Goal: Task Accomplishment & Management: Use online tool/utility

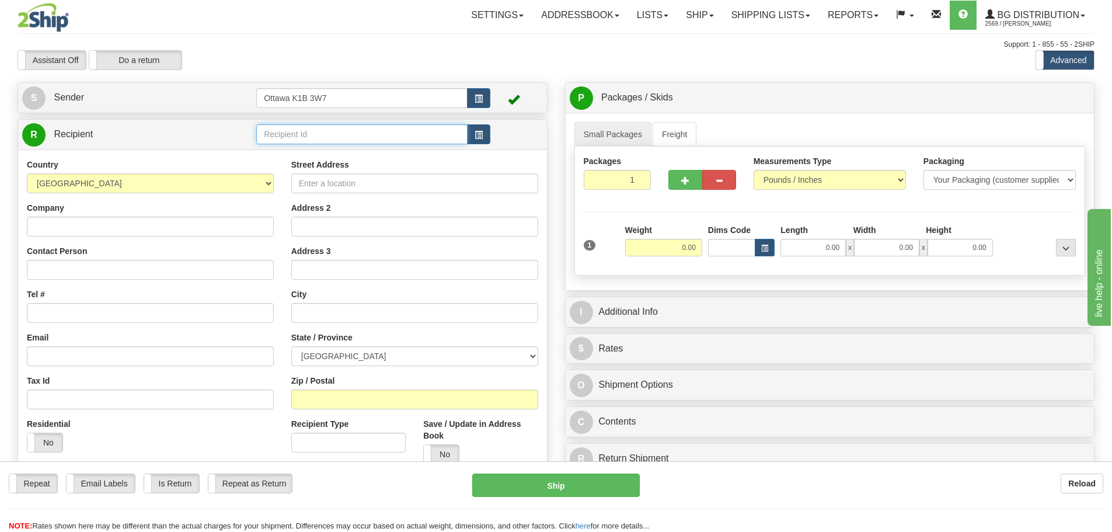
click at [359, 135] on input "text" at bounding box center [361, 134] width 211 height 20
type input "60731"
click at [399, 71] on div "Toggle navigation Settings Shipping Preferences Fields Preferences New" at bounding box center [556, 331] width 1112 height 663
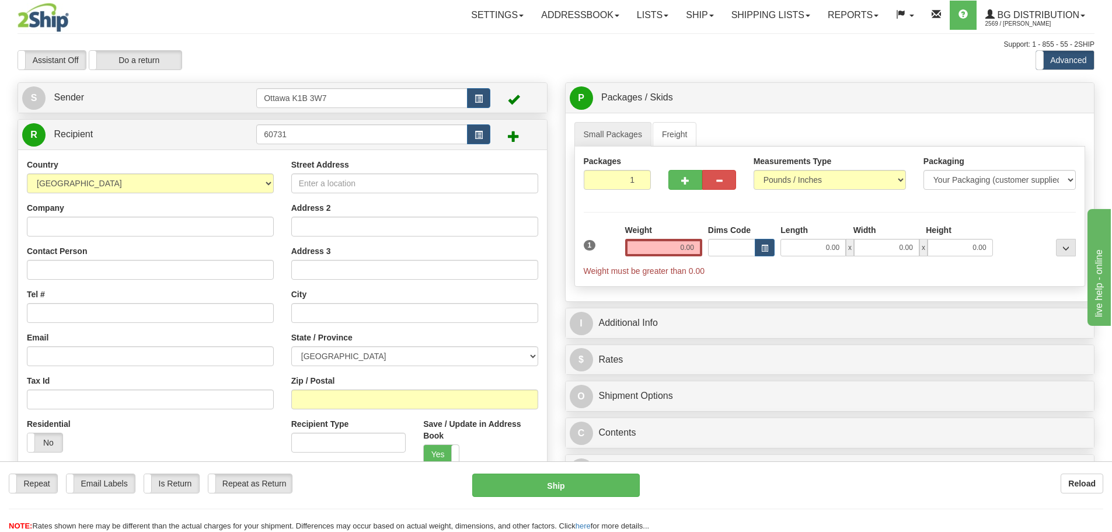
click at [182, 212] on div "Company" at bounding box center [150, 219] width 247 height 34
click at [180, 221] on input "Company" at bounding box center [150, 226] width 247 height 20
type input "g"
type input "B"
click at [228, 225] on input "GLOBAL DOOR & HARDWARE" at bounding box center [150, 226] width 247 height 20
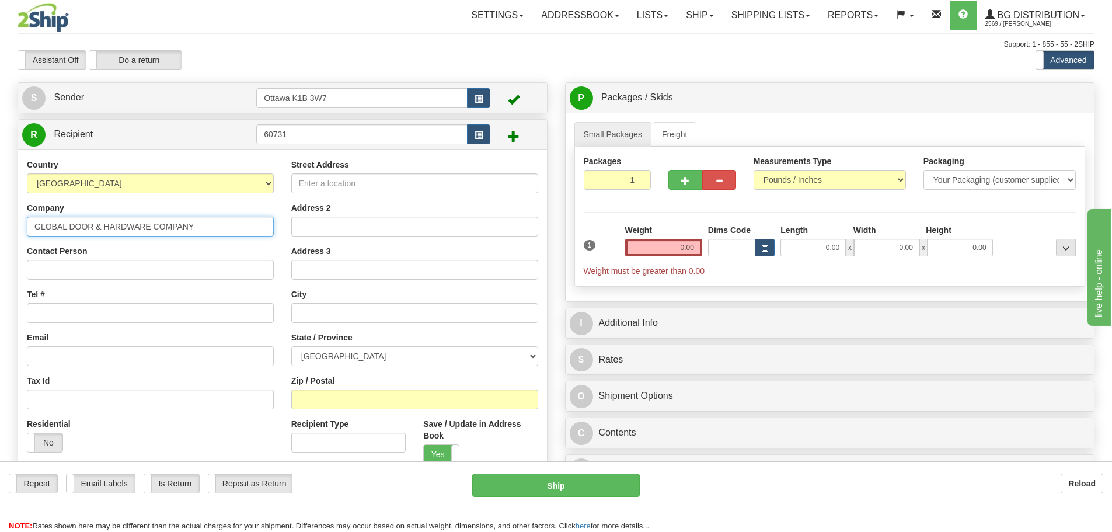
type input "GLOBAL DOOR & HARDWARE COMPANY"
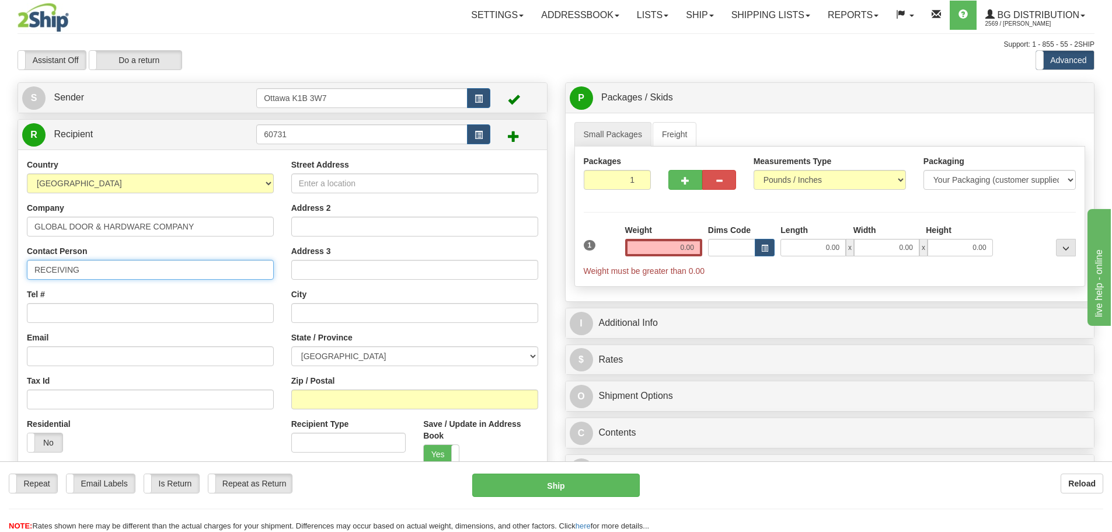
type input "RECEIVING"
type input "416-297-8977"
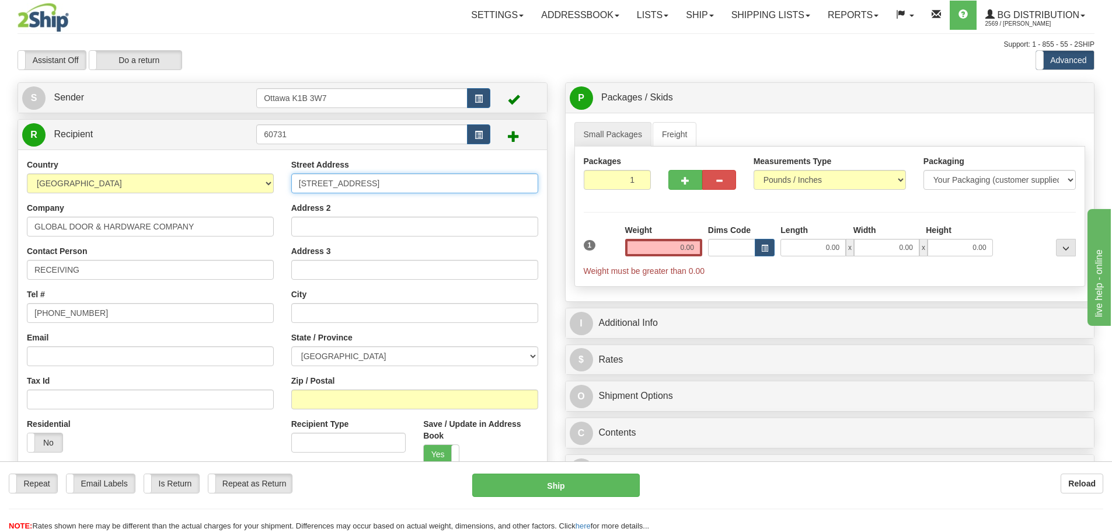
type input "335 NUGGET AVE"
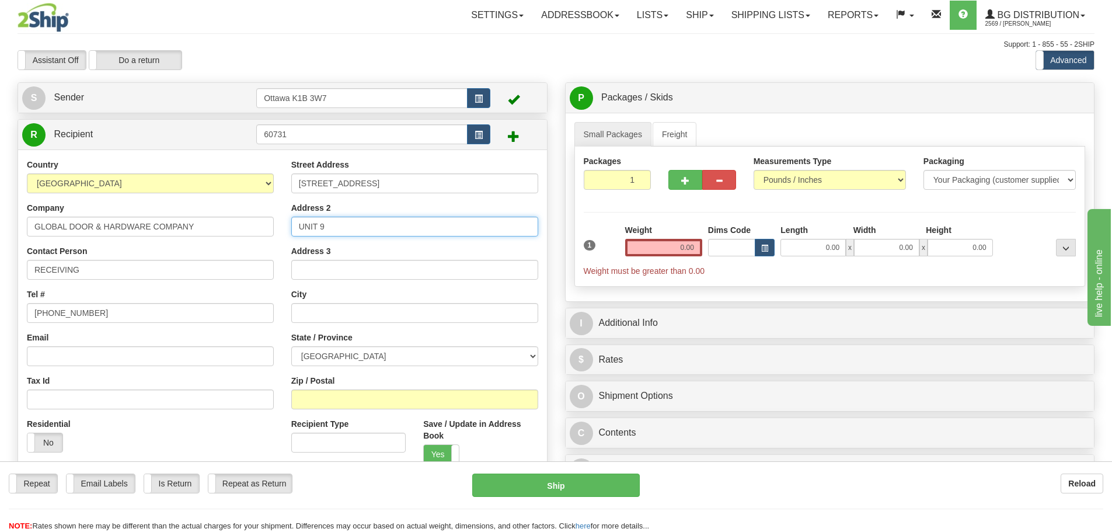
type input "UNIT 9"
type input "SCARBOROUGH"
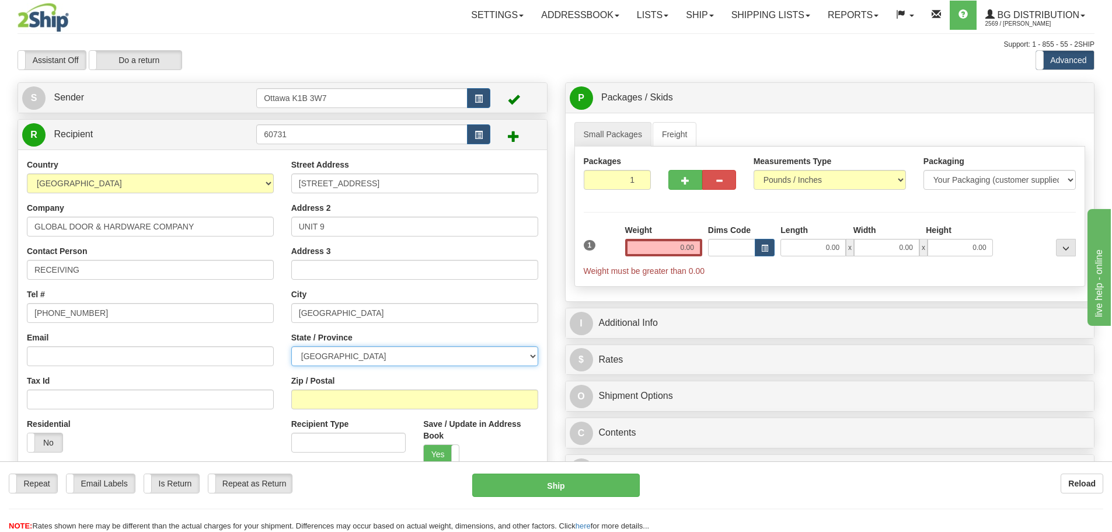
click at [431, 349] on select "ALBERTA BRITISH COLUMBIA MANITOBA NEW BRUNSWICK NEWFOUNDLAND NOVA SCOTIA NUNAVU…" at bounding box center [414, 356] width 247 height 20
select select "ON"
click at [291, 346] on select "ALBERTA BRITISH COLUMBIA MANITOBA NEW BRUNSWICK NEWFOUNDLAND NOVA SCOTIA NUNAVU…" at bounding box center [414, 356] width 247 height 20
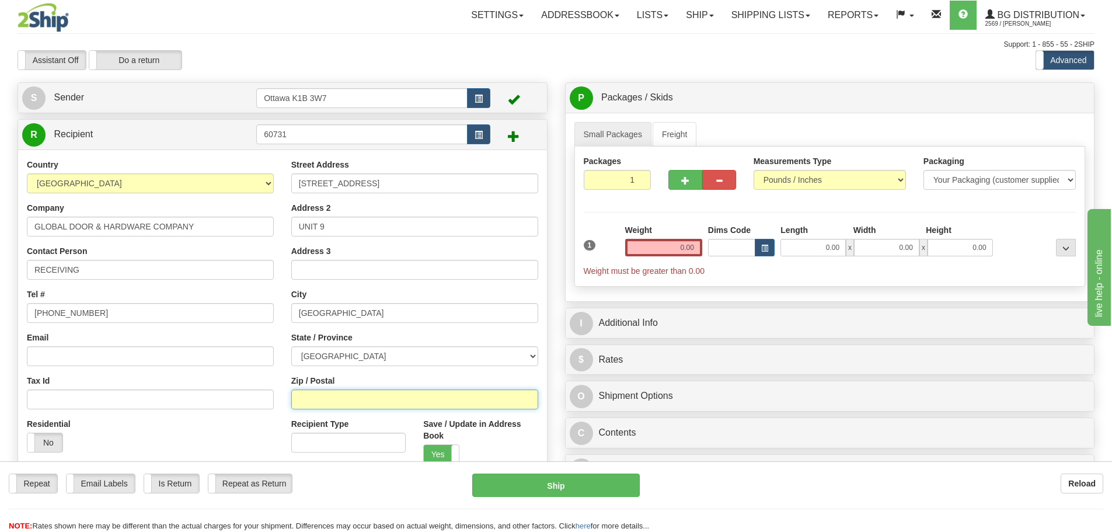
click at [389, 397] on input "Zip / Postal" at bounding box center [414, 399] width 247 height 20
type input "M1S 4J3"
click at [654, 245] on input "0.00" at bounding box center [663, 248] width 77 height 18
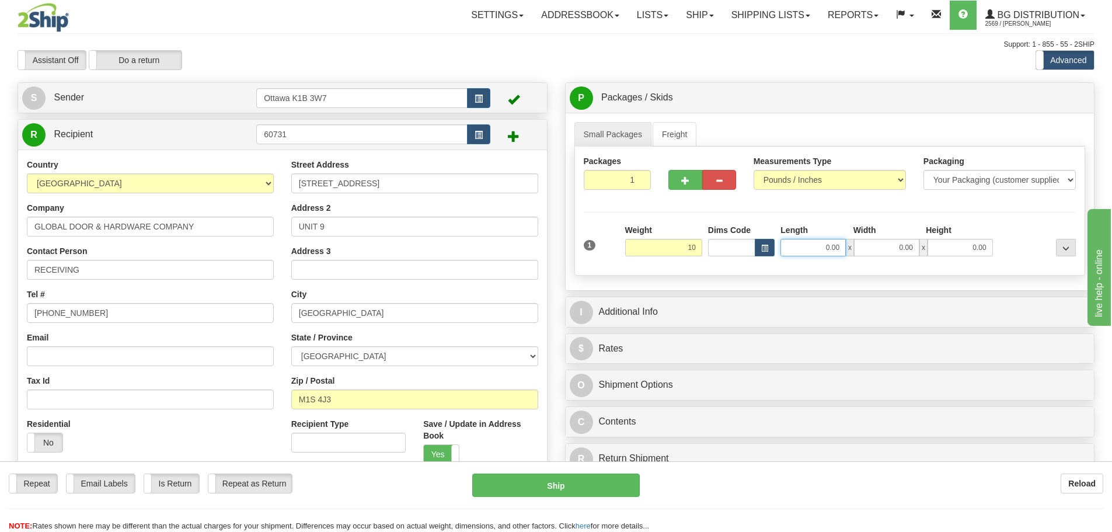
type input "10.00"
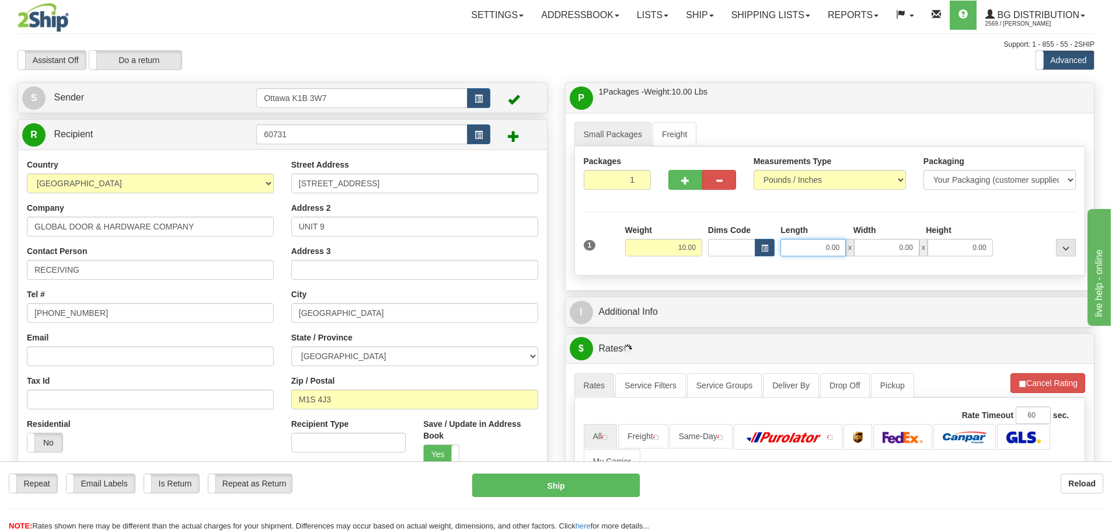
click at [835, 253] on input "0.00" at bounding box center [812, 248] width 65 height 18
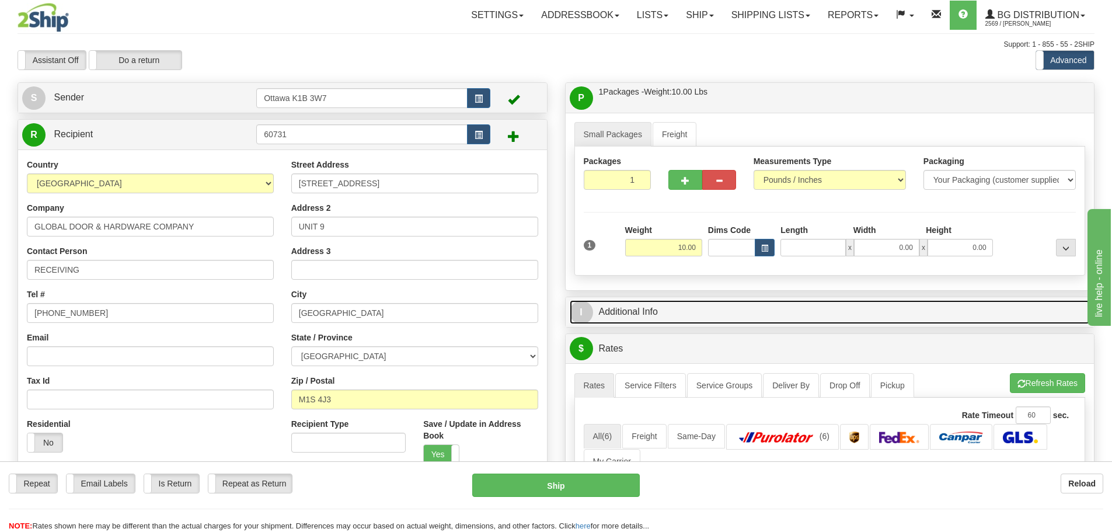
type input "0.00"
click at [834, 305] on link "I Additional Info" at bounding box center [830, 312] width 521 height 24
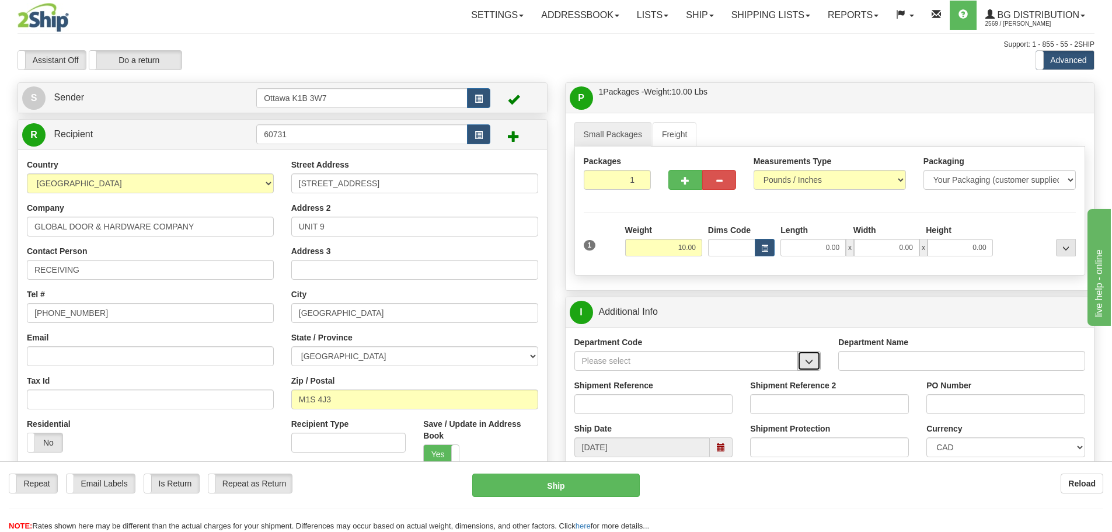
click at [802, 366] on button "button" at bounding box center [808, 361] width 23 height 20
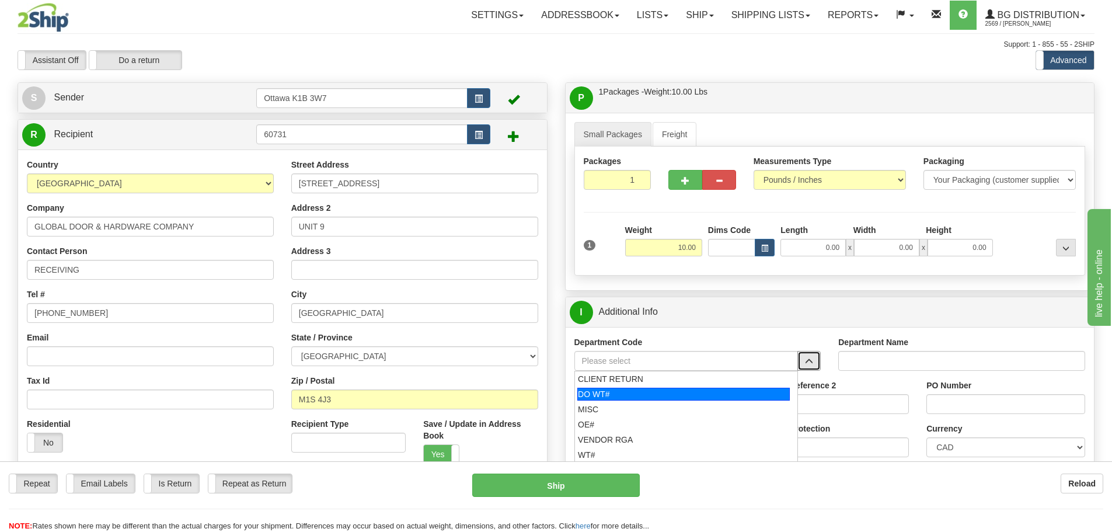
click at [712, 390] on div "DO WT#" at bounding box center [683, 393] width 212 height 13
type input "DO WT#"
type input "DIRECT ORDERS"
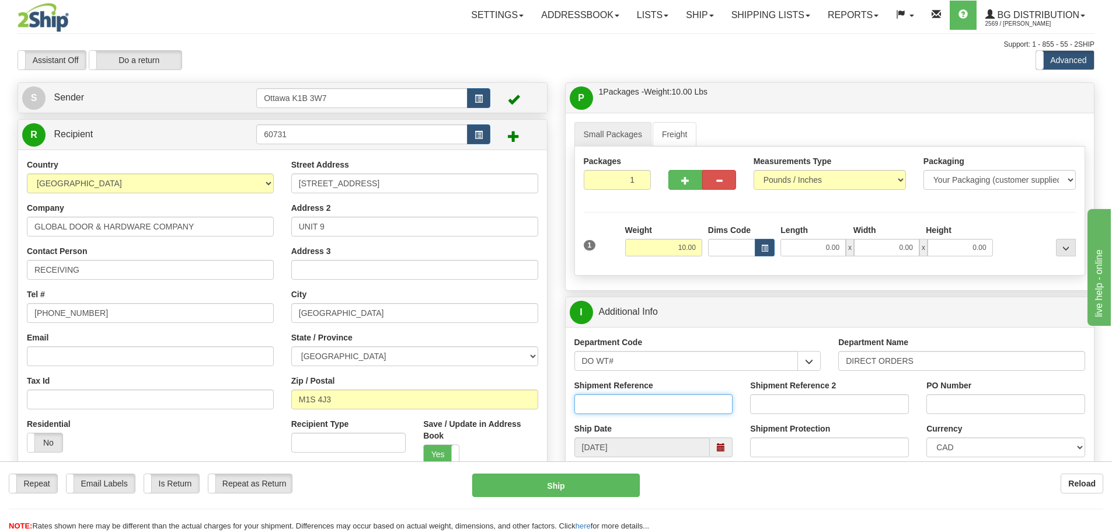
click at [674, 400] on input "Shipment Reference" at bounding box center [653, 404] width 159 height 20
type input "165148-00"
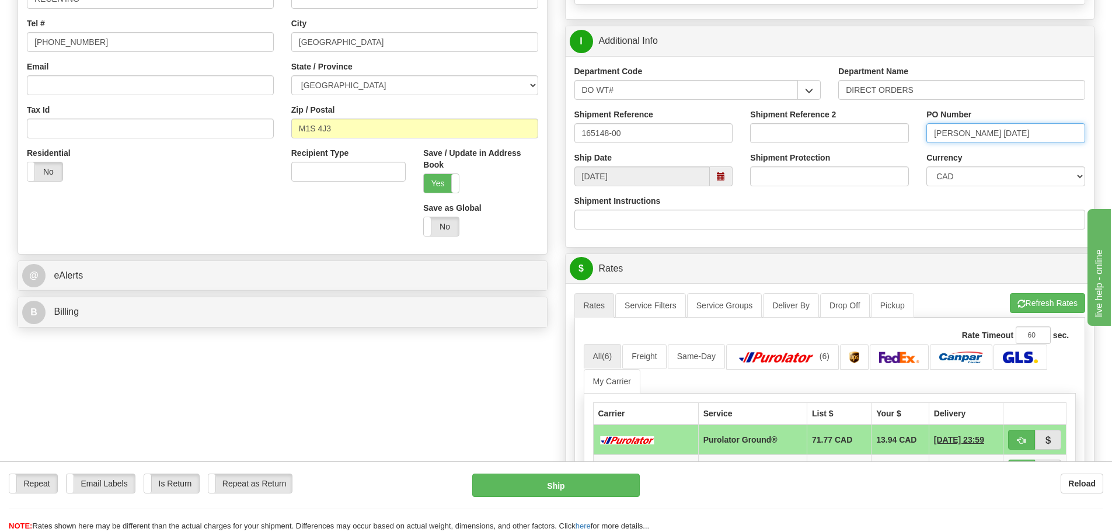
scroll to position [292, 0]
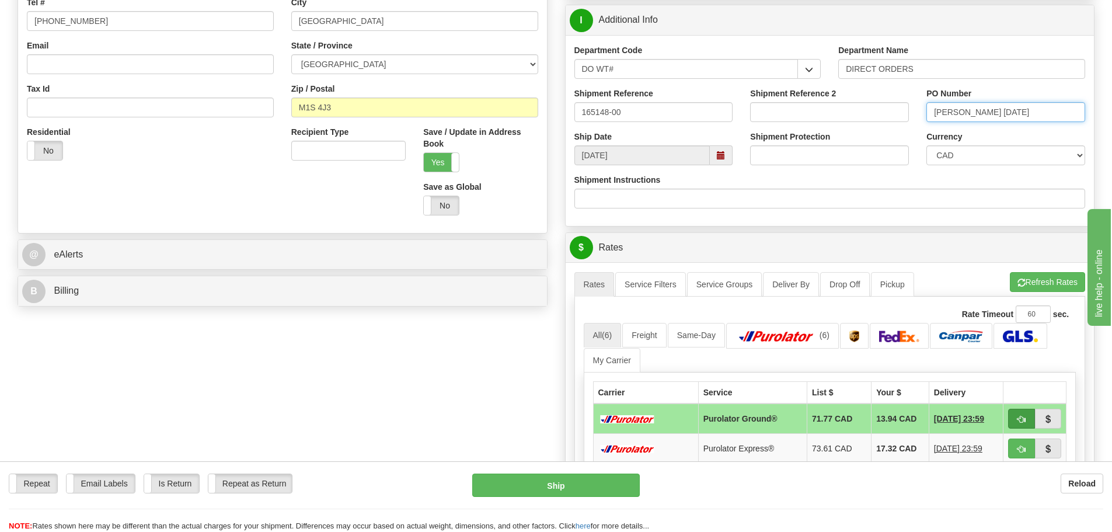
type input "JOE 08/21/25"
click at [1026, 425] on button "button" at bounding box center [1021, 418] width 27 height 20
type input "260"
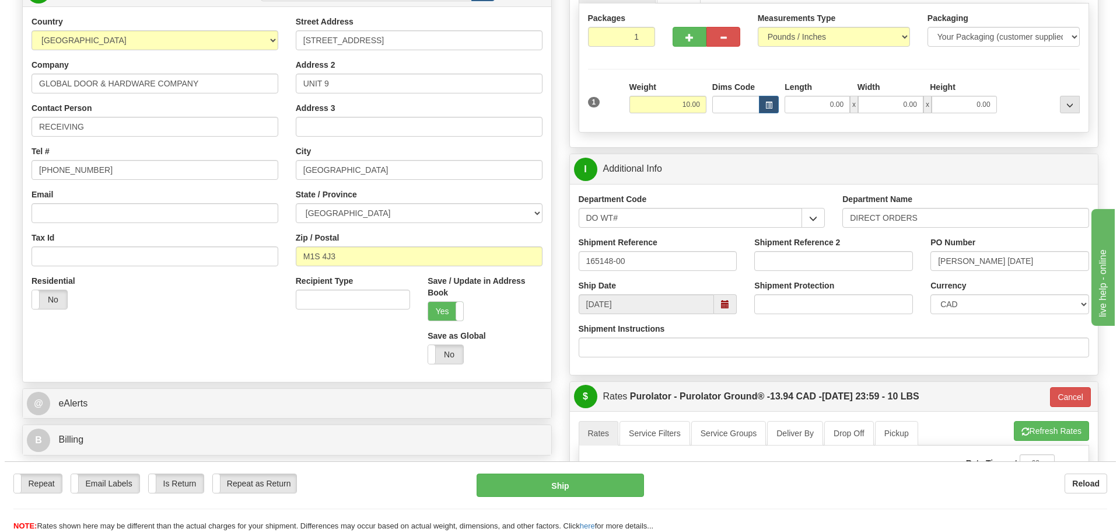
scroll to position [117, 0]
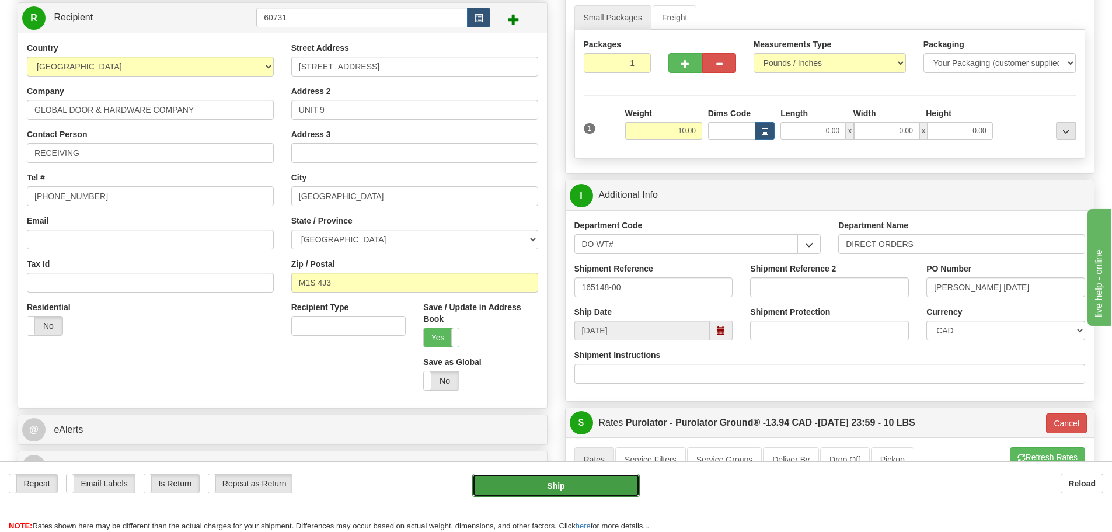
click at [567, 484] on button "Ship" at bounding box center [555, 484] width 167 height 23
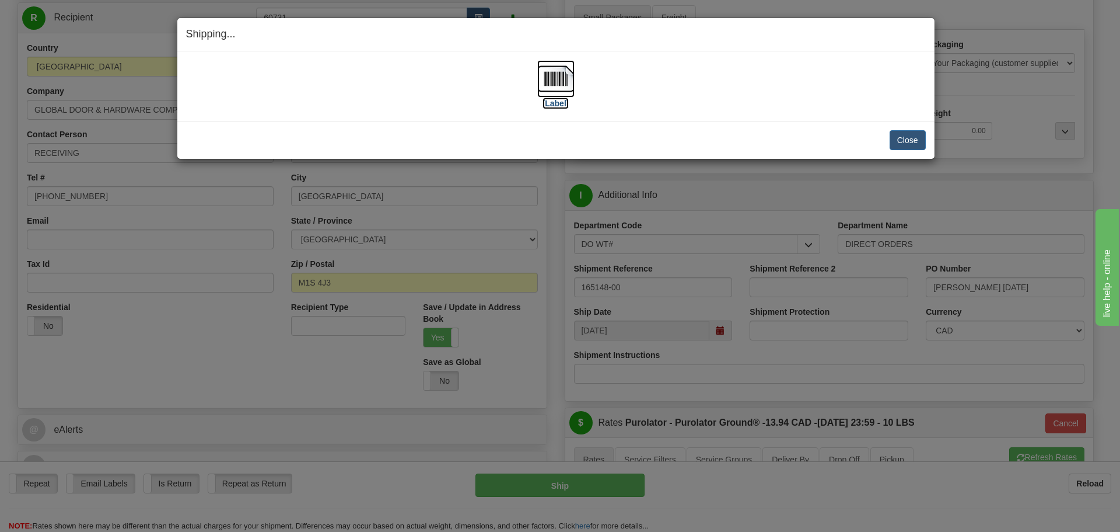
click at [558, 104] on label "[Label]" at bounding box center [556, 103] width 27 height 12
click at [893, 135] on button "Close" at bounding box center [908, 140] width 36 height 20
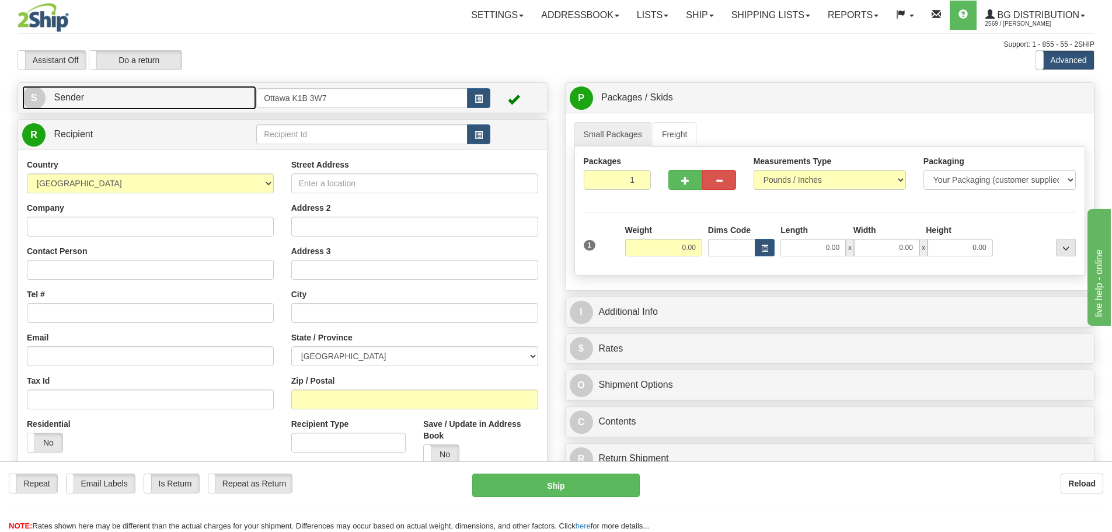
click at [226, 107] on link "S Sender" at bounding box center [139, 98] width 234 height 24
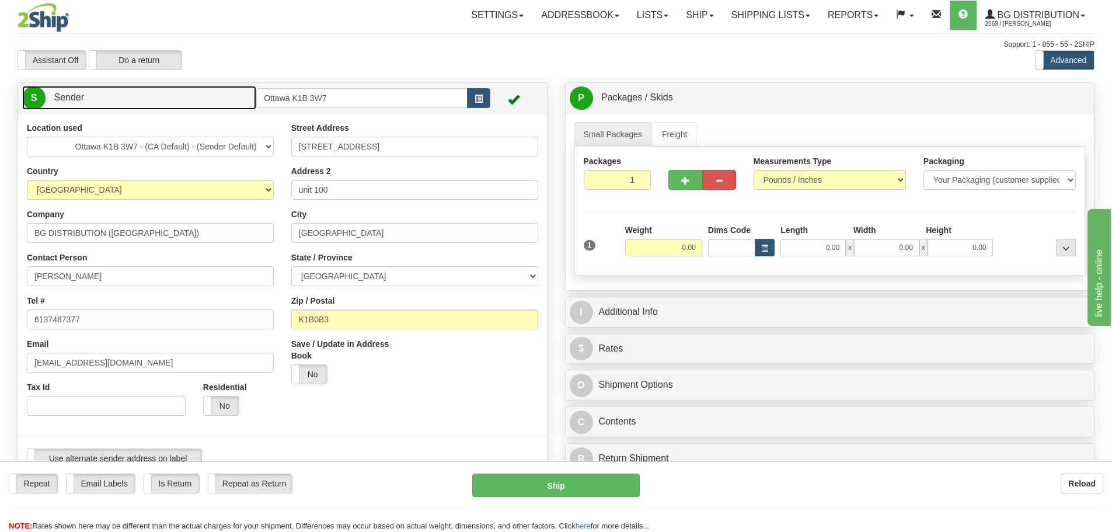
click at [226, 107] on link "S Sender" at bounding box center [139, 98] width 234 height 24
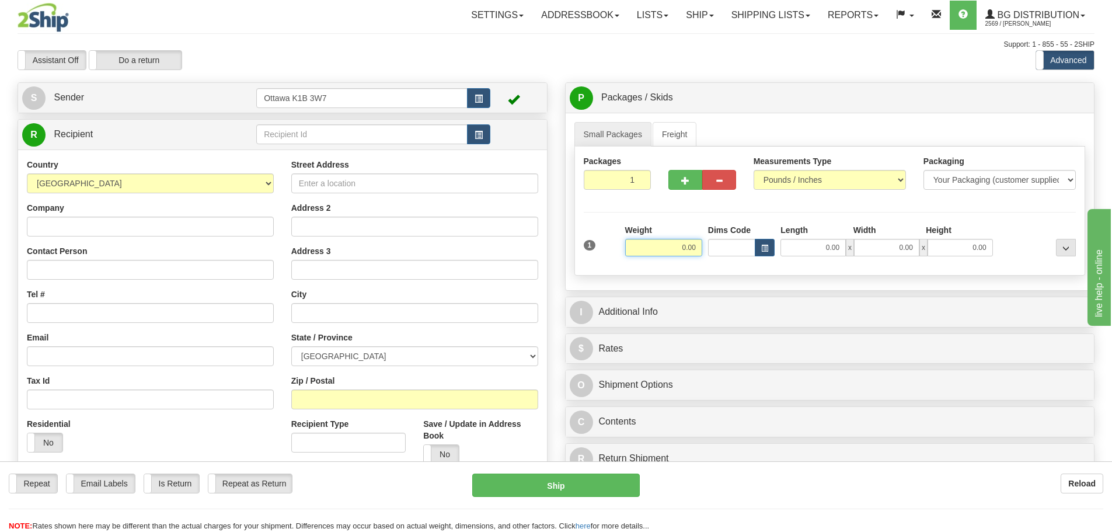
click at [663, 239] on input "0.00" at bounding box center [663, 248] width 77 height 18
click at [764, 329] on div "P Packages / Skids 1 Packages - Weight: 0.00 Lbs 1 Skids - Weight: NaN Lbs Ship…" at bounding box center [829, 280] width 547 height 397
type input "1.00"
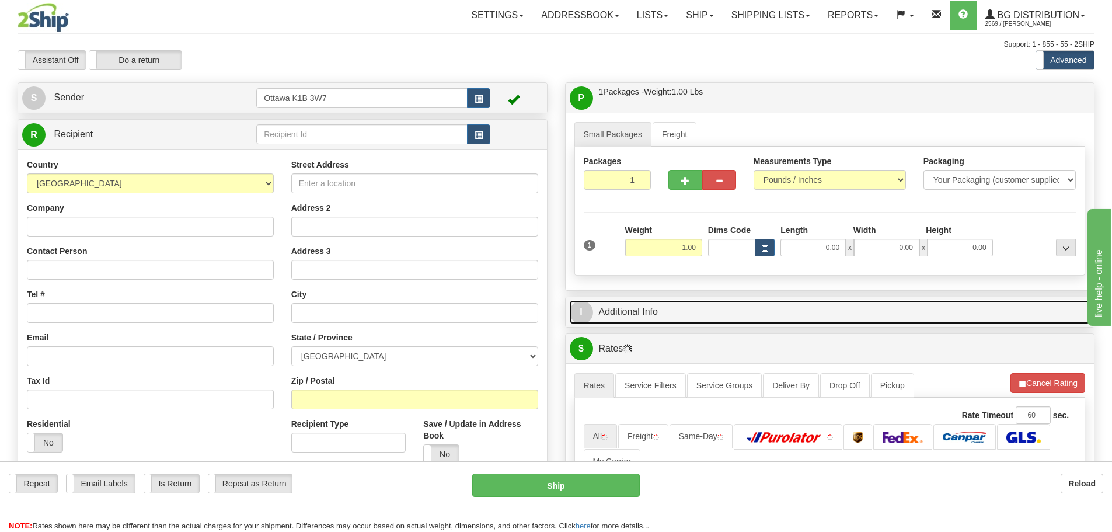
click at [764, 321] on link "I Additional Info" at bounding box center [830, 312] width 521 height 24
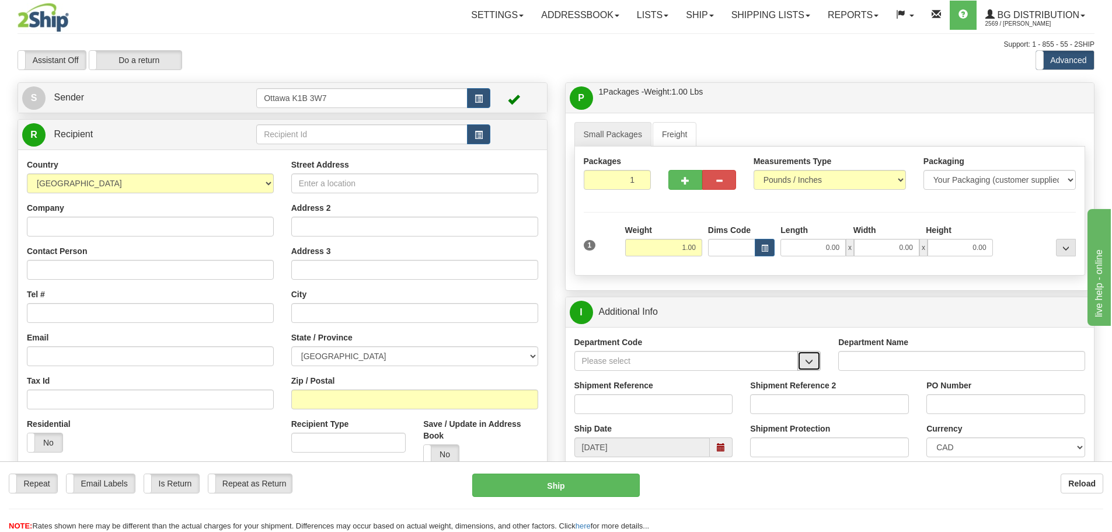
click at [809, 356] on button "button" at bounding box center [808, 361] width 23 height 20
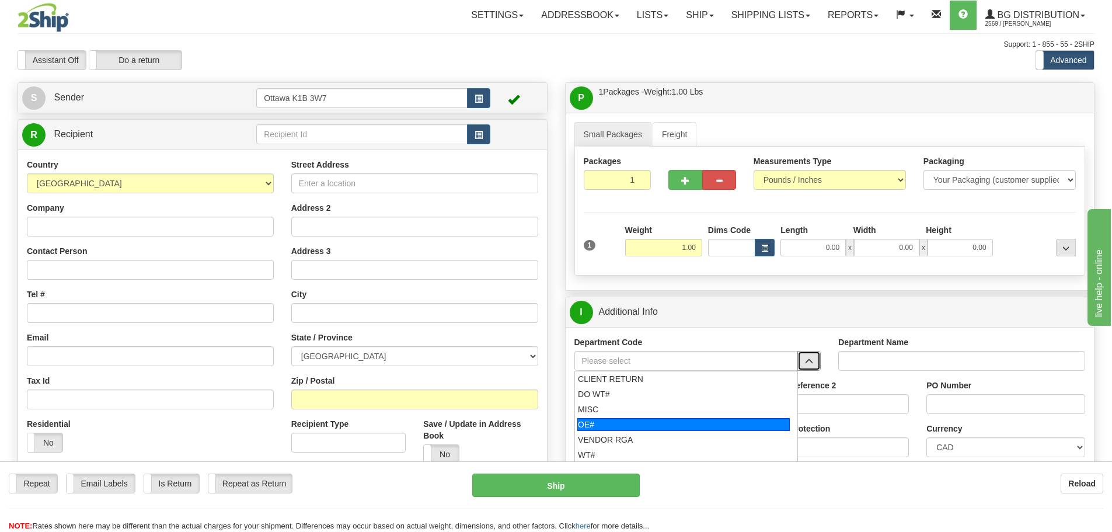
click at [634, 428] on div "OE#" at bounding box center [683, 424] width 212 height 13
type input "OE#"
type input "ORDERS"
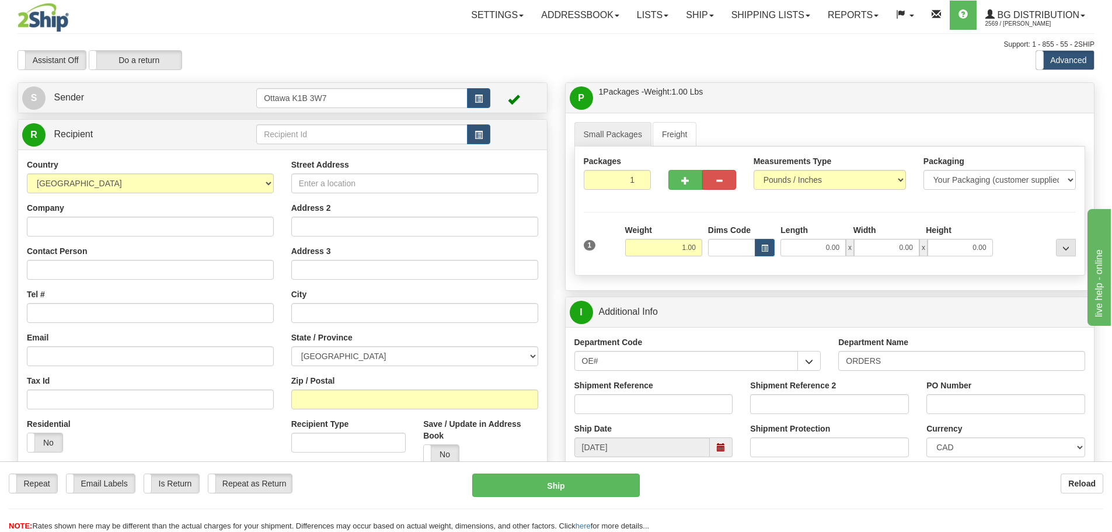
click at [634, 414] on div "Shipment Reference" at bounding box center [653, 400] width 176 height 43
click at [634, 410] on input "Shipment Reference" at bounding box center [653, 404] width 159 height 20
type input "10202917-02"
click at [953, 410] on input "PO Number" at bounding box center [1005, 404] width 159 height 20
type input "25208"
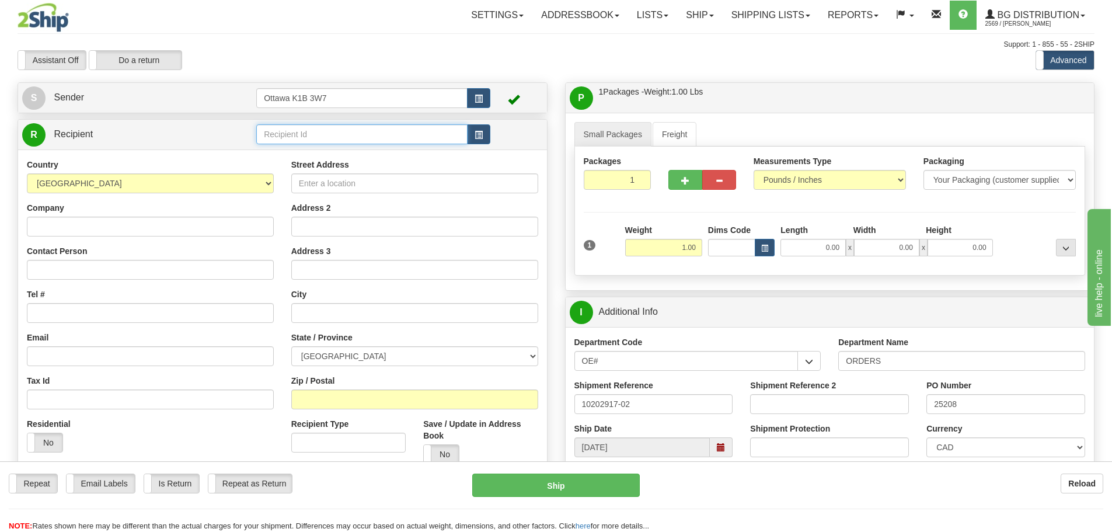
click at [289, 129] on input "text" at bounding box center [361, 134] width 211 height 20
click at [366, 66] on div "Assistant On Assistant Off Do a return Do a return" at bounding box center [237, 60] width 456 height 20
click at [273, 136] on input "91598" at bounding box center [361, 134] width 211 height 20
type input "910598"
click at [381, 66] on div "Assistant On Assistant Off Do a return Do a return" at bounding box center [237, 60] width 456 height 20
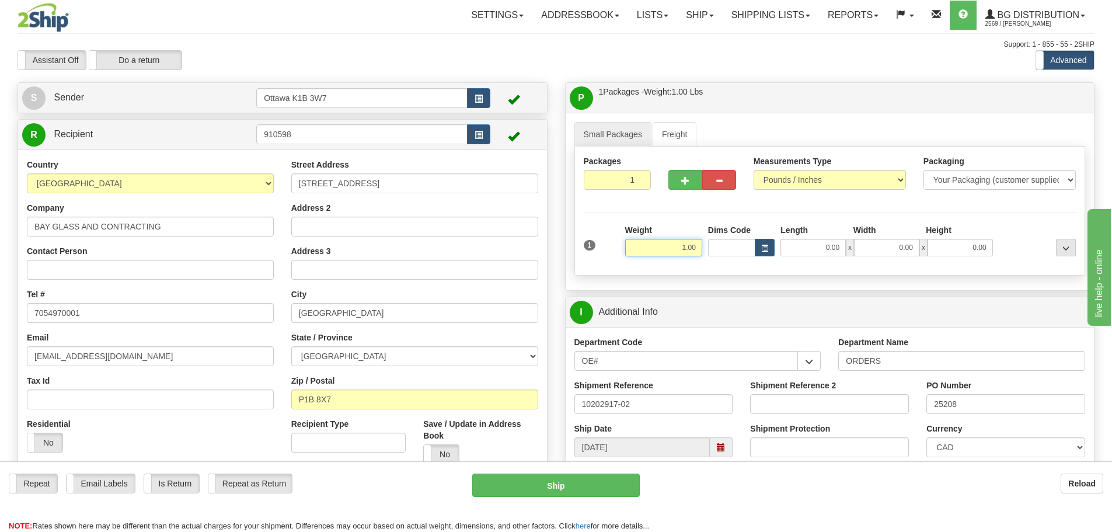
click at [679, 247] on input "1.00" at bounding box center [663, 248] width 77 height 18
click at [802, 247] on input "0.00" at bounding box center [812, 248] width 65 height 18
type input "6.50"
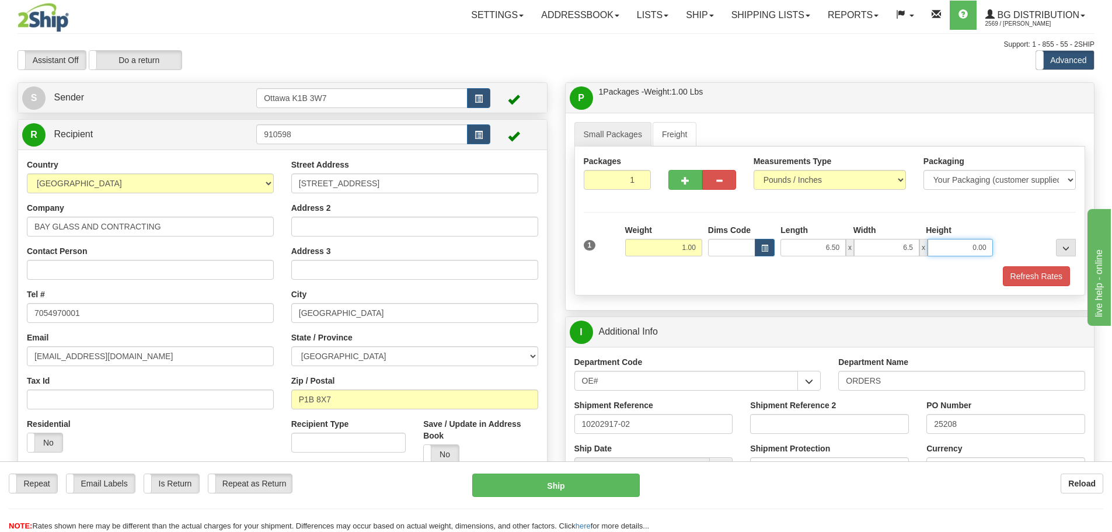
type input "6.50"
type input "7.00"
click at [1037, 276] on button "Refresh Rates" at bounding box center [1036, 276] width 67 height 20
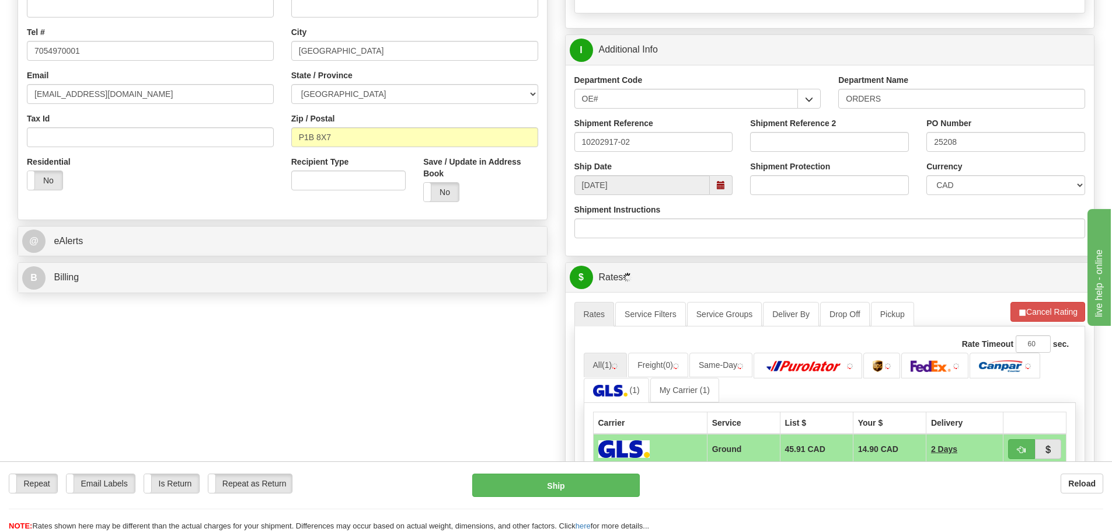
scroll to position [292, 0]
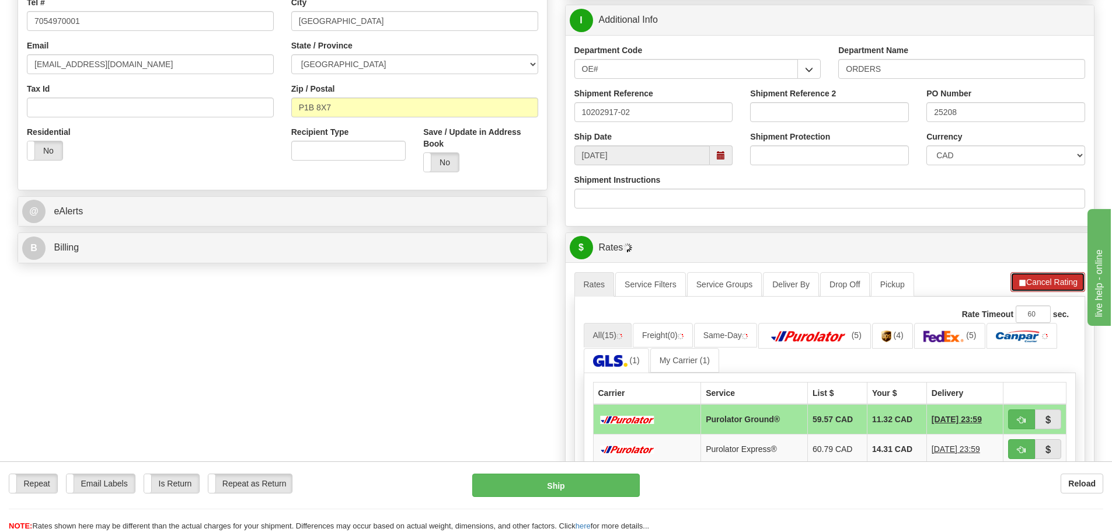
click at [1054, 282] on button "Cancel Rating" at bounding box center [1047, 282] width 75 height 20
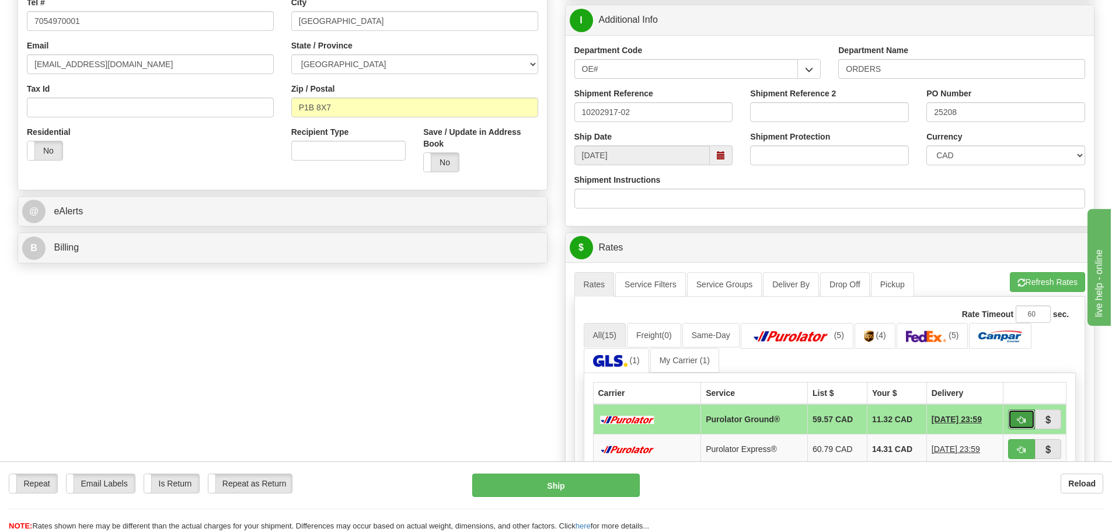
click at [1008, 417] on button "button" at bounding box center [1021, 419] width 27 height 20
type input "260"
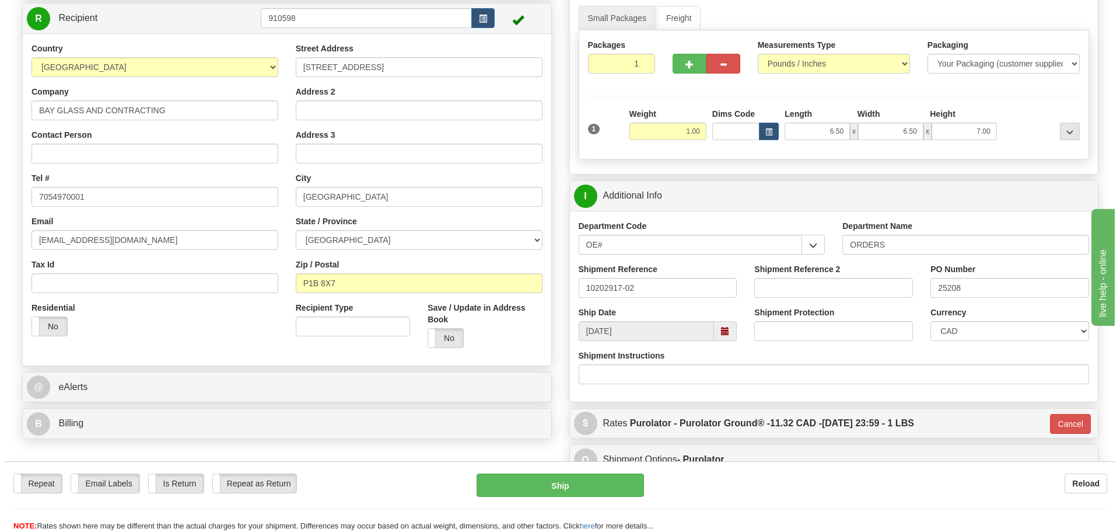
scroll to position [117, 0]
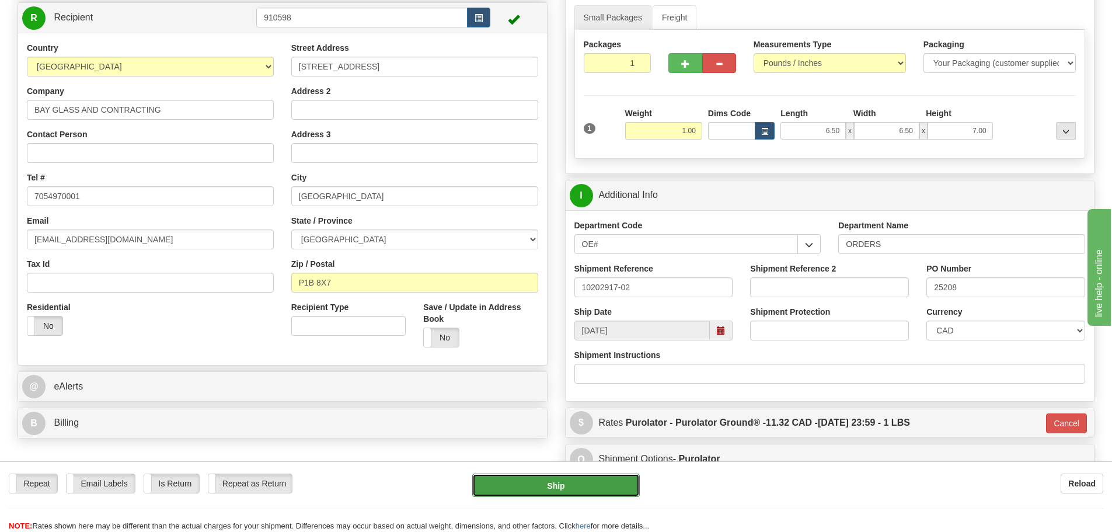
click at [613, 486] on button "Ship" at bounding box center [555, 484] width 167 height 23
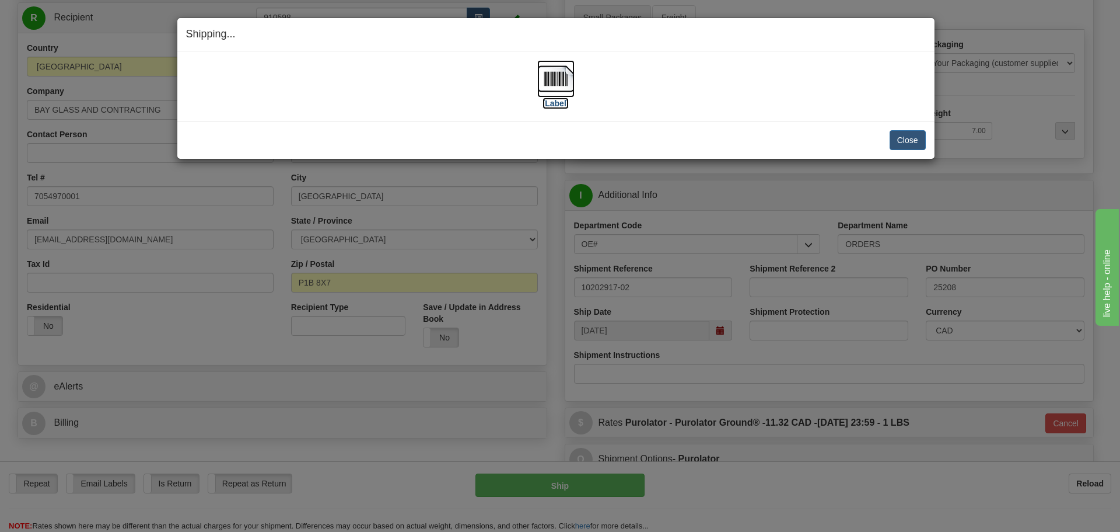
click at [564, 99] on label "[Label]" at bounding box center [556, 103] width 27 height 12
click at [901, 134] on button "Close" at bounding box center [908, 140] width 36 height 20
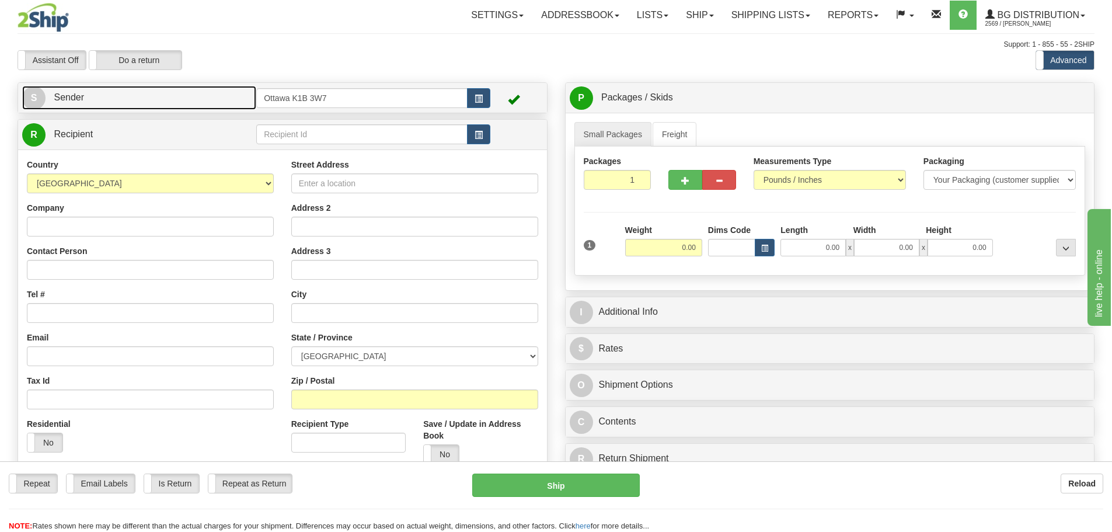
click at [200, 103] on link "S Sender" at bounding box center [139, 98] width 234 height 24
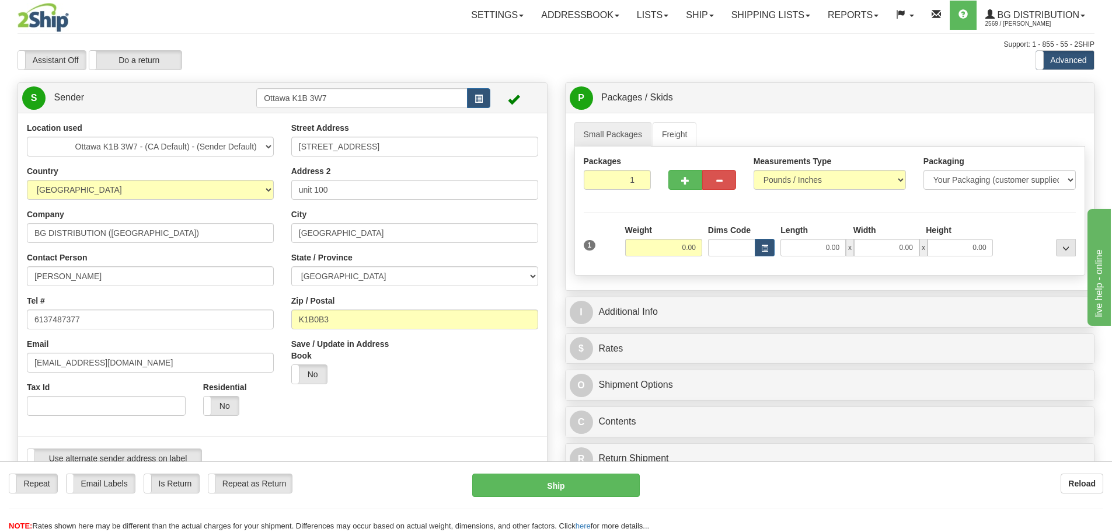
click at [480, 109] on td "Ottawa K1B 3W7" at bounding box center [373, 98] width 234 height 24
click at [480, 101] on span "button" at bounding box center [478, 99] width 8 height 8
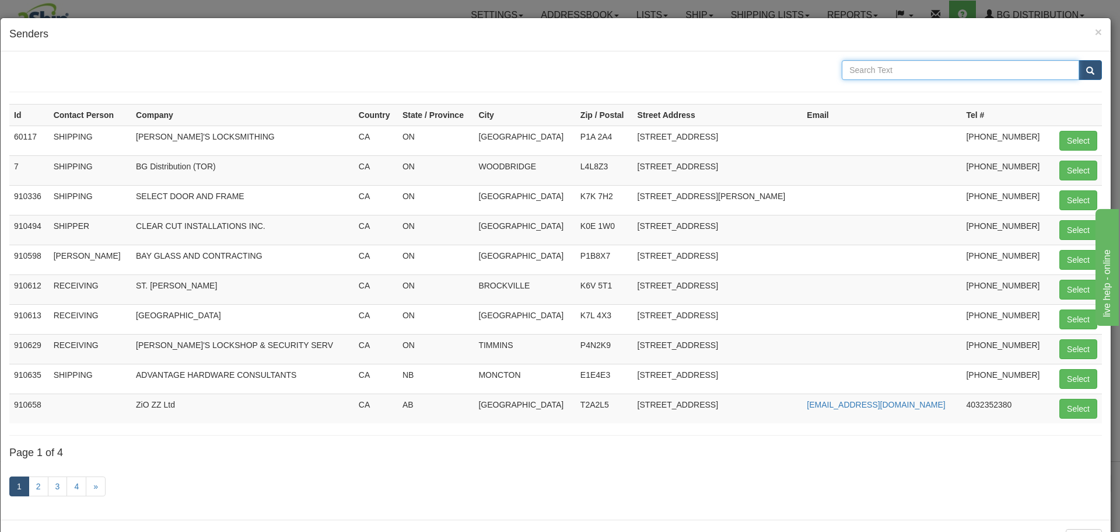
click at [948, 74] on input "text" at bounding box center [960, 70] width 237 height 20
type input "IGLOO"
click at [1079, 60] on button "submit" at bounding box center [1090, 70] width 23 height 20
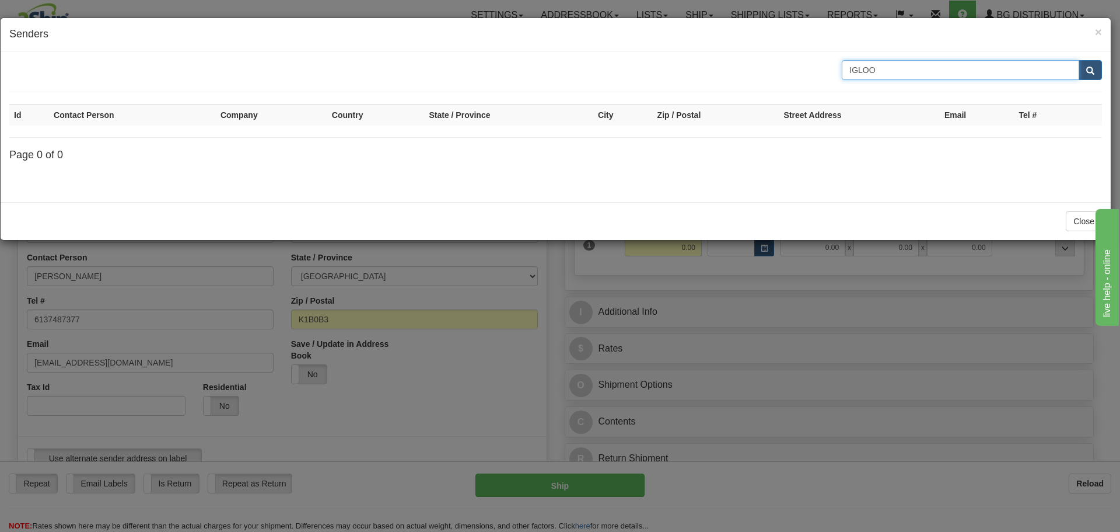
click at [906, 67] on input "IGLOO" at bounding box center [960, 70] width 237 height 20
type input "IGLO"
click at [1079, 60] on button "submit" at bounding box center [1090, 70] width 23 height 20
click at [922, 65] on input "IGLO" at bounding box center [960, 70] width 237 height 20
click at [1101, 32] on span "×" at bounding box center [1098, 31] width 7 height 13
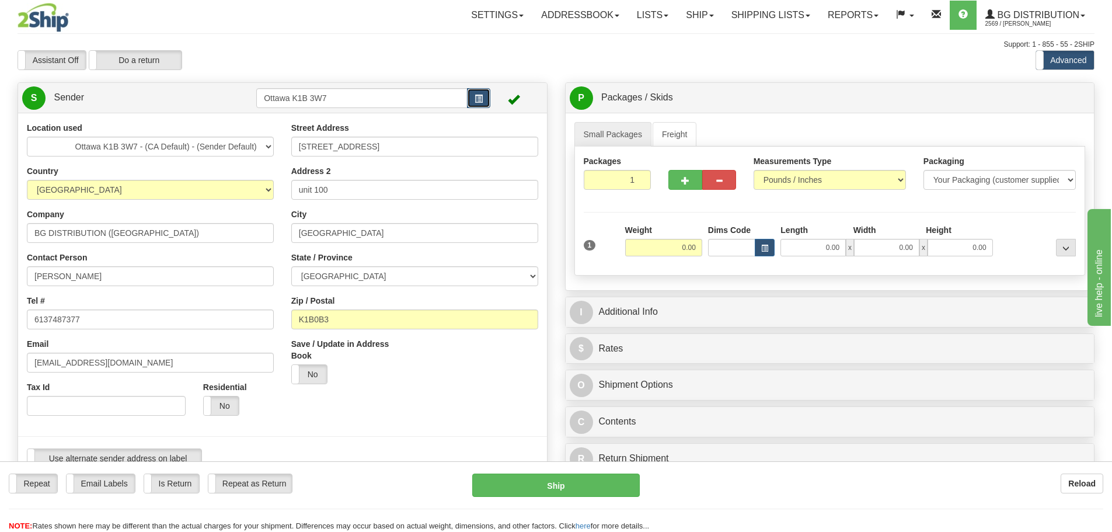
click at [484, 99] on button "button" at bounding box center [478, 98] width 23 height 20
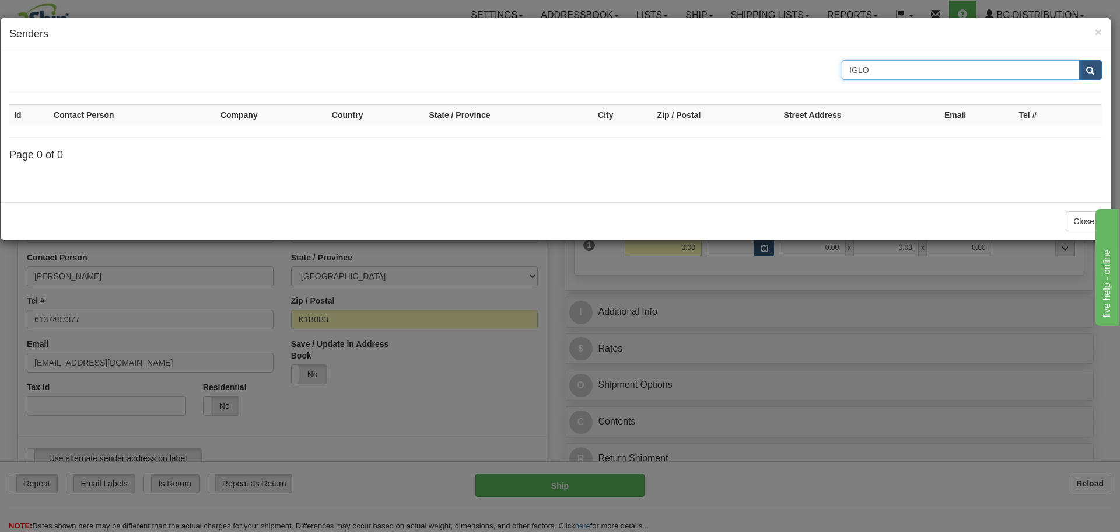
click at [1021, 69] on input "IGLO" at bounding box center [960, 70] width 237 height 20
drag, startPoint x: 1005, startPoint y: 68, endPoint x: 592, endPoint y: 68, distance: 413.1
click at [620, 68] on div "IGLO" at bounding box center [556, 70] width 1110 height 20
type input "910992"
click at [1101, 76] on button "submit" at bounding box center [1090, 70] width 23 height 20
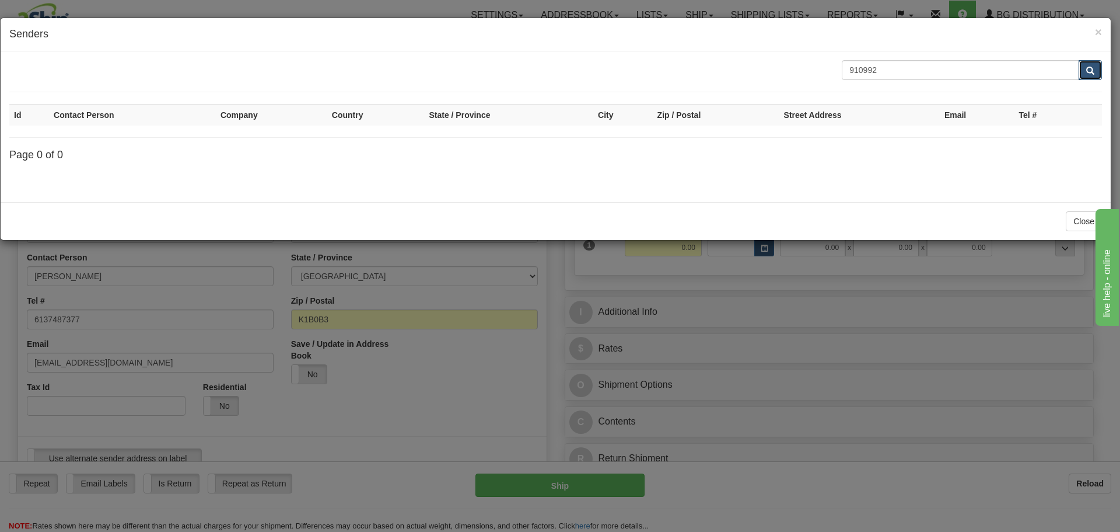
click at [1094, 62] on button "submit" at bounding box center [1090, 70] width 23 height 20
click at [1097, 27] on span "×" at bounding box center [1098, 31] width 7 height 13
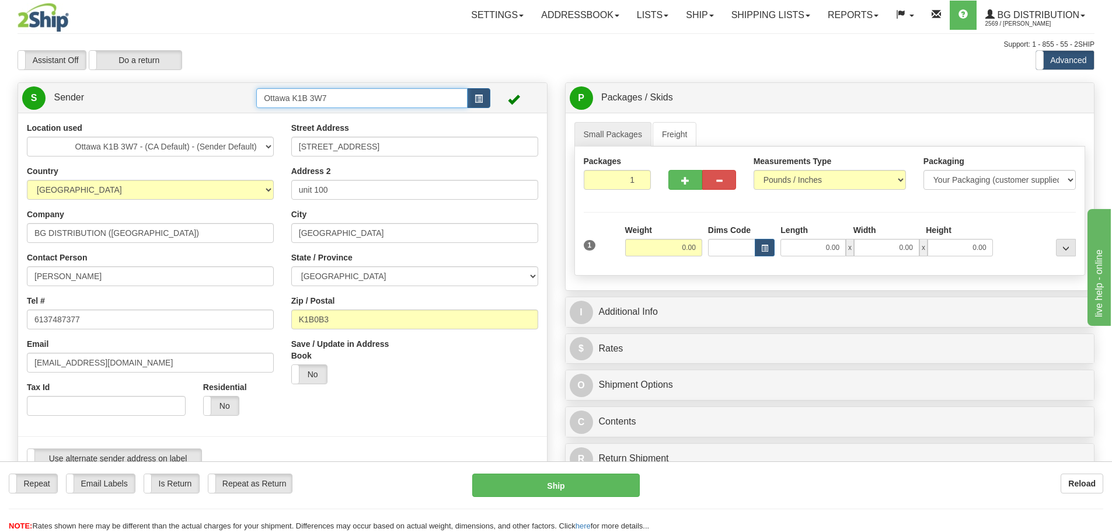
click at [394, 95] on input "Ottawa K1B 3W7" at bounding box center [361, 98] width 211 height 20
drag, startPoint x: 394, startPoint y: 97, endPoint x: 0, endPoint y: 93, distance: 394.5
click at [0, 92] on div "Toggle navigation Settings Shipping Preferences Fields Preferences New" at bounding box center [556, 518] width 1112 height 1036
type input "910992"
click at [202, 50] on div at bounding box center [556, 50] width 1077 height 1
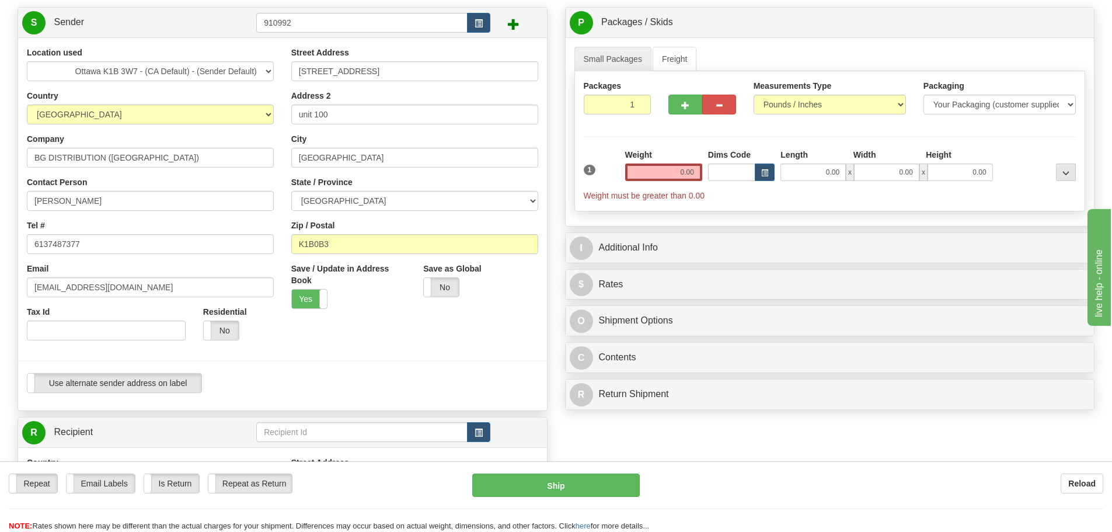
scroll to position [233, 0]
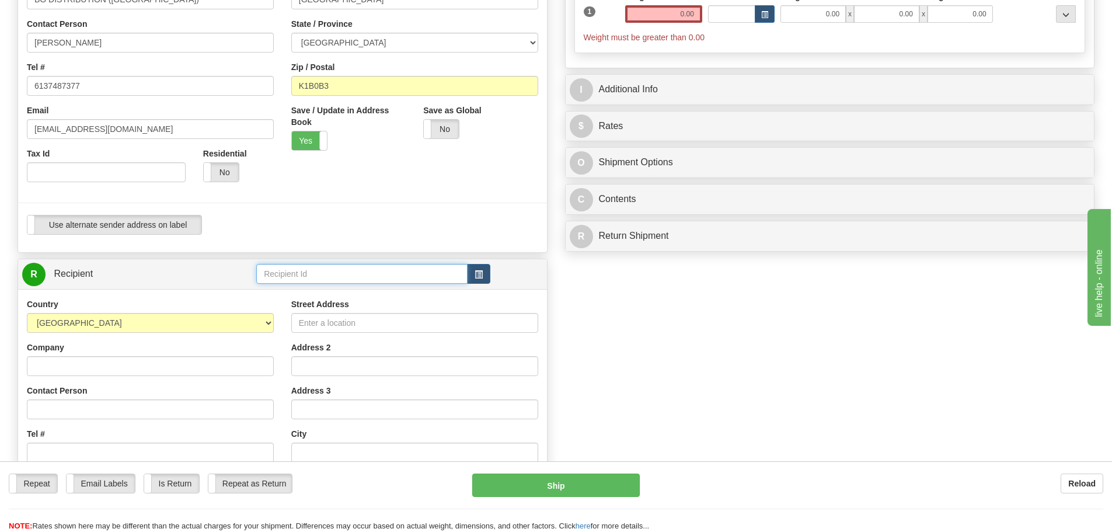
click at [345, 271] on input "text" at bounding box center [361, 274] width 211 height 20
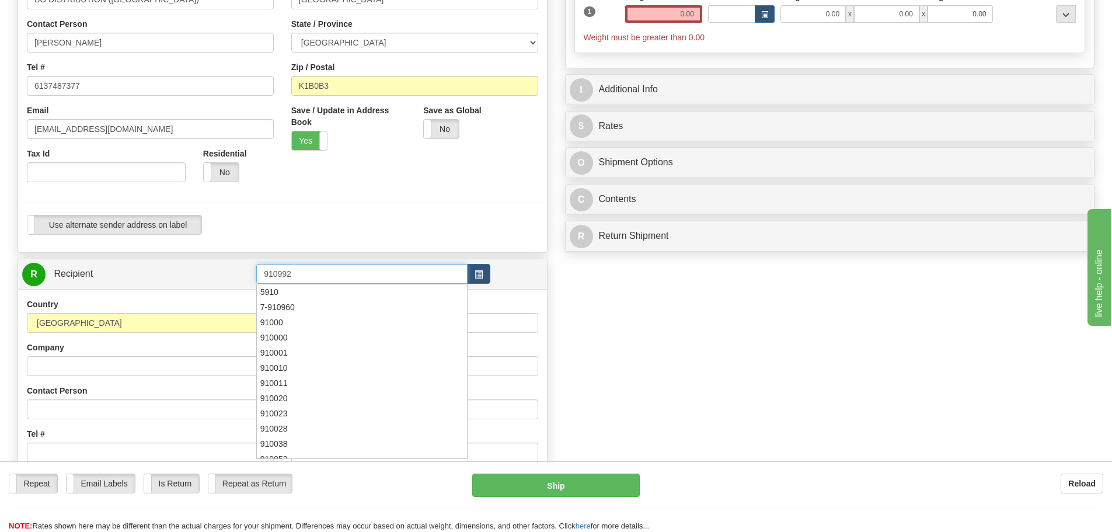
type input "910992"
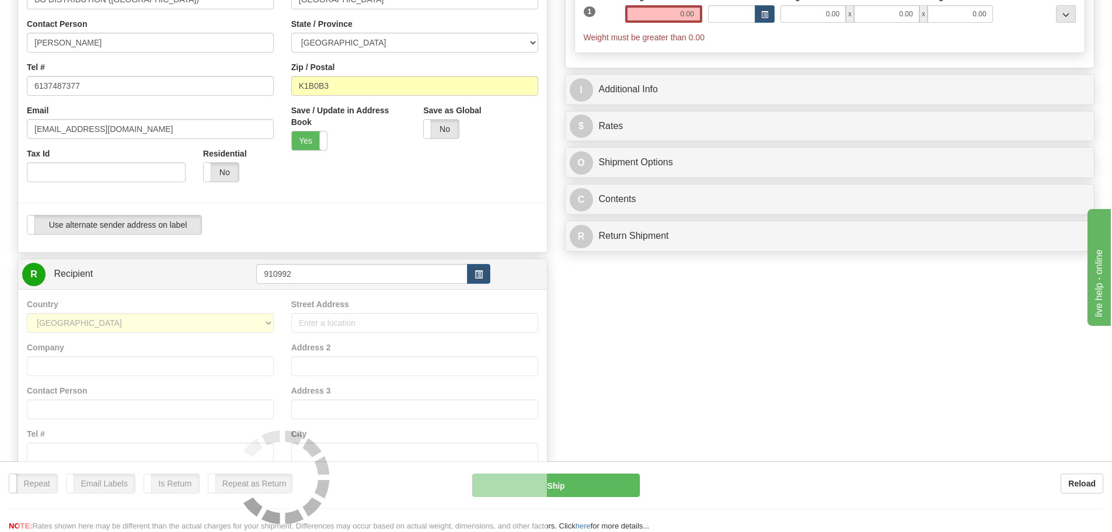
click at [362, 223] on div "Use alternate sender address on label Use alternate sender address on label" at bounding box center [282, 225] width 511 height 20
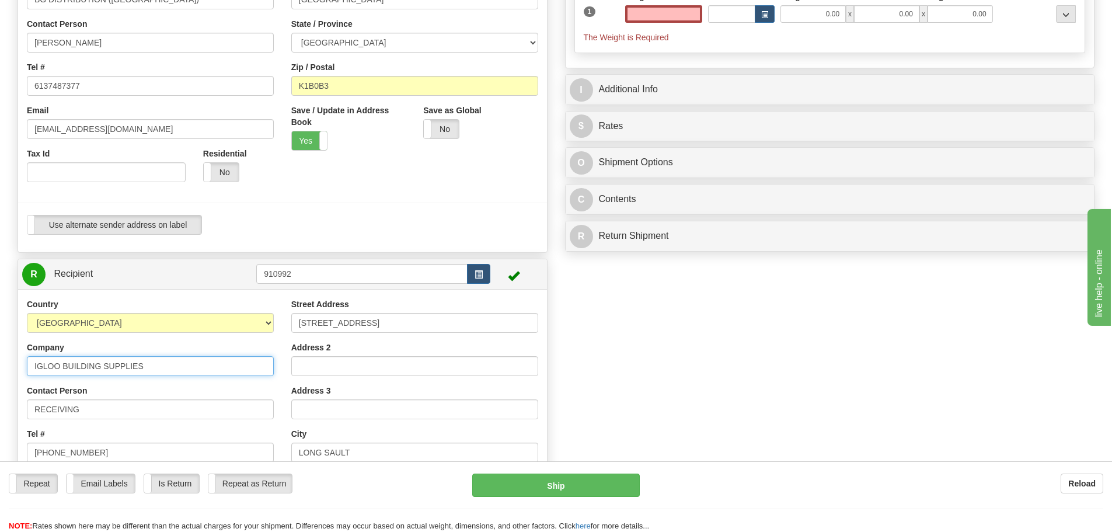
type input "0.00"
drag, startPoint x: 206, startPoint y: 366, endPoint x: 0, endPoint y: 368, distance: 206.0
click at [0, 368] on div "Toggle navigation Settings Shipping Preferences Fields Preferences New" at bounding box center [556, 263] width 1112 height 993
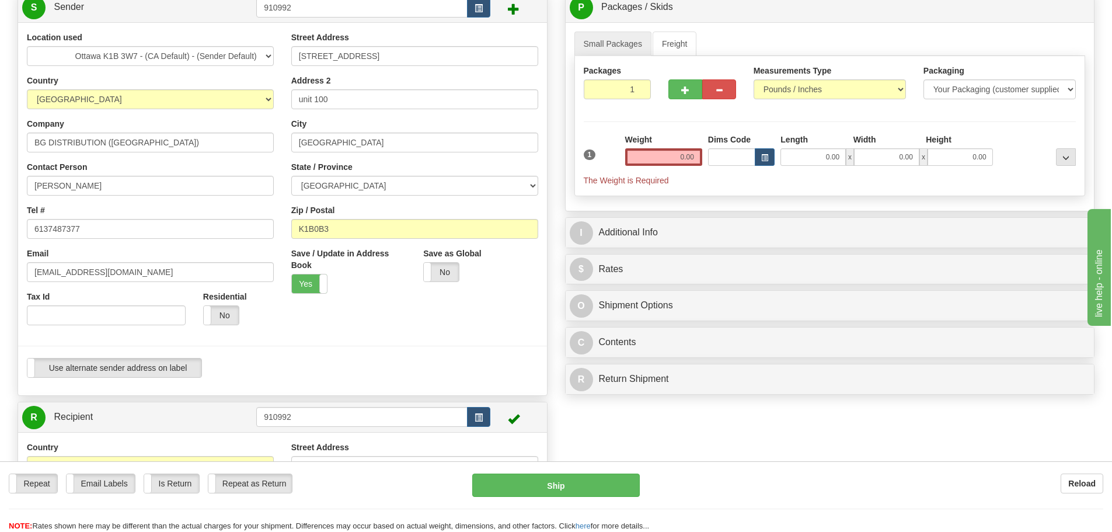
scroll to position [0, 0]
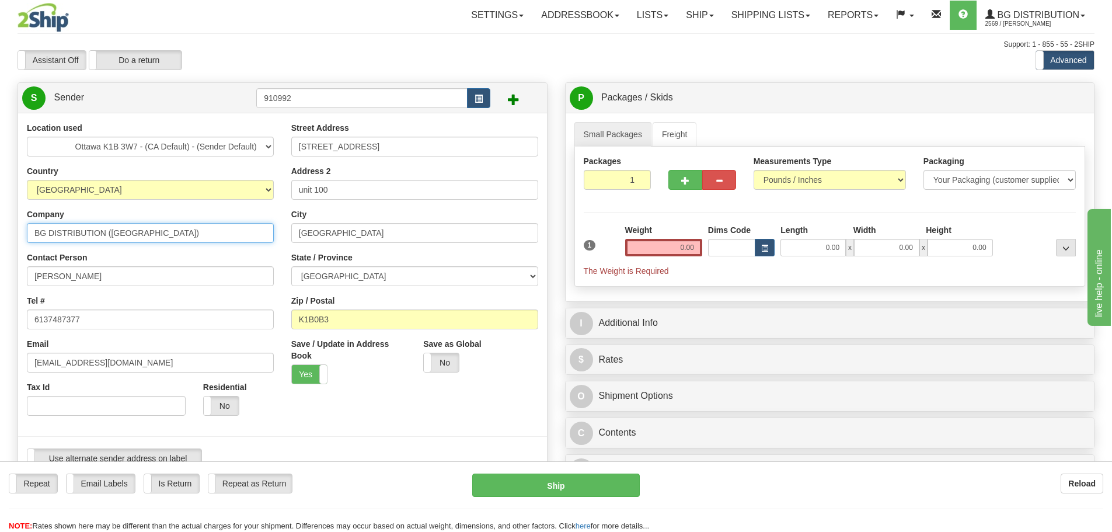
drag, startPoint x: 190, startPoint y: 227, endPoint x: 0, endPoint y: 267, distance: 193.8
click at [0, 267] on div "Toggle navigation Settings Shipping Preferences Fields Preferences New" at bounding box center [556, 496] width 1112 height 993
paste input "IGLOO BUILDING SUPPLIES"
type input "IGLOO BUILDING SUPPLIES"
drag, startPoint x: 165, startPoint y: 276, endPoint x: 0, endPoint y: 287, distance: 164.9
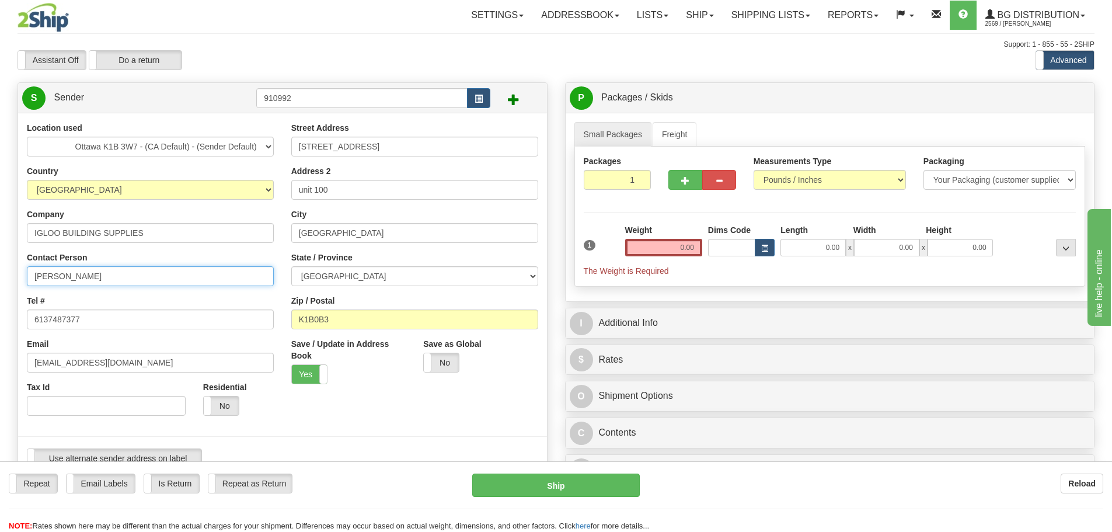
click at [0, 287] on div "Toggle navigation Settings Shipping Preferences Fields Preferences New" at bounding box center [556, 496] width 1112 height 993
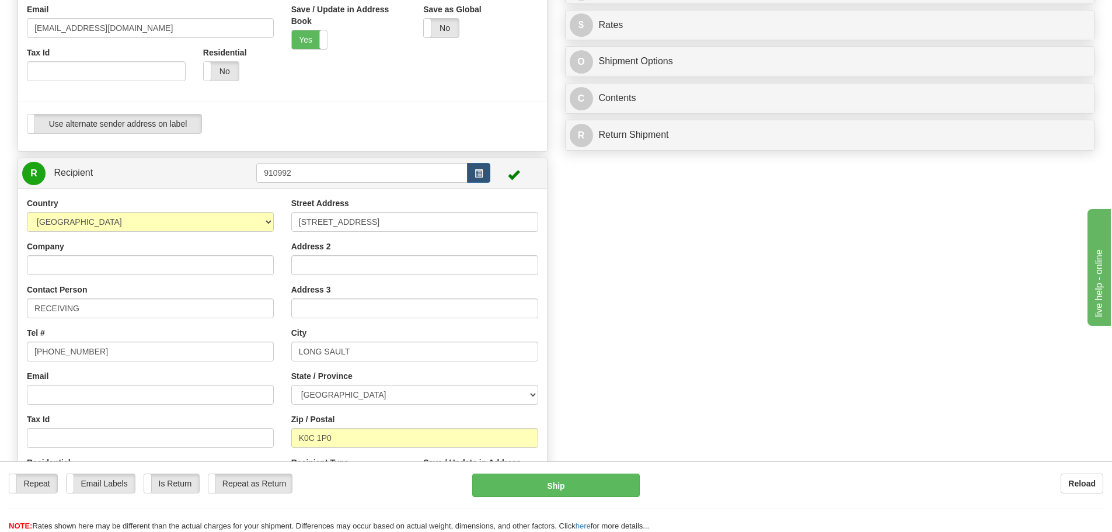
scroll to position [350, 0]
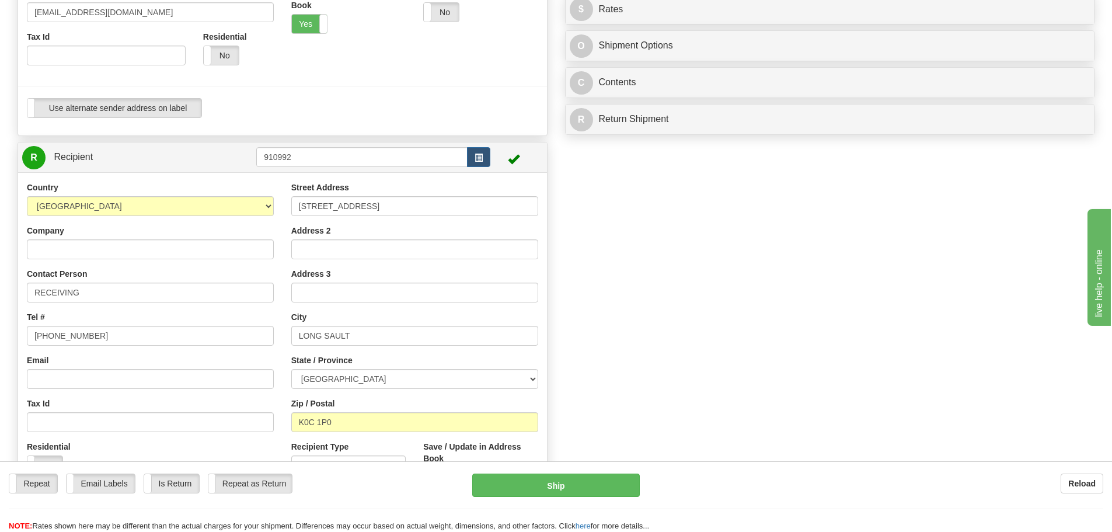
type input "SENDING"
drag, startPoint x: 116, startPoint y: 292, endPoint x: 0, endPoint y: 298, distance: 116.3
click at [0, 298] on div "Toggle navigation Settings Shipping Preferences Fields Preferences New" at bounding box center [556, 146] width 1112 height 993
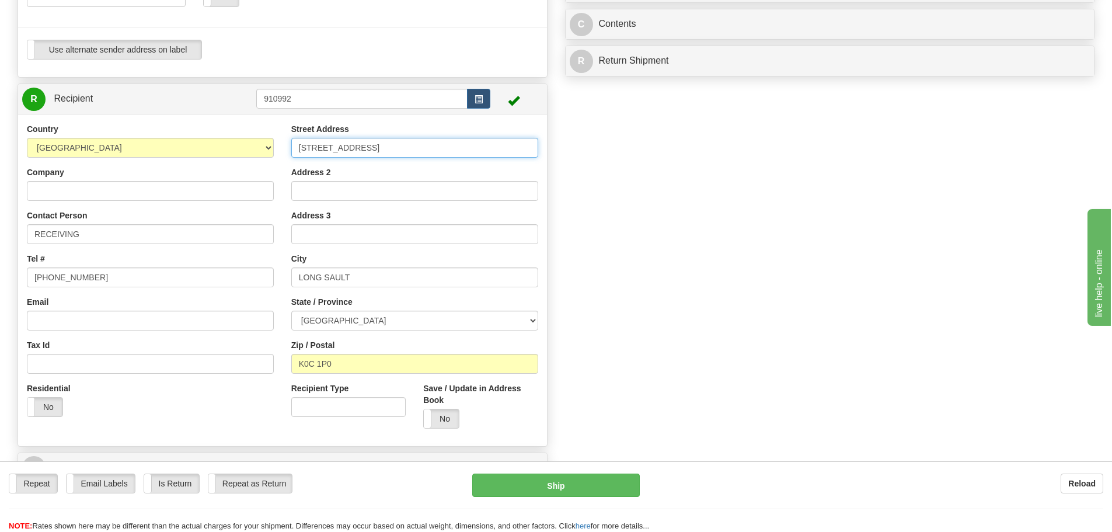
drag, startPoint x: 410, startPoint y: 151, endPoint x: 47, endPoint y: 165, distance: 363.2
click at [49, 164] on div "Country AFGHANISTAN ALAND ISLANDS ALBANIA ALGERIA AMERICAN SAMOA ANDORRA ANGOLA…" at bounding box center [282, 280] width 529 height 314
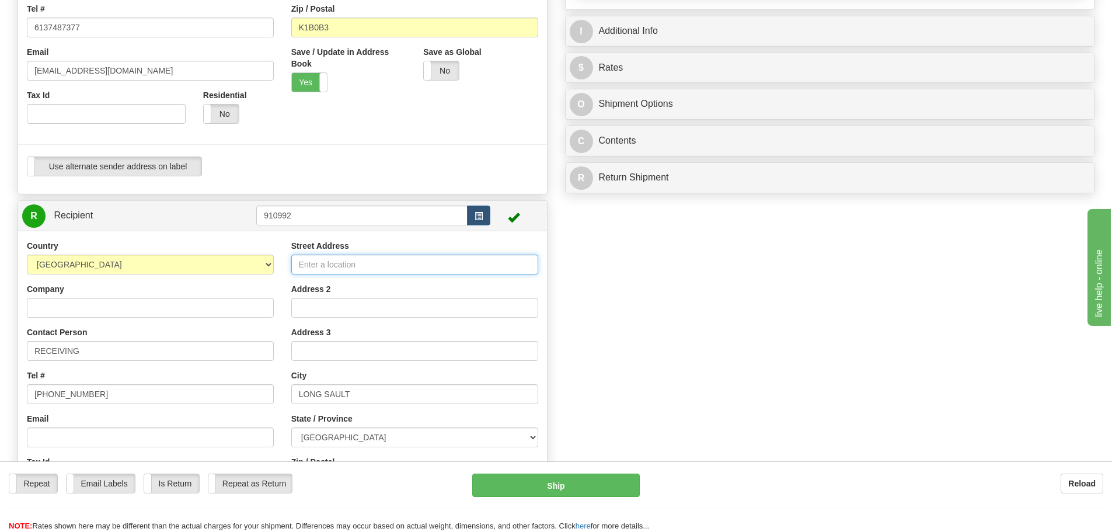
scroll to position [0, 0]
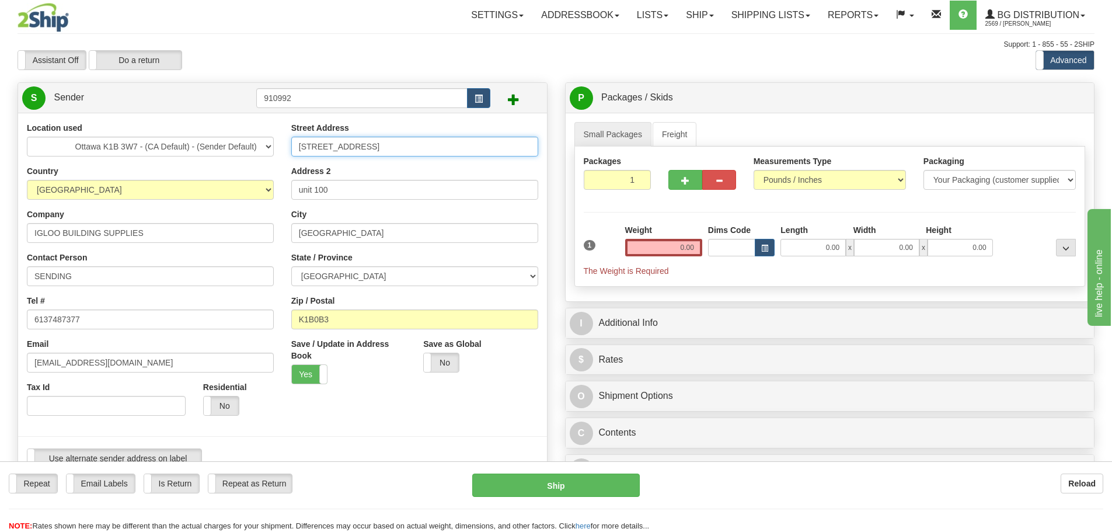
drag, startPoint x: 387, startPoint y: 153, endPoint x: 156, endPoint y: 170, distance: 232.3
click at [156, 170] on div "Location used Montreal Ottawa K1B 3W7 - (CA Default) - (Sender Default) Quebec …" at bounding box center [282, 299] width 529 height 355
paste input "6255 COUNTY ROAD 2"
type input "16255 COUNTY ROAD 2"
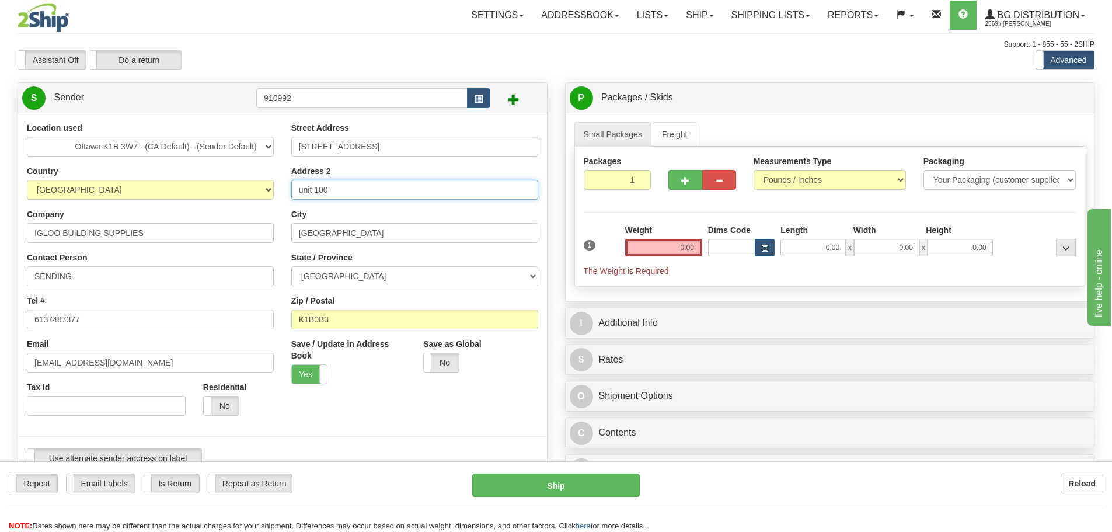
drag, startPoint x: 359, startPoint y: 188, endPoint x: 87, endPoint y: 185, distance: 272.5
click at [87, 185] on div "Location used Montreal Ottawa K1B 3W7 - (CA Default) - (Sender Default) Quebec …" at bounding box center [282, 299] width 529 height 355
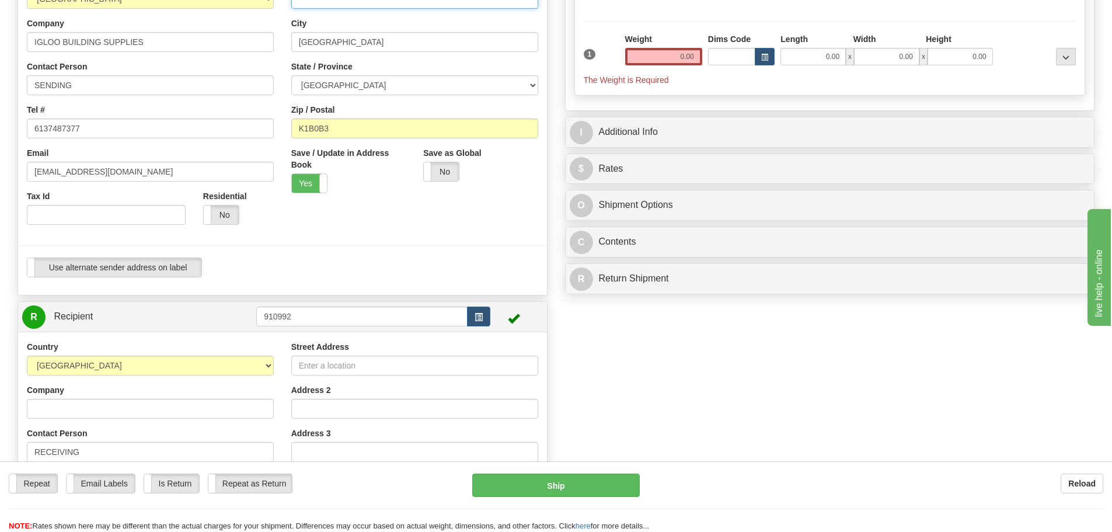
scroll to position [350, 0]
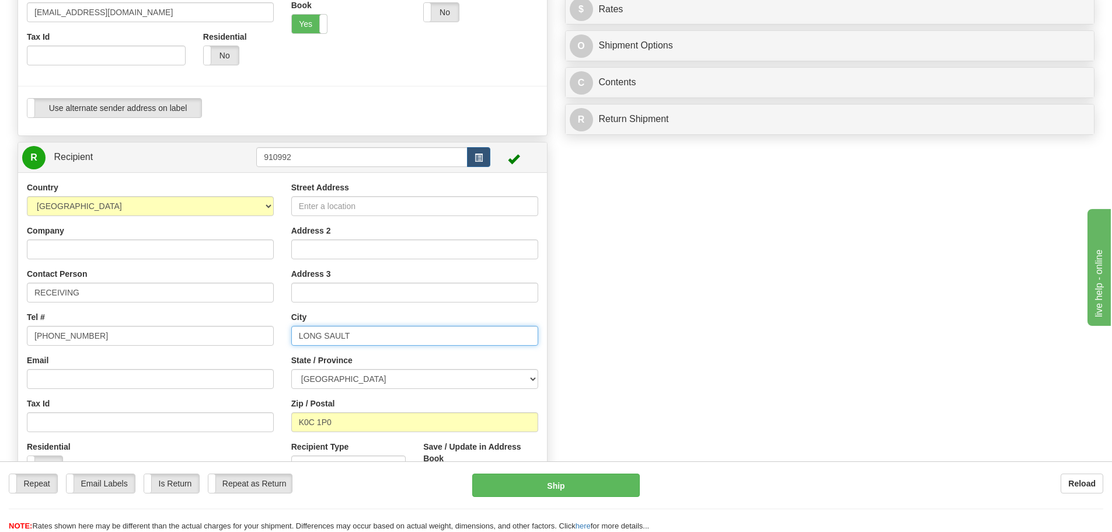
drag, startPoint x: 378, startPoint y: 341, endPoint x: 39, endPoint y: 327, distance: 339.3
click at [39, 327] on div "Country AFGHANISTAN ALAND ISLANDS ALBANIA ALGERIA AMERICAN SAMOA ANDORRA ANGOLA…" at bounding box center [282, 338] width 529 height 314
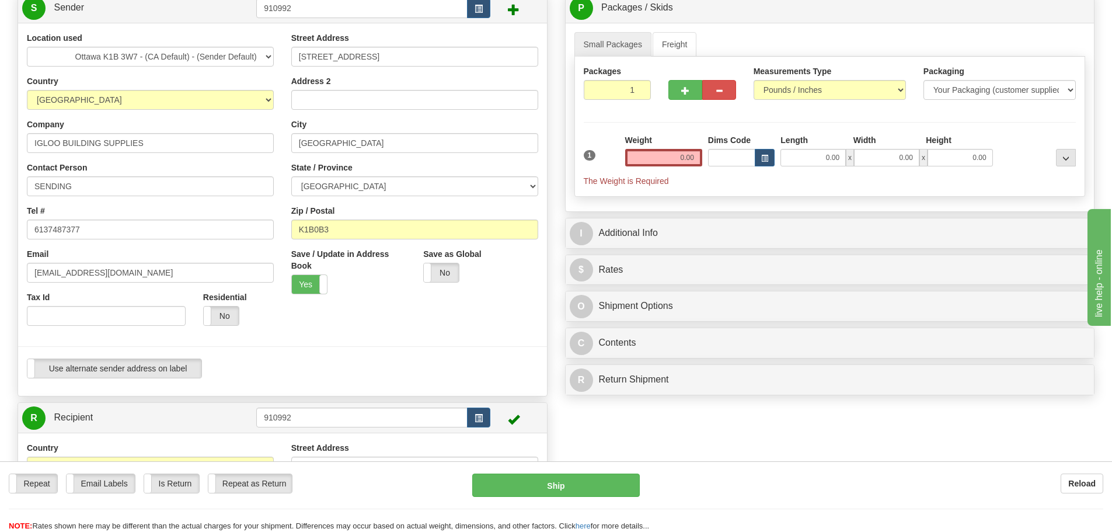
scroll to position [58, 0]
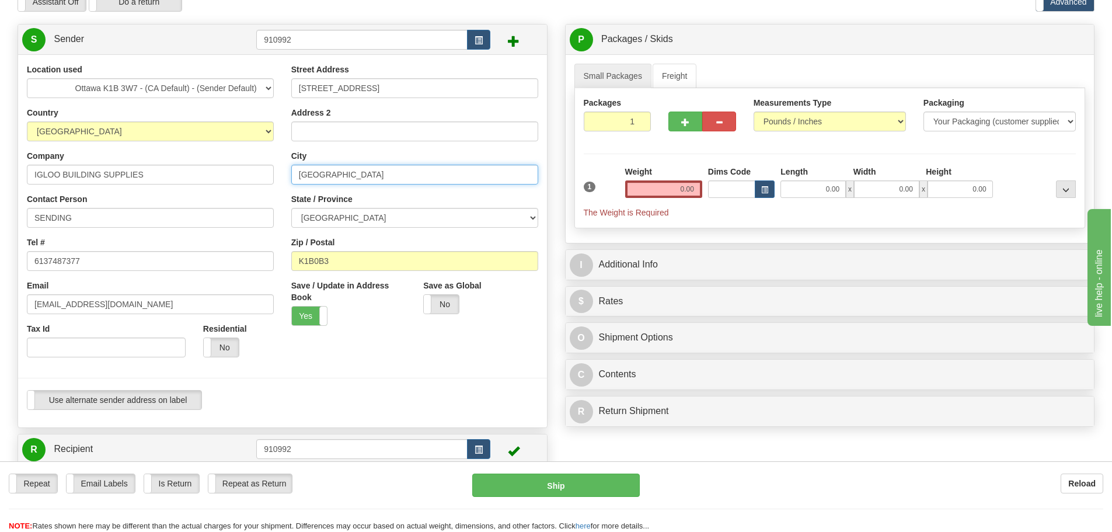
drag, startPoint x: 385, startPoint y: 176, endPoint x: 152, endPoint y: 190, distance: 233.2
click at [154, 189] on div "Location used Montreal Ottawa K1B 3W7 - (CA Default) - (Sender Default) Quebec …" at bounding box center [282, 241] width 529 height 355
paste input "LONG SAULT"
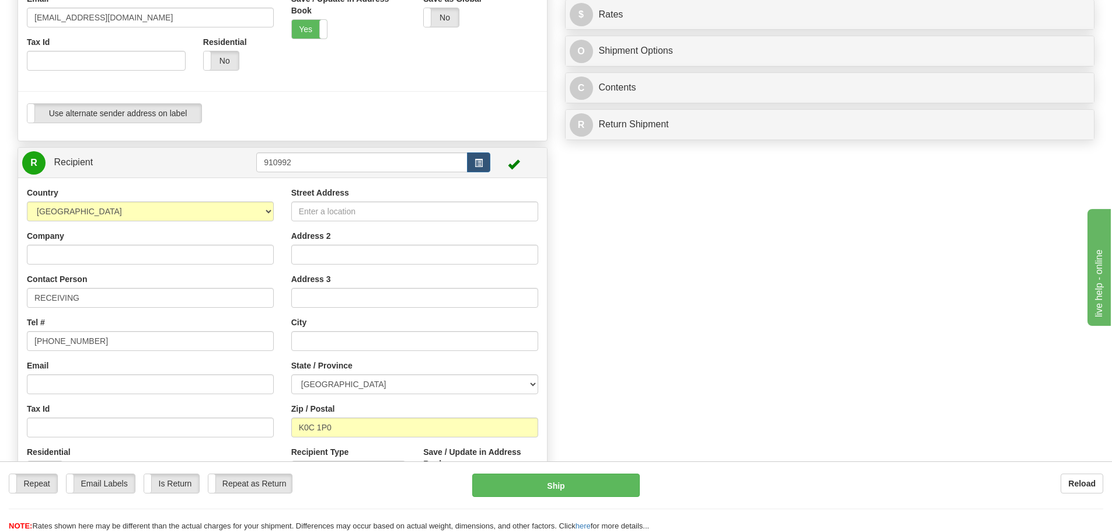
scroll to position [408, 0]
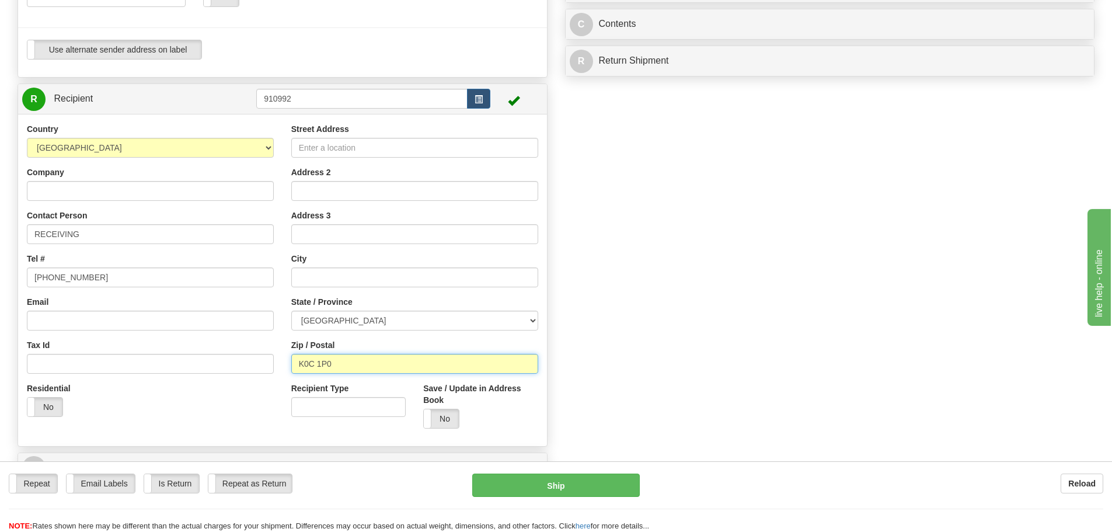
drag, startPoint x: 382, startPoint y: 372, endPoint x: 231, endPoint y: 372, distance: 151.1
click at [229, 373] on div "Country AFGHANISTAN ALAND ISLANDS ALBANIA ALGERIA AMERICAN SAMOA ANDORRA ANGOLA…" at bounding box center [282, 280] width 529 height 314
type input "GLOUCESTER"
drag, startPoint x: 366, startPoint y: 358, endPoint x: 208, endPoint y: 372, distance: 159.3
click at [205, 373] on div "Country AFGHANISTAN ALAND ISLANDS ALBANIA ALGERIA AMERICAN SAMOA ANDORRA ANGOLA…" at bounding box center [282, 280] width 529 height 314
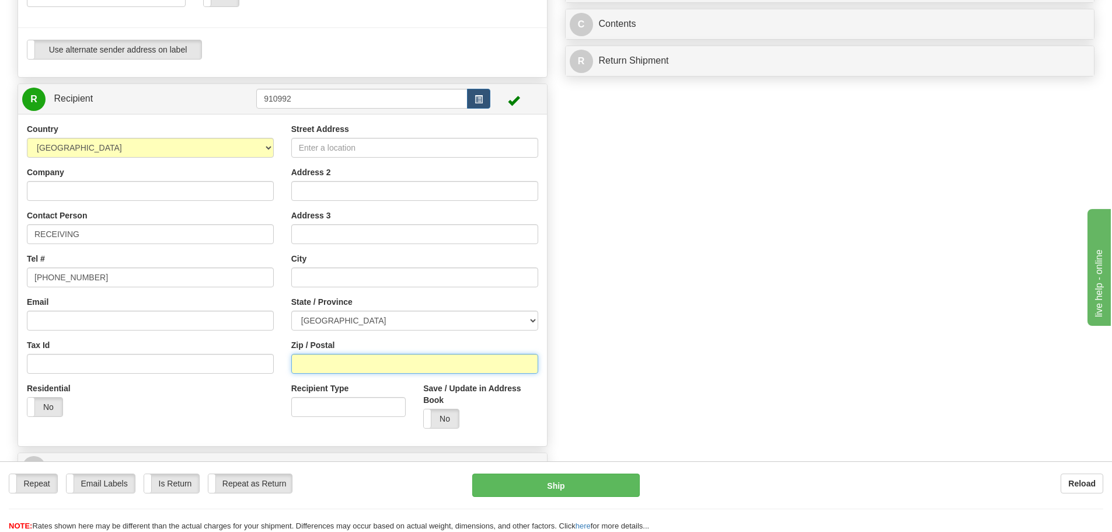
scroll to position [117, 0]
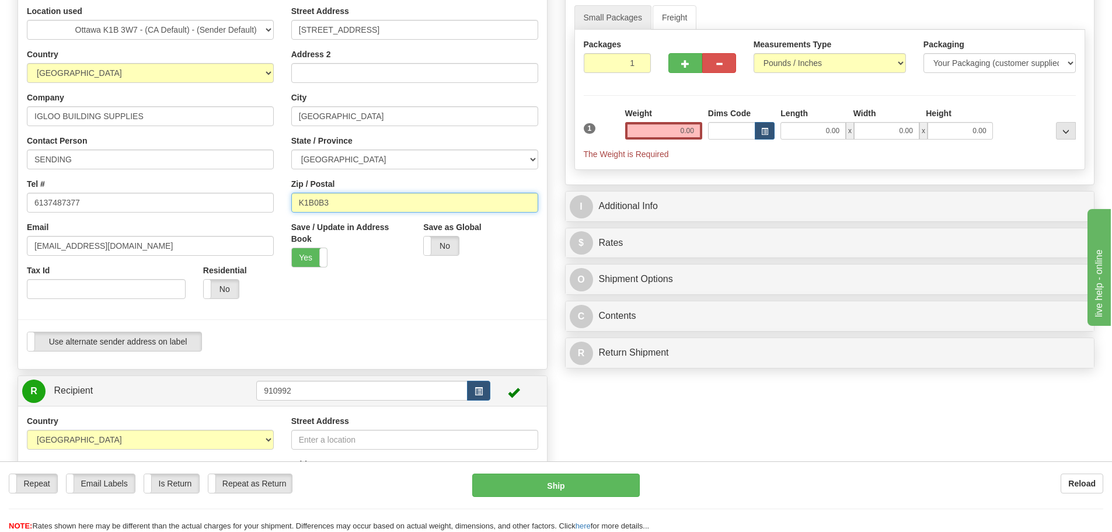
drag, startPoint x: 367, startPoint y: 204, endPoint x: 69, endPoint y: 220, distance: 298.1
click at [70, 219] on div "Location used Montreal Ottawa K1B 3W7 - (CA Default) - (Sender Default) Quebec …" at bounding box center [282, 182] width 529 height 355
paste input "0C 1P0"
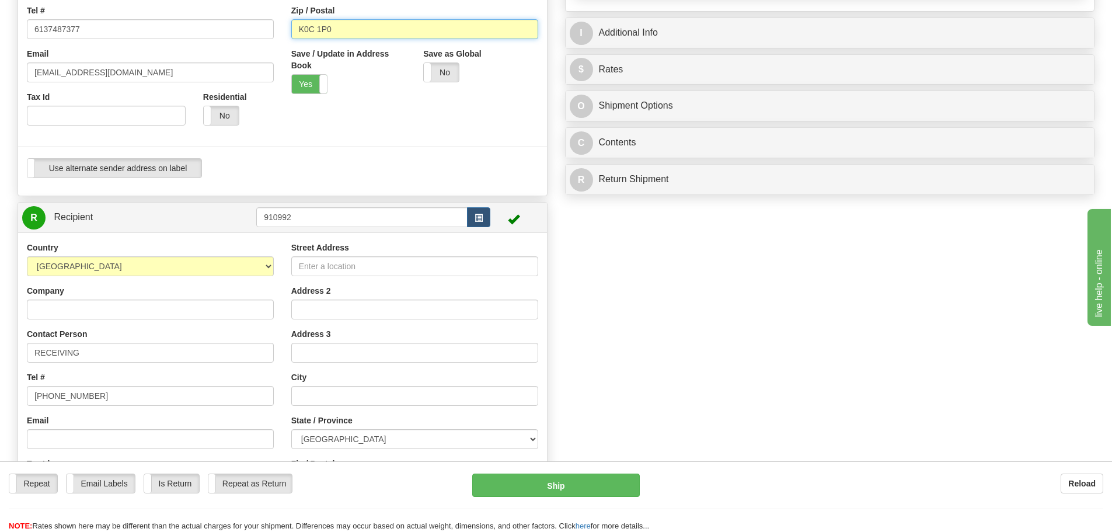
scroll to position [408, 0]
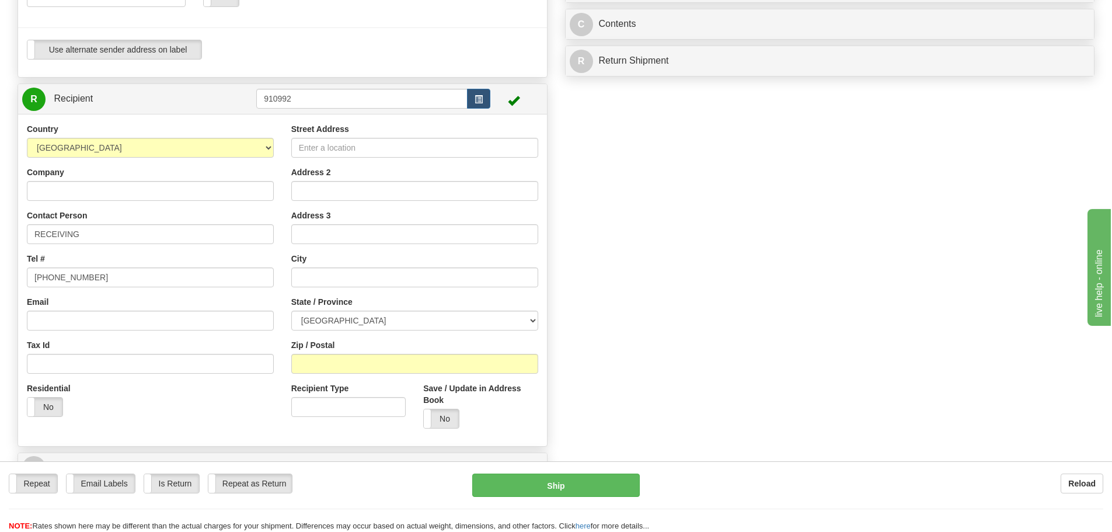
type input "K0C 1P0"
drag, startPoint x: 33, startPoint y: 277, endPoint x: 0, endPoint y: 264, distance: 35.7
click at [0, 264] on div "Toggle navigation Settings Shipping Preferences Fields Preferences New" at bounding box center [556, 88] width 1112 height 993
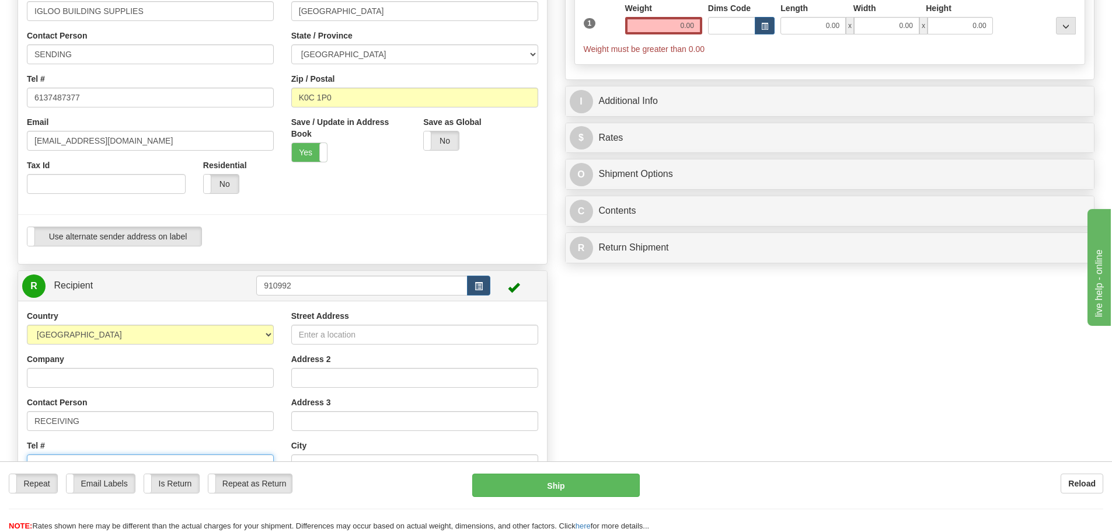
scroll to position [58, 0]
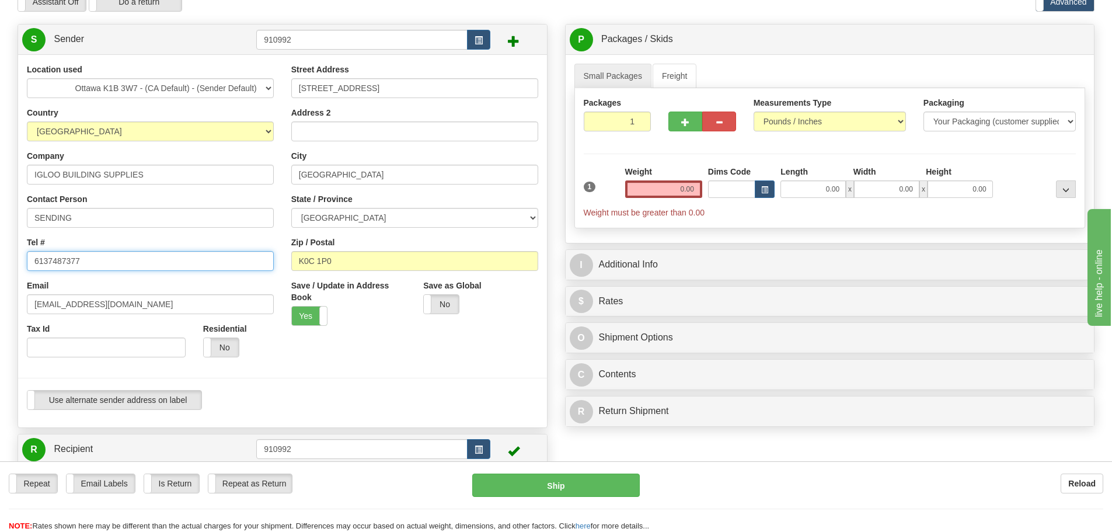
drag, startPoint x: 142, startPoint y: 260, endPoint x: 0, endPoint y: 263, distance: 142.4
click at [0, 263] on div "Toggle navigation Settings Shipping Preferences Fields Preferences New" at bounding box center [556, 438] width 1112 height 993
paste input "-703-6206"
type input "613-703-6206"
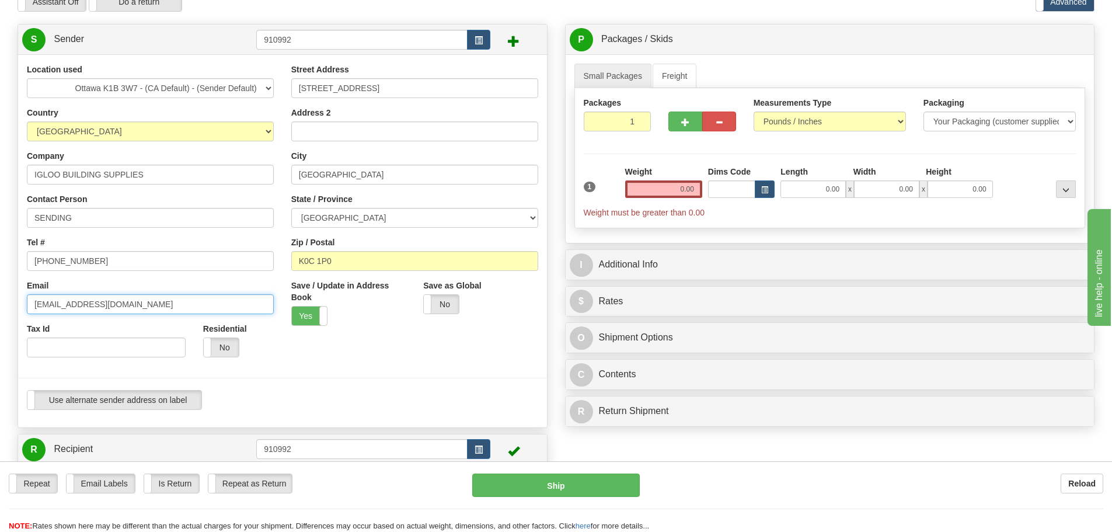
drag, startPoint x: 215, startPoint y: 309, endPoint x: 0, endPoint y: 297, distance: 215.6
click at [0, 296] on div "Toggle navigation Settings Shipping Preferences Fields Preferences New" at bounding box center [556, 438] width 1112 height 993
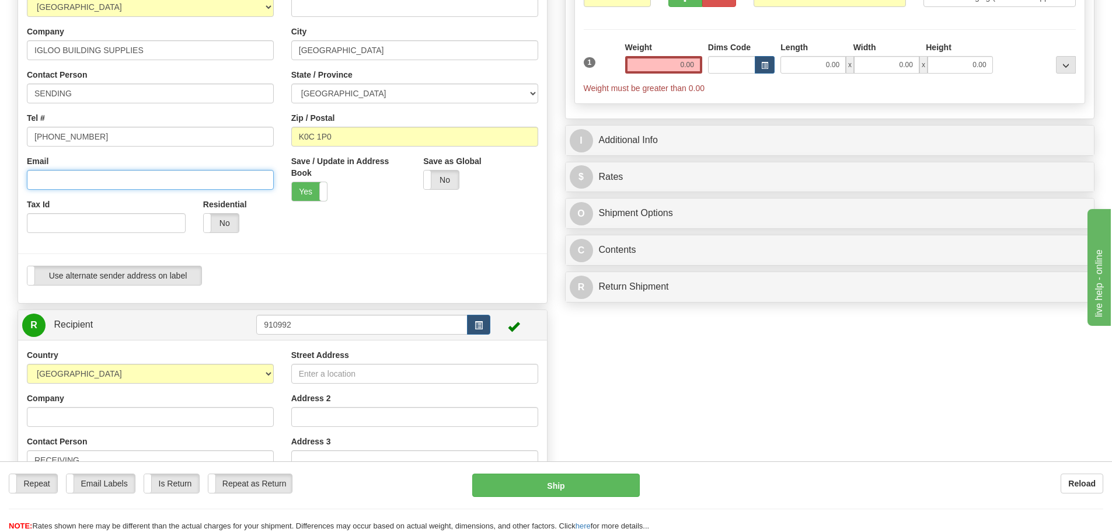
scroll to position [175, 0]
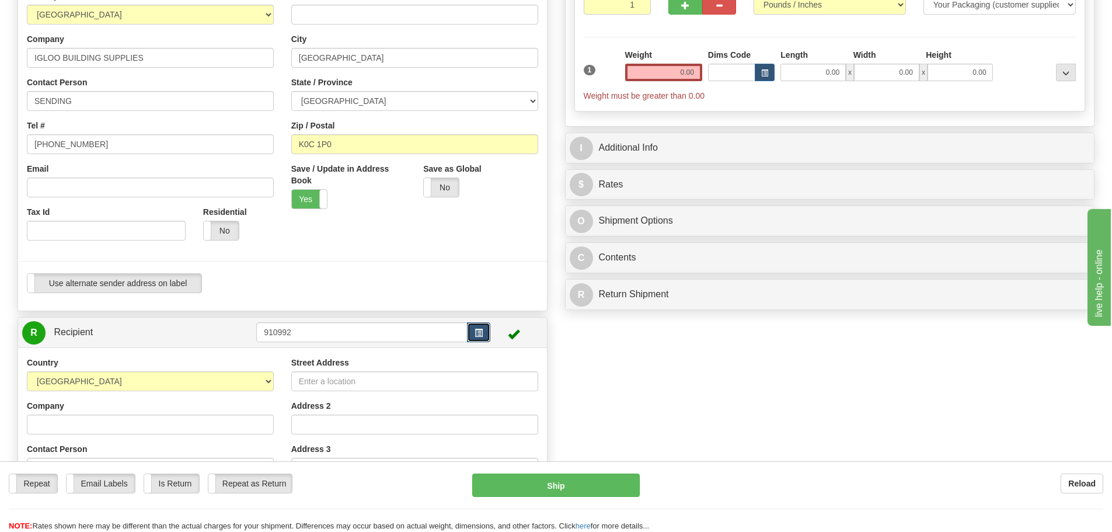
click at [487, 331] on button "button" at bounding box center [478, 332] width 23 height 20
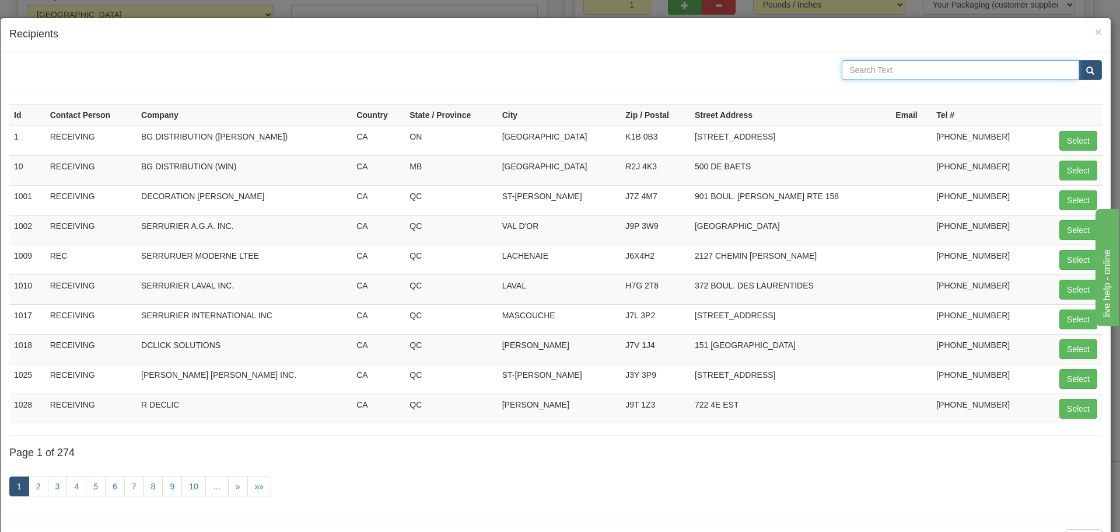
click at [892, 75] on input "text" at bounding box center [960, 70] width 237 height 20
click at [1083, 139] on button "Select" at bounding box center [1079, 141] width 38 height 20
type input "1"
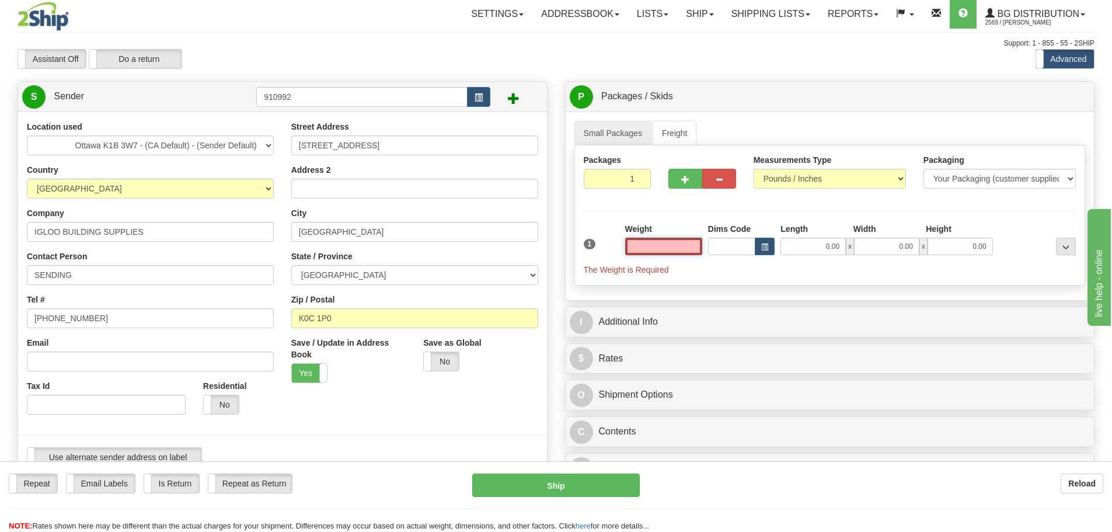
scroll to position [0, 0]
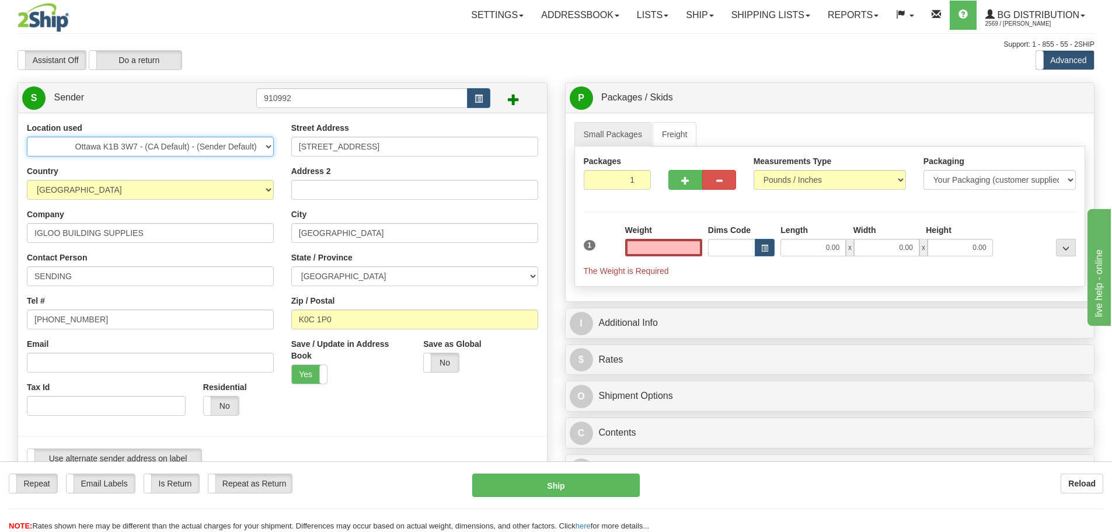
type input "0.00"
click at [245, 142] on select "Montreal Ottawa K1B 3W7 - (CA Default) - (Sender Default) Quebec City Toronto W…" at bounding box center [150, 147] width 247 height 20
click at [27, 137] on select "Montreal Ottawa K1B 3W7 - (CA Default) - (Sender Default) Quebec City Toronto W…" at bounding box center [150, 147] width 247 height 20
click at [250, 154] on select "Montreal Ottawa K1B 3W7 - (CA Default) - (Sender Default) Quebec City Toronto W…" at bounding box center [150, 147] width 247 height 20
select select "5436"
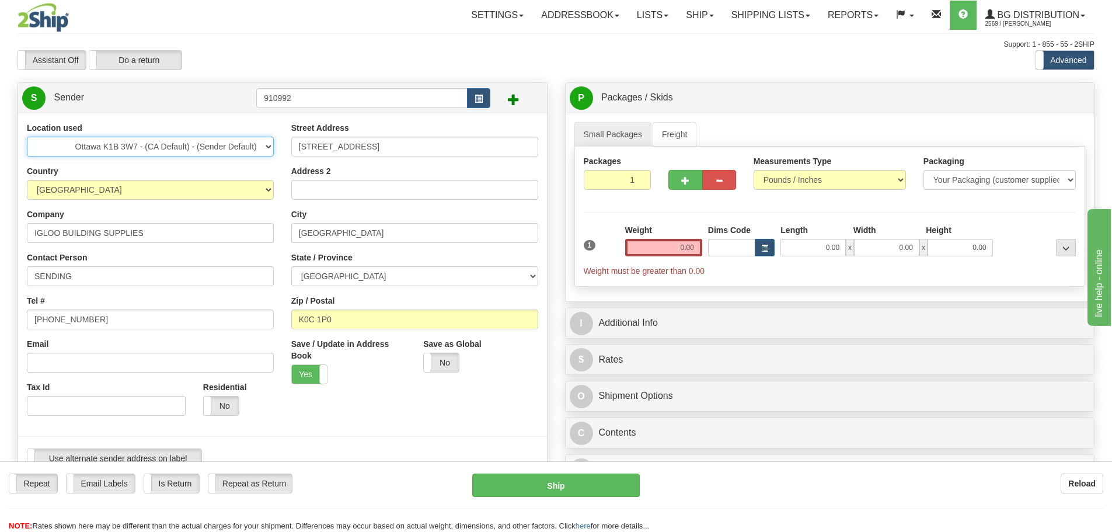
click at [27, 137] on select "Montreal Ottawa K1B 3W7 - (CA Default) - (Sender Default) Quebec City Toronto W…" at bounding box center [150, 147] width 247 height 20
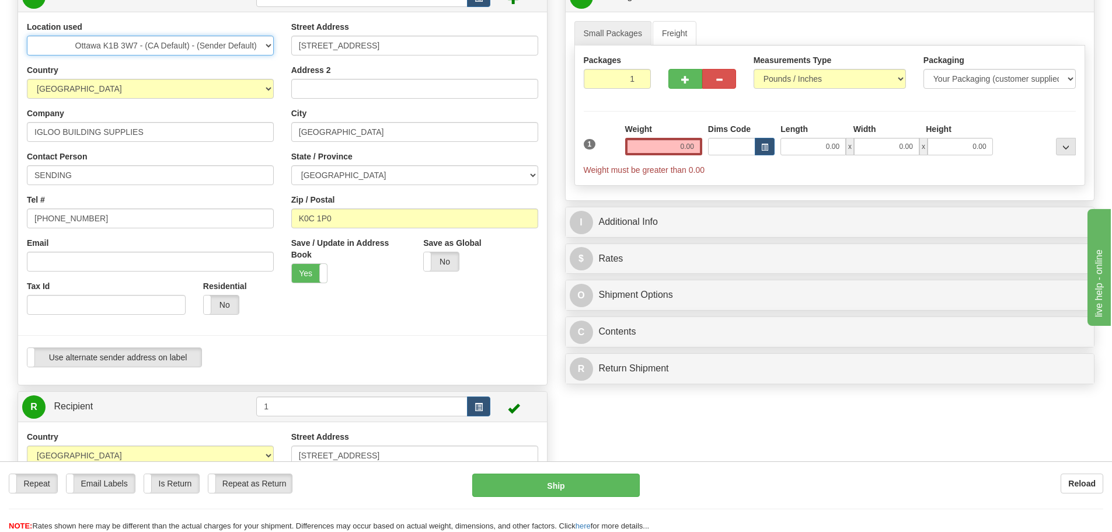
scroll to position [58, 0]
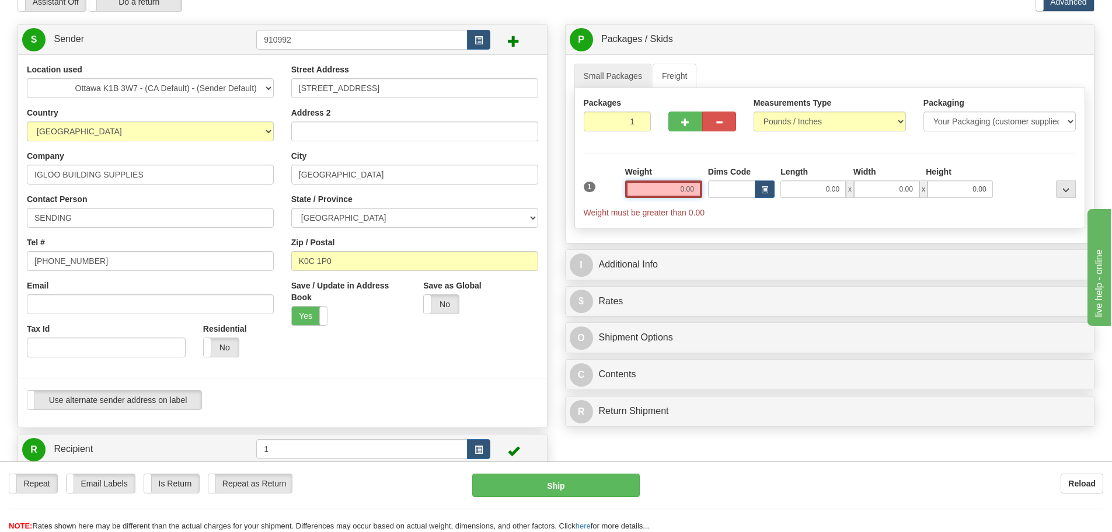
click at [659, 190] on input "0.00" at bounding box center [663, 189] width 77 height 18
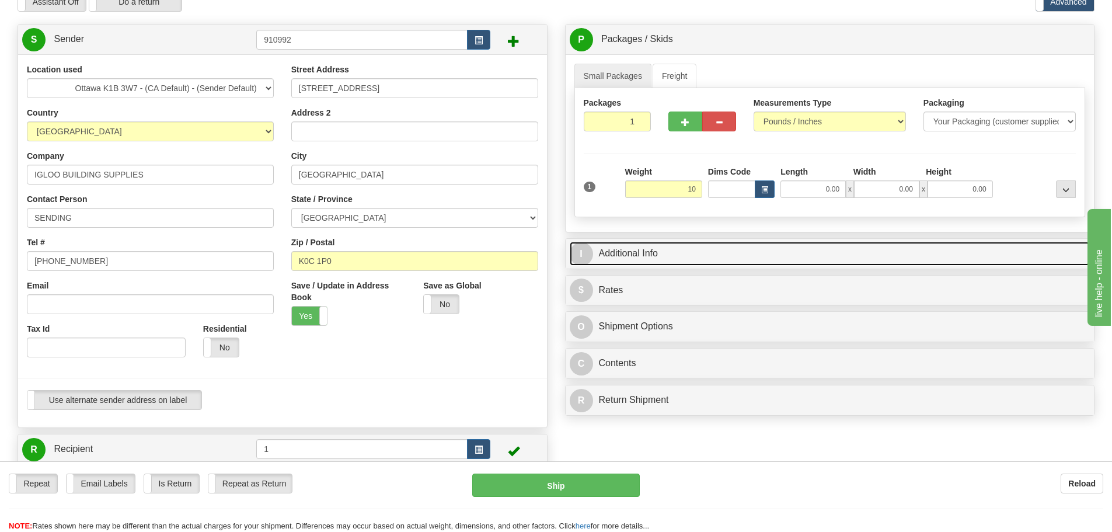
type input "10.00"
click at [776, 253] on link "I Additional Info" at bounding box center [830, 254] width 521 height 24
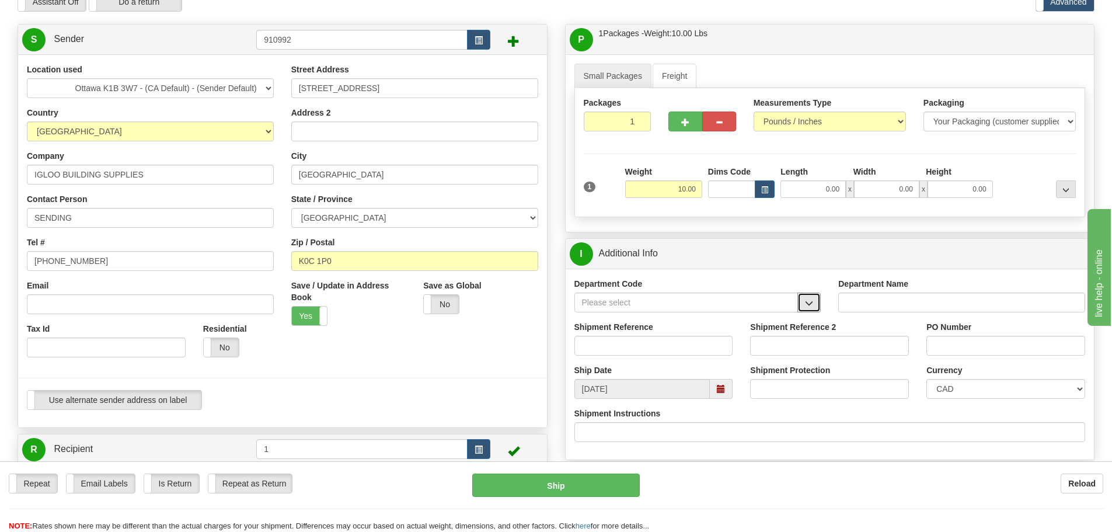
click at [810, 305] on span "button" at bounding box center [809, 303] width 8 height 8
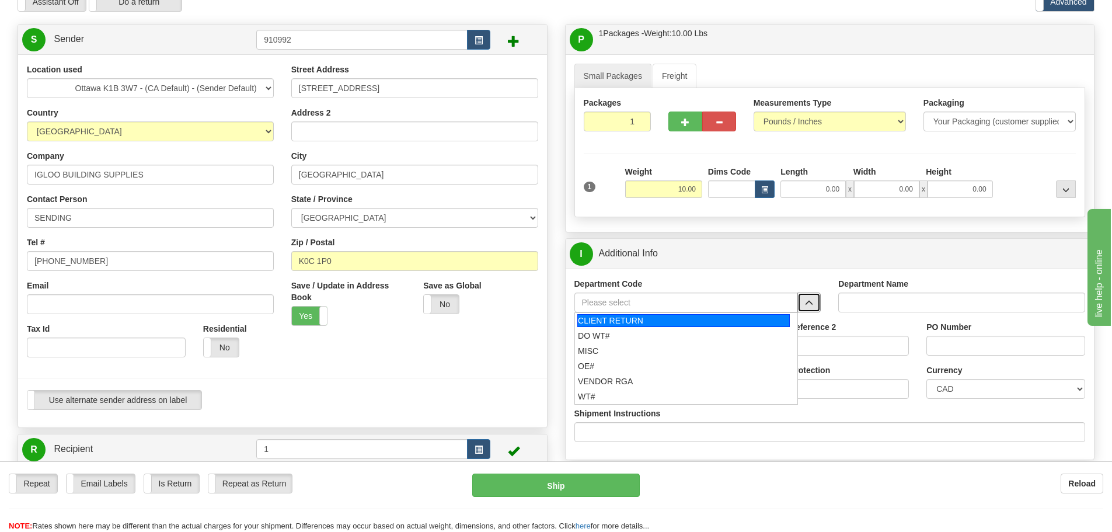
click at [651, 323] on div "CLIENT RETURN" at bounding box center [683, 320] width 212 height 13
type input "CLIENT RETURN"
type input "RETURN LABELS"
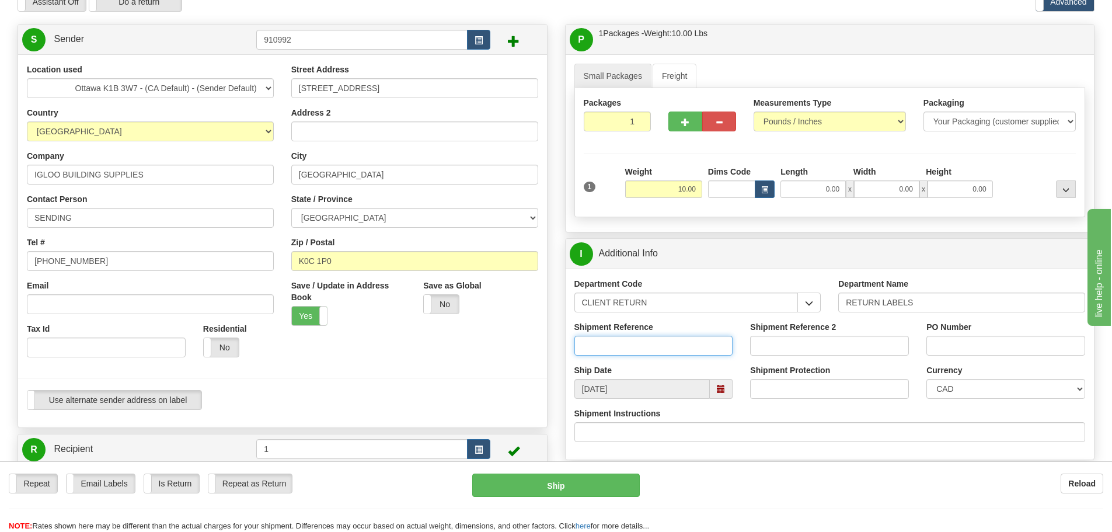
click at [650, 338] on input "Shipment Reference" at bounding box center [653, 346] width 159 height 20
paste input "10201481-00"
type input "10201481-00"
click at [957, 335] on div "PO Number" at bounding box center [1005, 338] width 159 height 34
click at [956, 344] on input "PO Number" at bounding box center [1005, 346] width 159 height 20
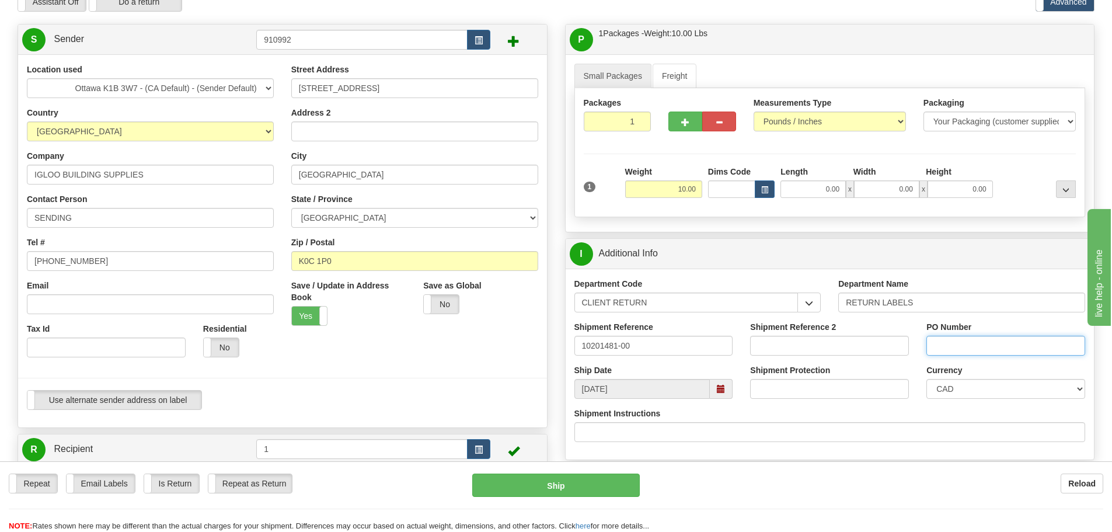
click at [956, 349] on input "PO Number" at bounding box center [1005, 346] width 159 height 20
paste input "8237LNL 26D"
type input "8237LNL 26D"
click at [1042, 338] on input "8237LNL 26D" at bounding box center [1005, 346] width 159 height 20
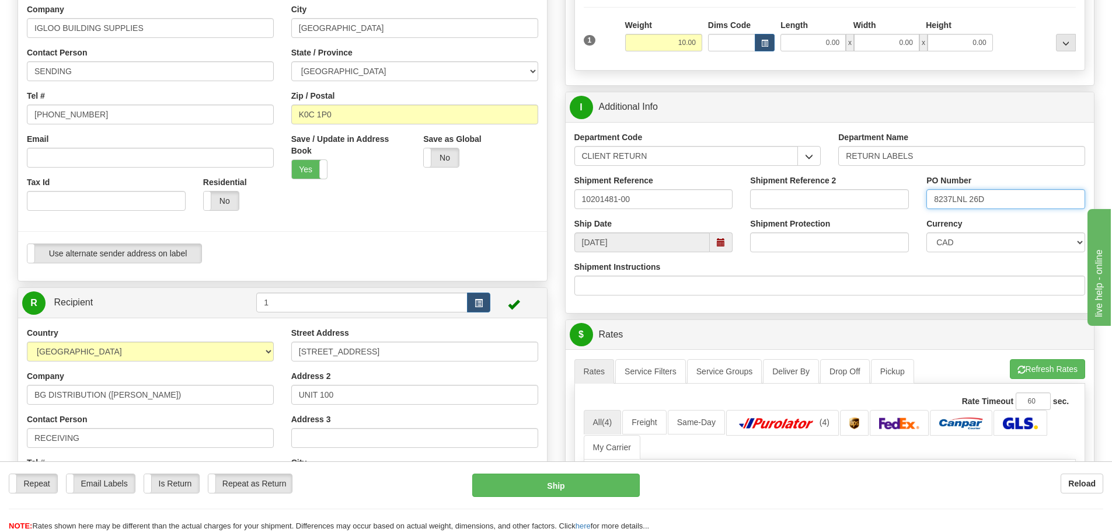
scroll to position [292, 0]
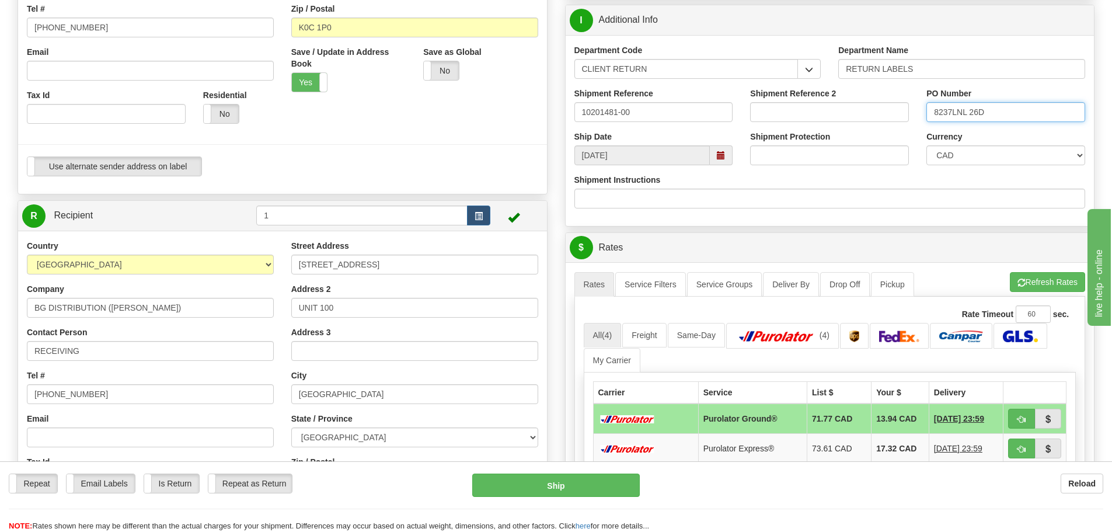
drag, startPoint x: 997, startPoint y: 115, endPoint x: 806, endPoint y: 134, distance: 191.8
click at [807, 134] on div "Department Code CLIENT RETURN CLIENT RETURN DO WT# MISC OE# VENDOR RGA WT# Depa…" at bounding box center [829, 130] width 529 height 191
click at [786, 111] on input "Shipment Reference 2" at bounding box center [829, 112] width 159 height 20
paste input "8237LNL 26D"
type input "8237LNL 26D"
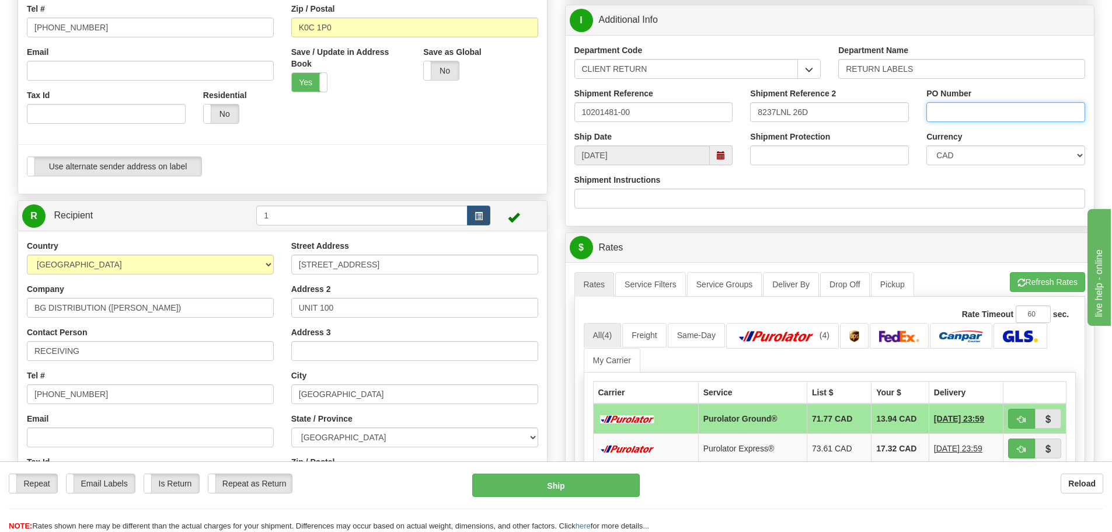
click at [966, 113] on input "PO Number" at bounding box center [1005, 112] width 159 height 20
click at [980, 135] on div "Currency CAD USD EUR ZAR RON ANG ARN AUD AUS AWG BBD BFR BGN BHD BMD BND BRC BR…" at bounding box center [1005, 148] width 159 height 34
click at [991, 140] on div "Currency CAD USD EUR ZAR RON ANG ARN AUD AUS AWG BBD BFR BGN BHD BMD BND BRC BR…" at bounding box center [1005, 148] width 159 height 34
click at [973, 111] on input "PO Number" at bounding box center [1005, 112] width 159 height 20
type input "N/A"
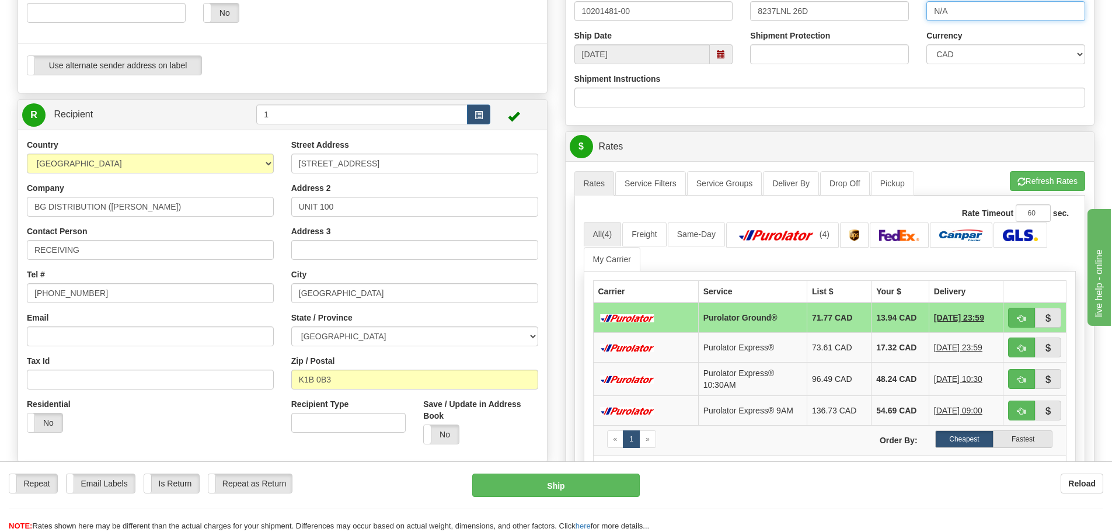
scroll to position [408, 0]
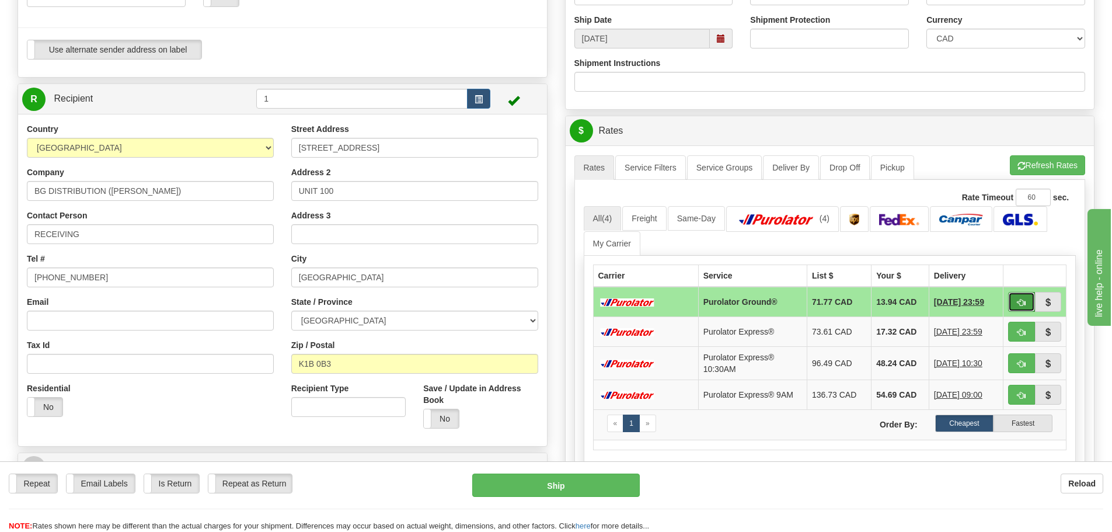
click at [1015, 306] on button "button" at bounding box center [1021, 302] width 27 height 20
type input "260"
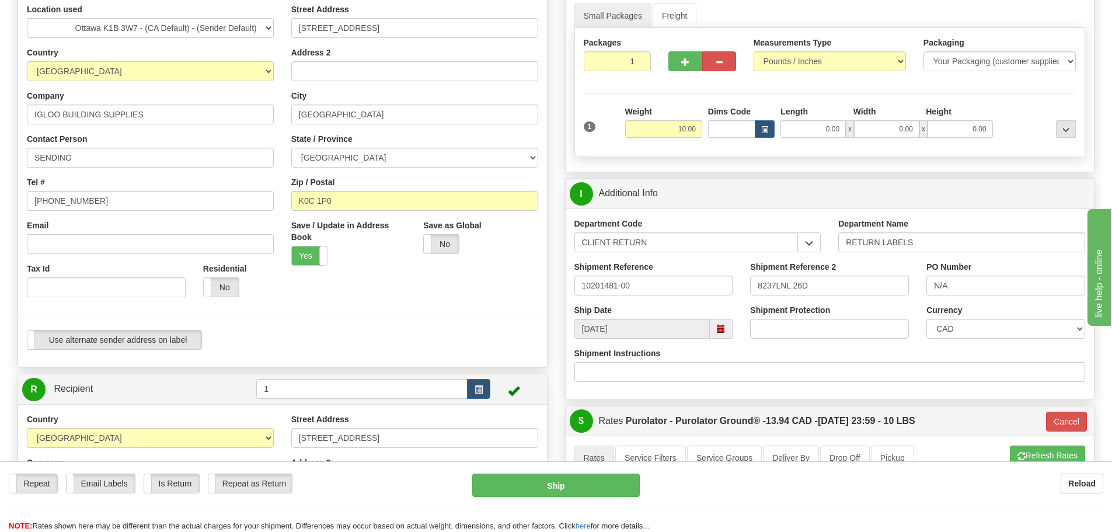
scroll to position [117, 0]
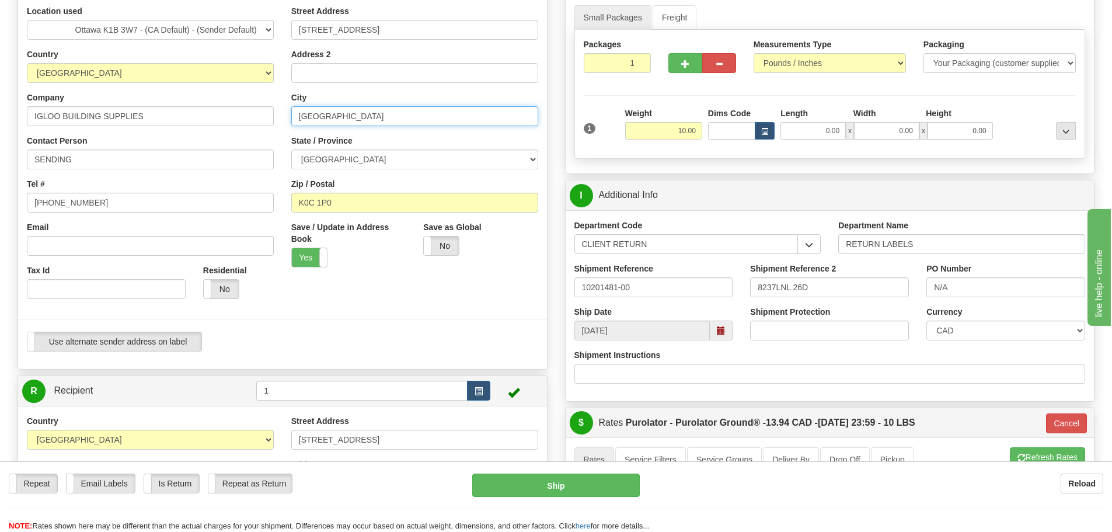
drag, startPoint x: 386, startPoint y: 113, endPoint x: 89, endPoint y: 113, distance: 297.0
click at [90, 113] on div "Location used Montreal Ottawa K1B 3W7 - (CA Default) - (Sender Default) Quebec …" at bounding box center [282, 182] width 529 height 355
paste input "LONG SAULT"
type input "LONG SAULT"
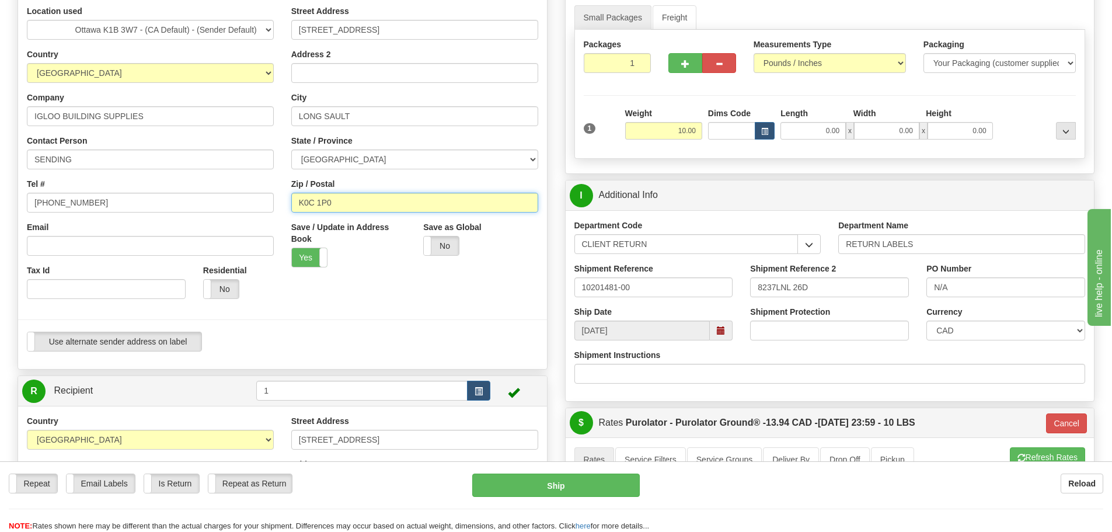
drag, startPoint x: 326, startPoint y: 205, endPoint x: 134, endPoint y: 208, distance: 191.4
click at [141, 208] on div "Location used Montreal Ottawa K1B 3W7 - (CA Default) - (Sender Default) Quebec …" at bounding box center [282, 182] width 529 height 355
paste input "text"
click at [316, 206] on input "K0C1P0" at bounding box center [414, 203] width 247 height 20
type input "K0C 1P0"
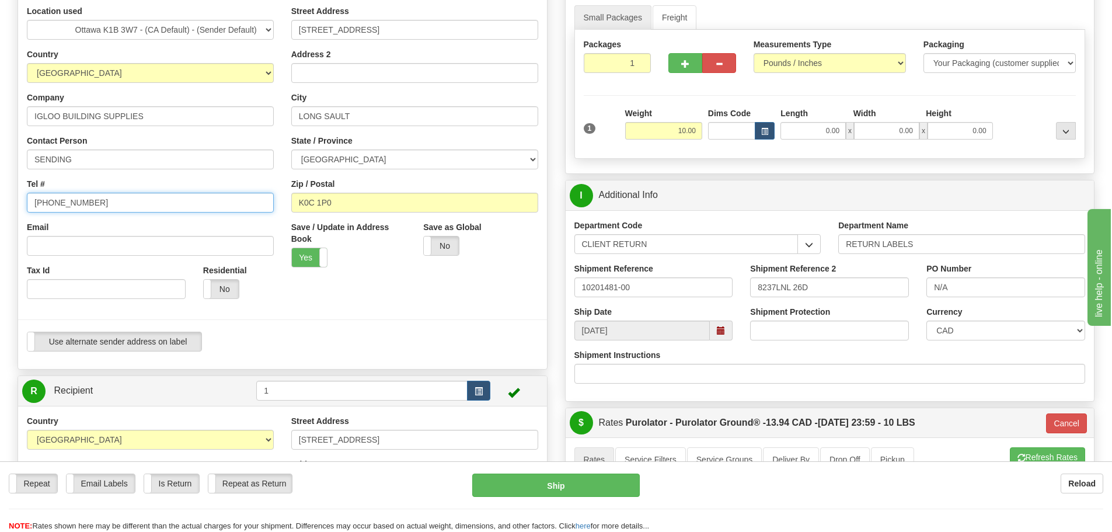
click at [180, 202] on input "613-703-6206" at bounding box center [150, 203] width 247 height 20
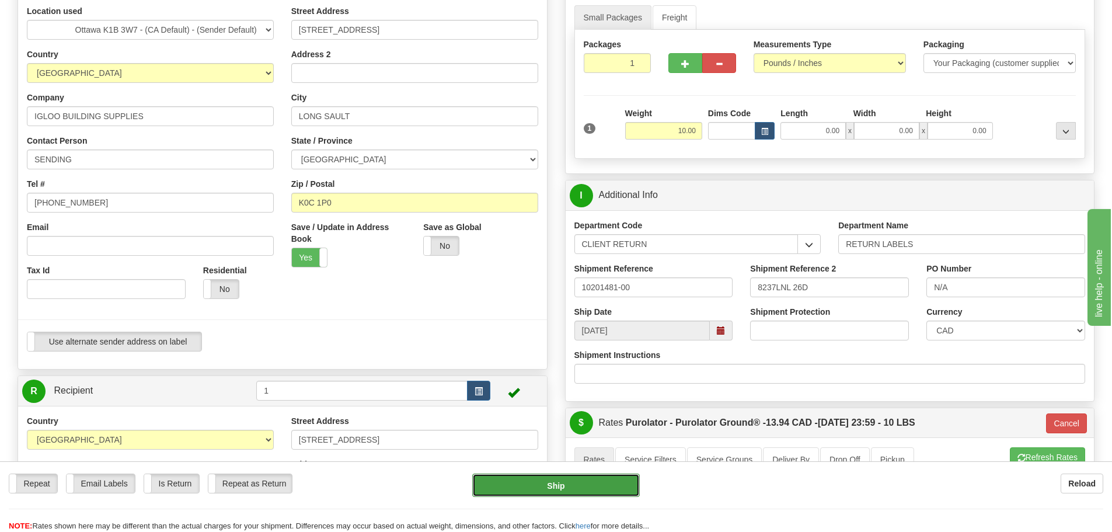
click at [541, 491] on button "Ship" at bounding box center [555, 484] width 167 height 23
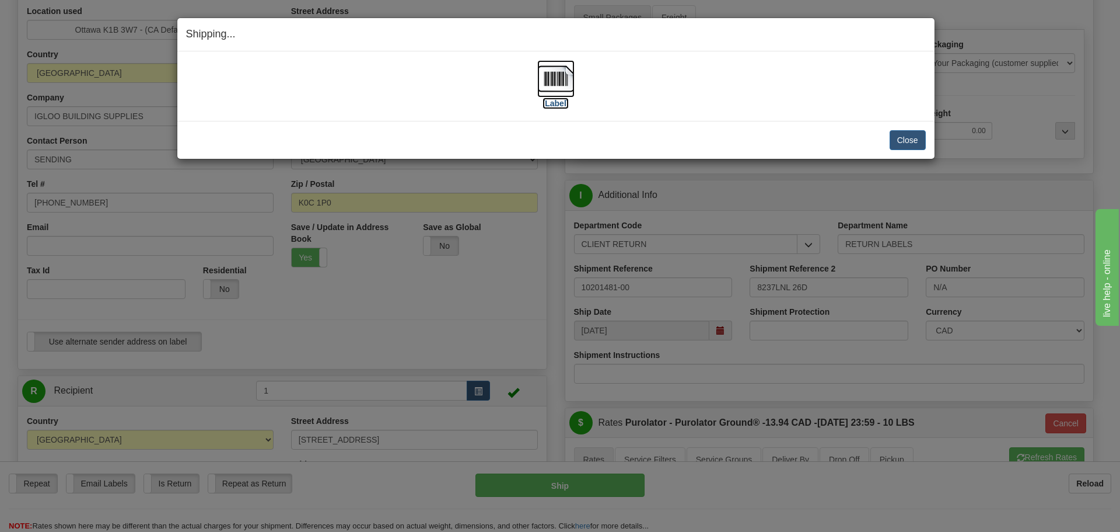
click at [558, 100] on label "[Label]" at bounding box center [556, 103] width 27 height 12
click at [916, 140] on button "Close" at bounding box center [908, 140] width 36 height 20
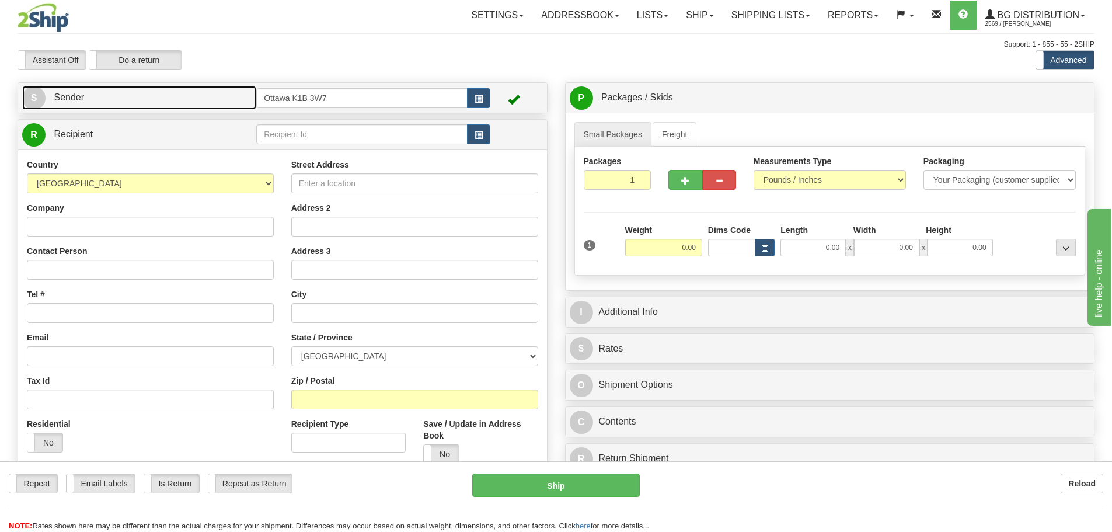
click at [200, 101] on link "S Sender" at bounding box center [139, 98] width 234 height 24
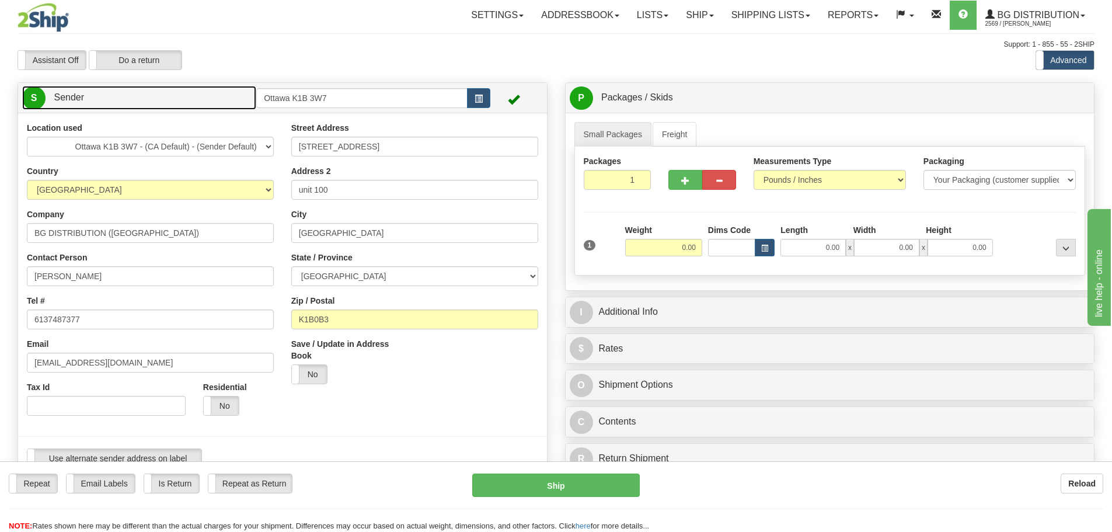
click at [166, 102] on link "S Sender" at bounding box center [139, 98] width 234 height 24
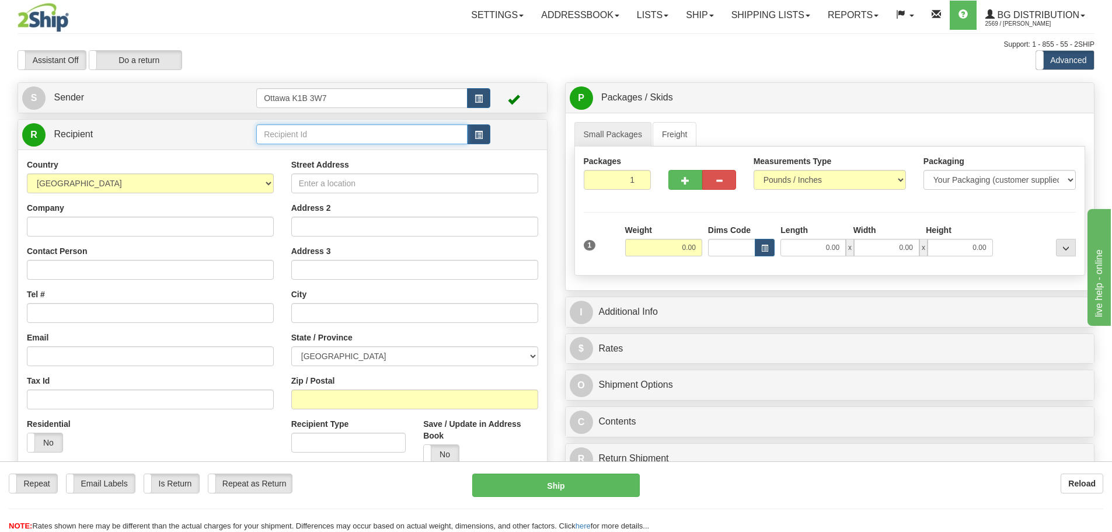
click at [319, 131] on input "text" at bounding box center [361, 134] width 211 height 20
click at [743, 3] on link "Shipping lists" at bounding box center [770, 15] width 96 height 29
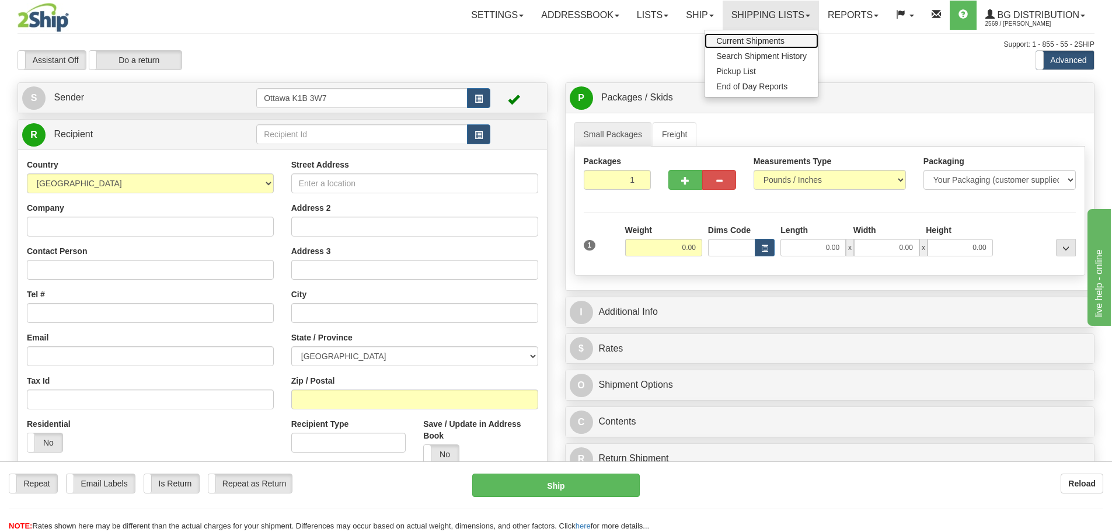
click at [739, 36] on link "Current Shipments" at bounding box center [761, 40] width 114 height 15
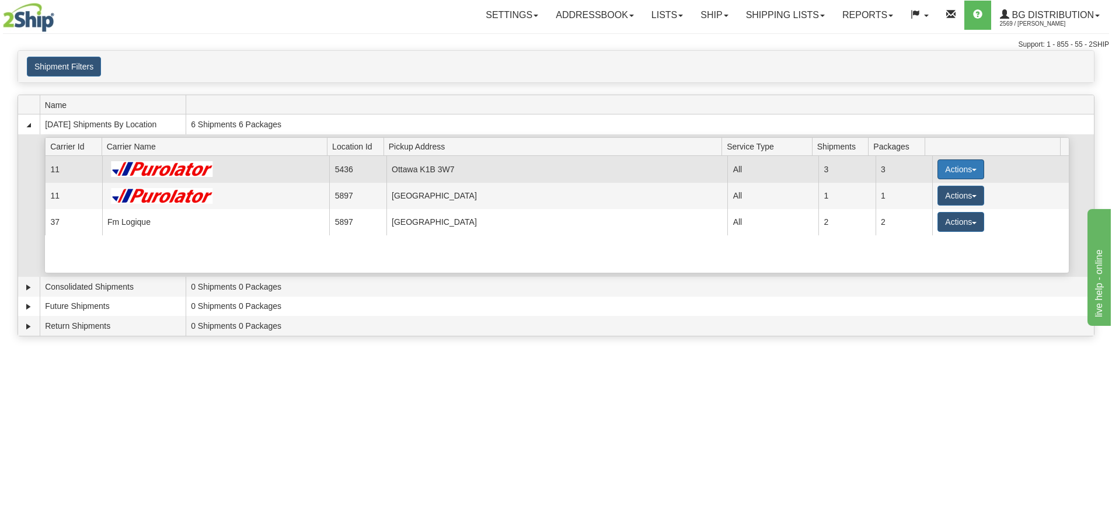
click at [949, 170] on button "Actions" at bounding box center [960, 169] width 47 height 20
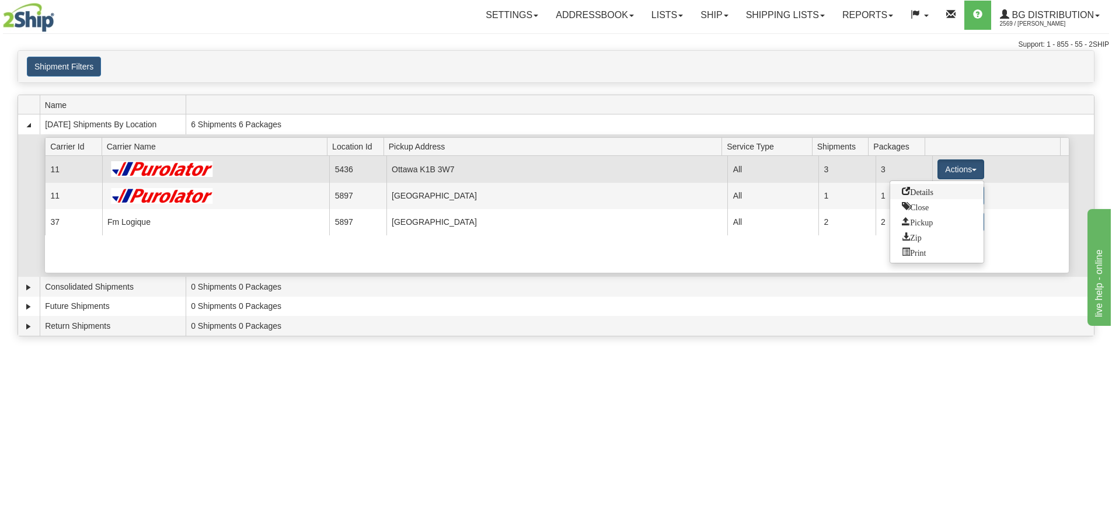
click at [931, 190] on span "Details" at bounding box center [918, 191] width 32 height 8
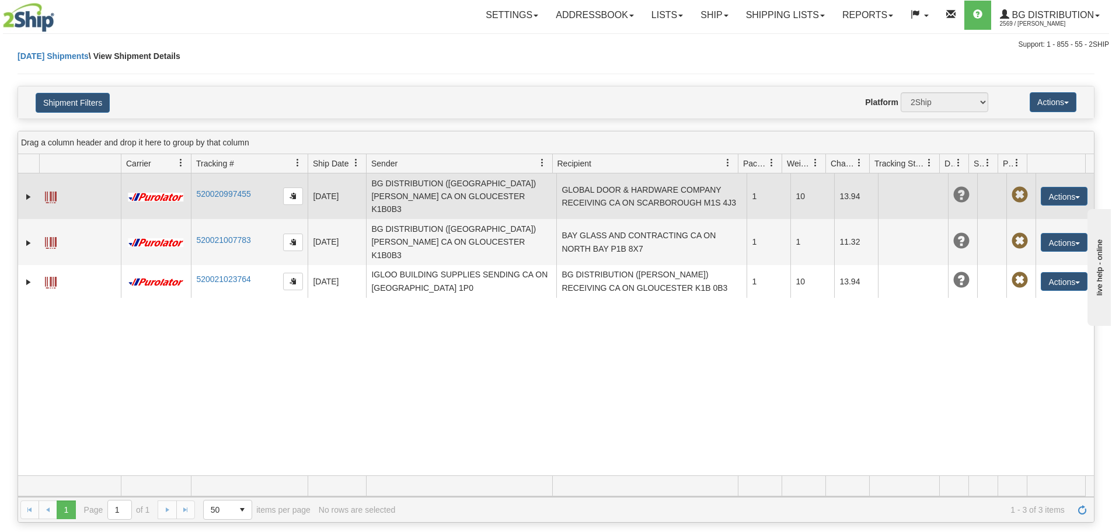
click at [605, 184] on td "GLOBAL DOOR & HARDWARE COMPANY RECEIVING CA ON SCARBOROUGH M1S 4J3" at bounding box center [651, 196] width 190 height 46
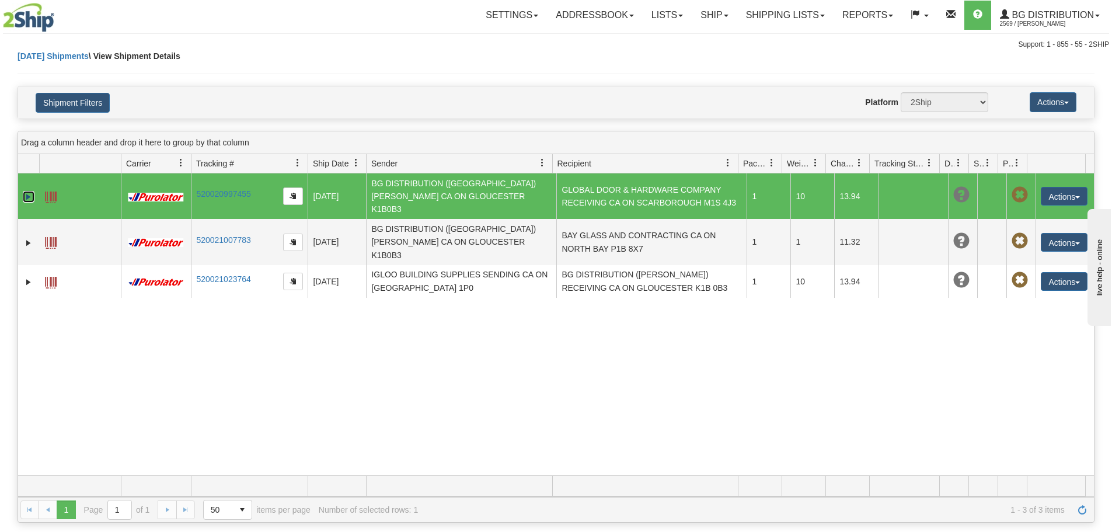
click at [29, 191] on link "Expand" at bounding box center [29, 197] width 12 height 12
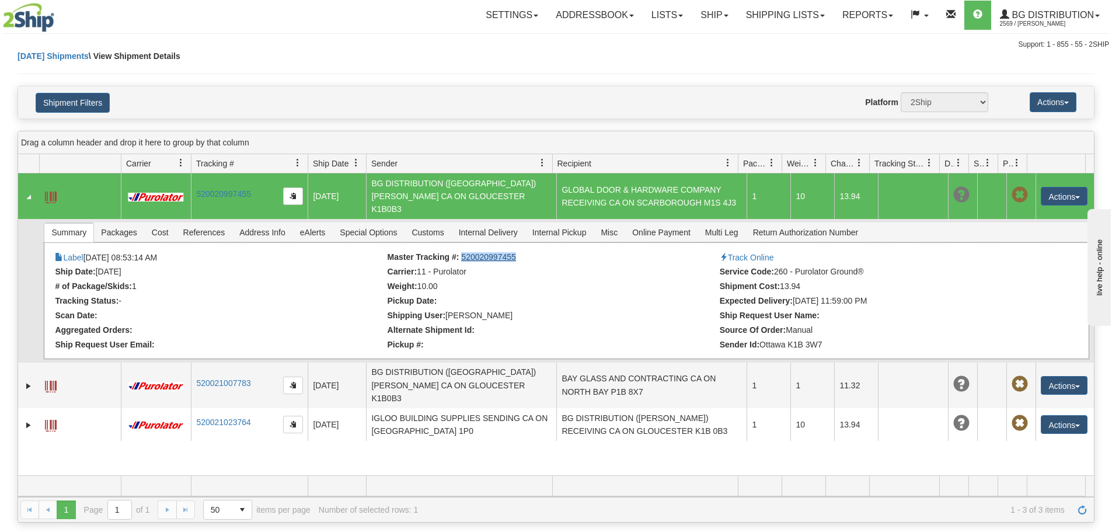
drag, startPoint x: 519, startPoint y: 244, endPoint x: 460, endPoint y: 246, distance: 59.0
click at [460, 252] on li "Master Tracking #: 520020997455" at bounding box center [551, 258] width 329 height 12
copy link "520020997455"
click at [698, 9] on link "Ship" at bounding box center [713, 15] width 45 height 29
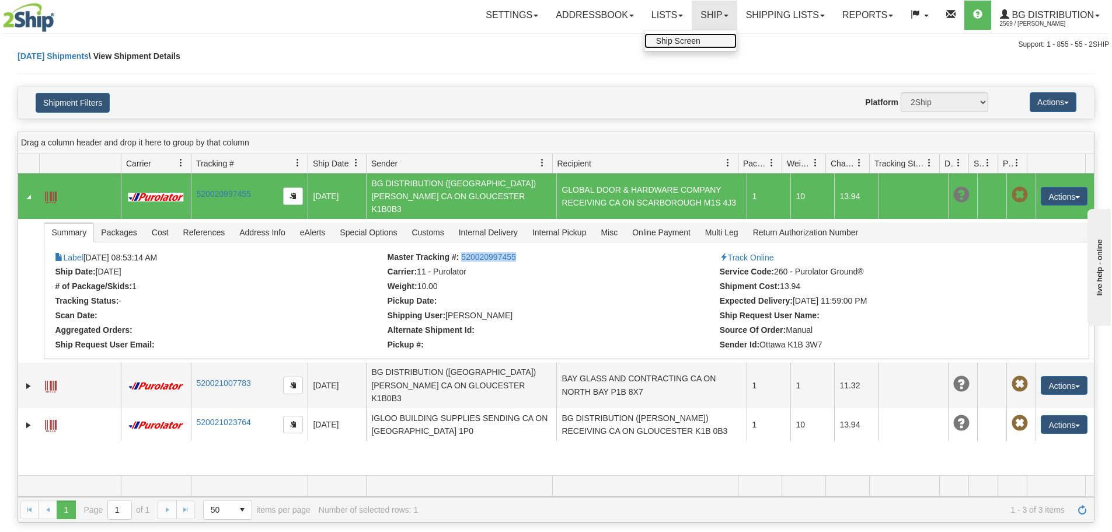
click at [691, 39] on span "Ship Screen" at bounding box center [678, 40] width 44 height 9
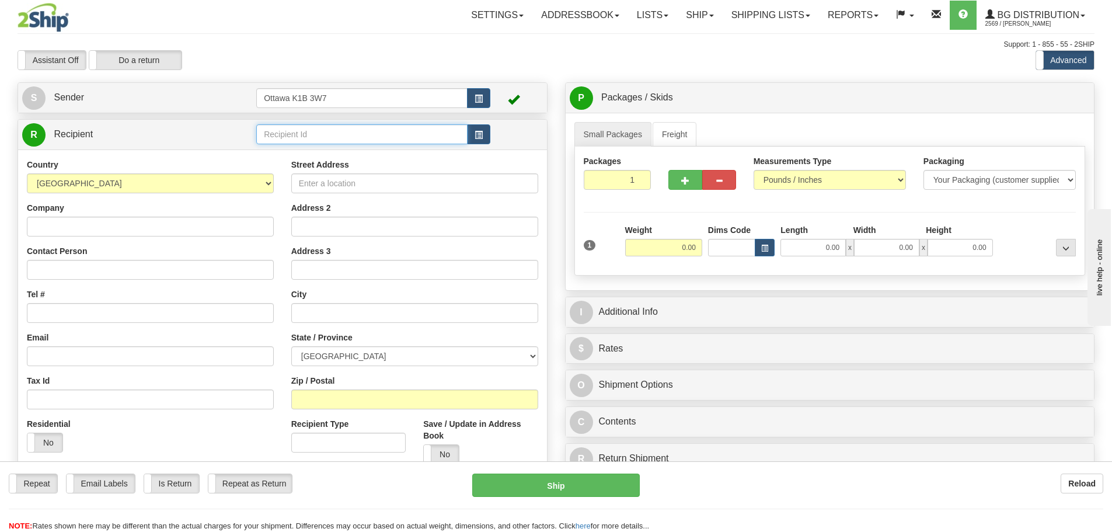
click at [307, 135] on input "text" at bounding box center [361, 134] width 211 height 20
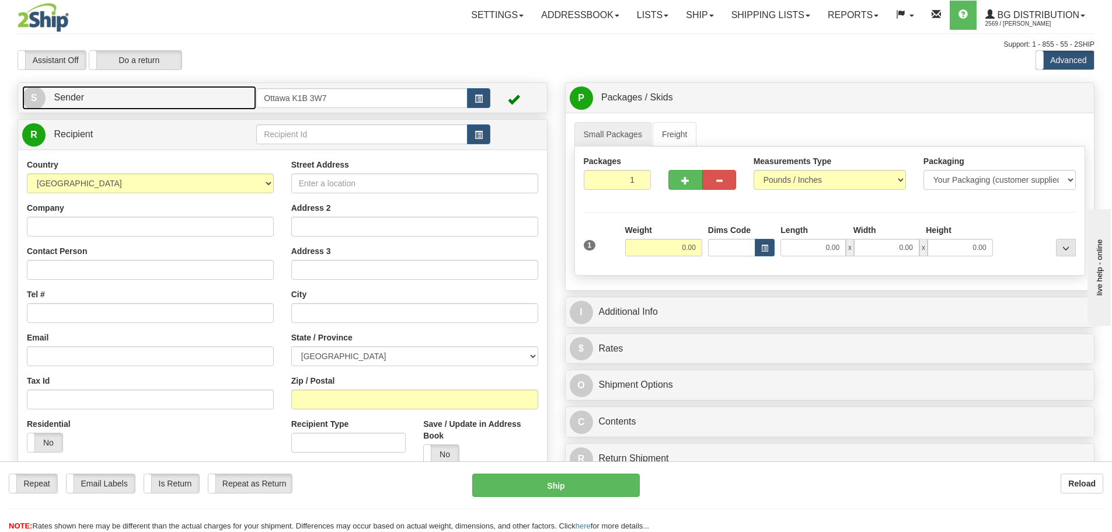
click at [187, 96] on link "S Sender" at bounding box center [139, 98] width 234 height 24
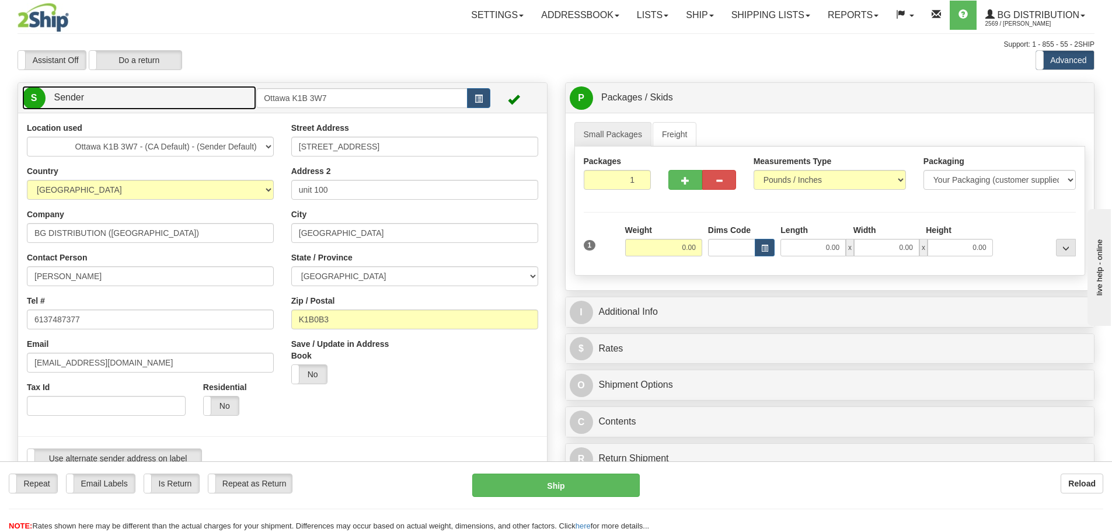
click at [187, 96] on link "S Sender" at bounding box center [139, 98] width 234 height 24
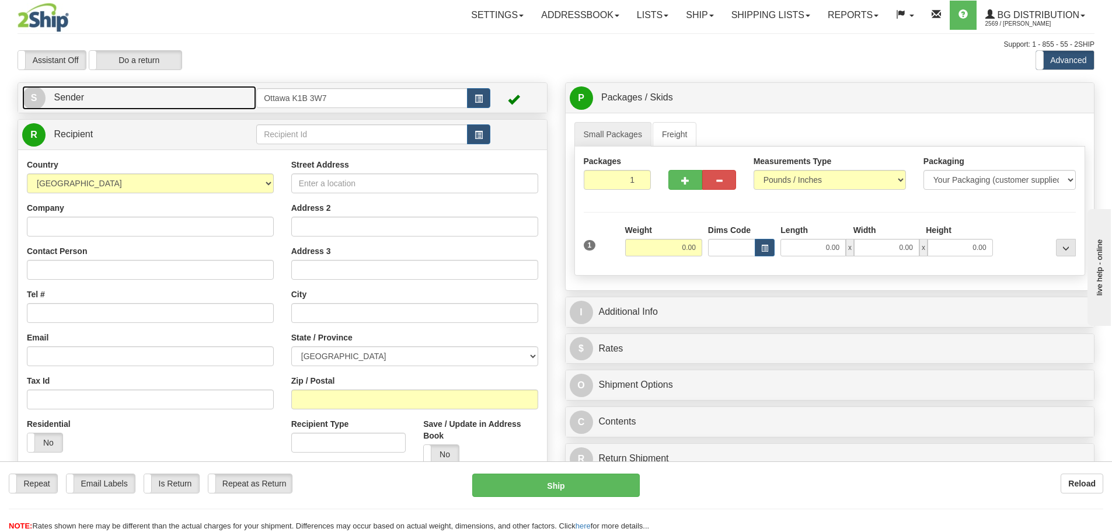
scroll to position [233, 0]
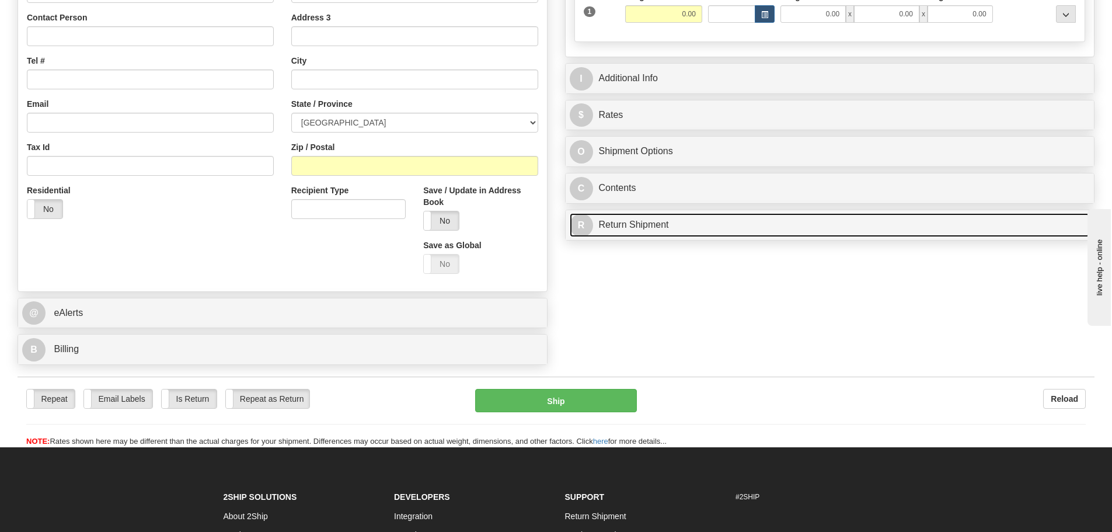
click at [673, 221] on link "R Return Shipment" at bounding box center [830, 225] width 521 height 24
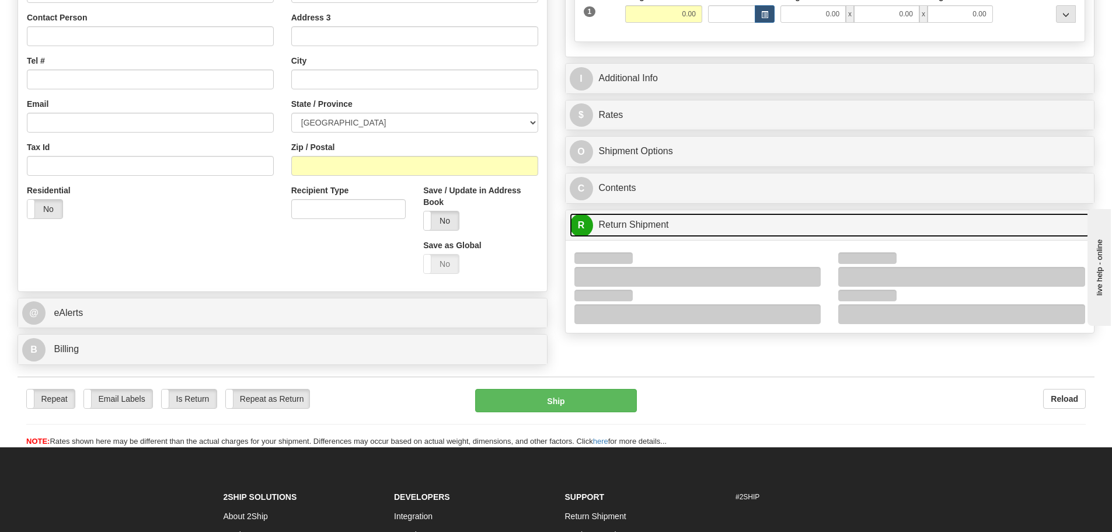
click at [673, 221] on link "R Return Shipment" at bounding box center [830, 225] width 521 height 24
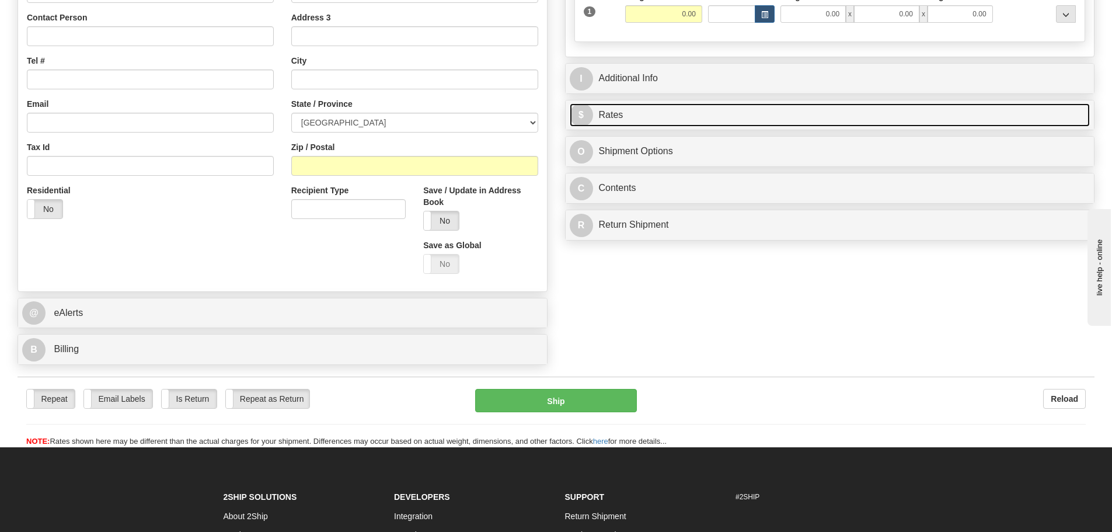
click at [654, 116] on link "$ Rates" at bounding box center [830, 115] width 521 height 24
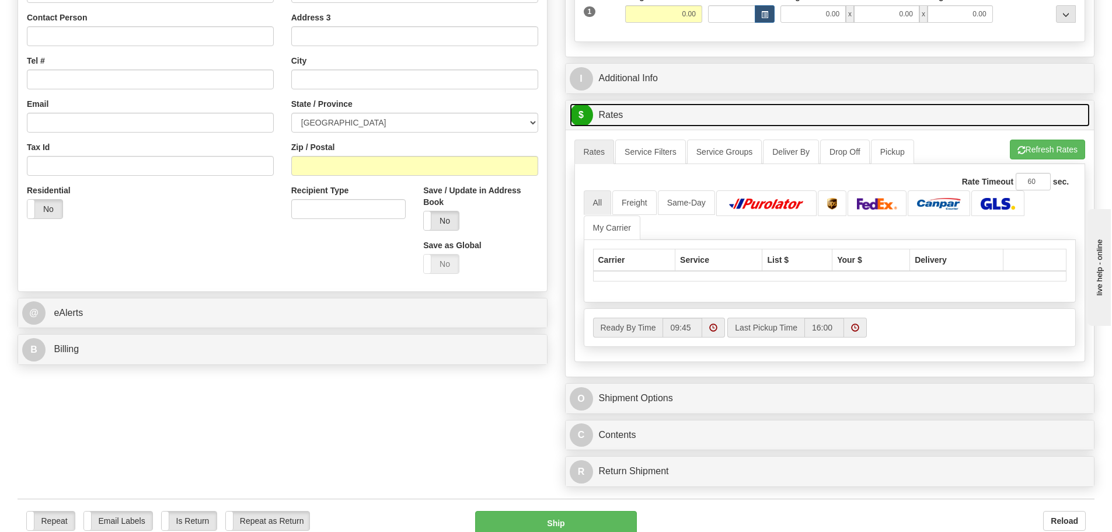
click at [712, 326] on span at bounding box center [713, 327] width 8 height 8
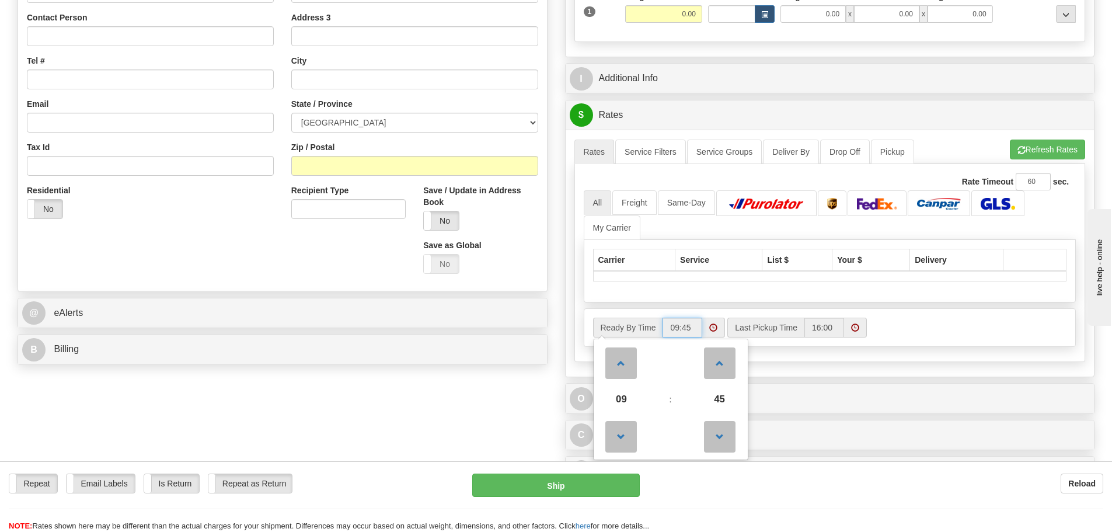
click at [712, 326] on span at bounding box center [713, 327] width 8 height 8
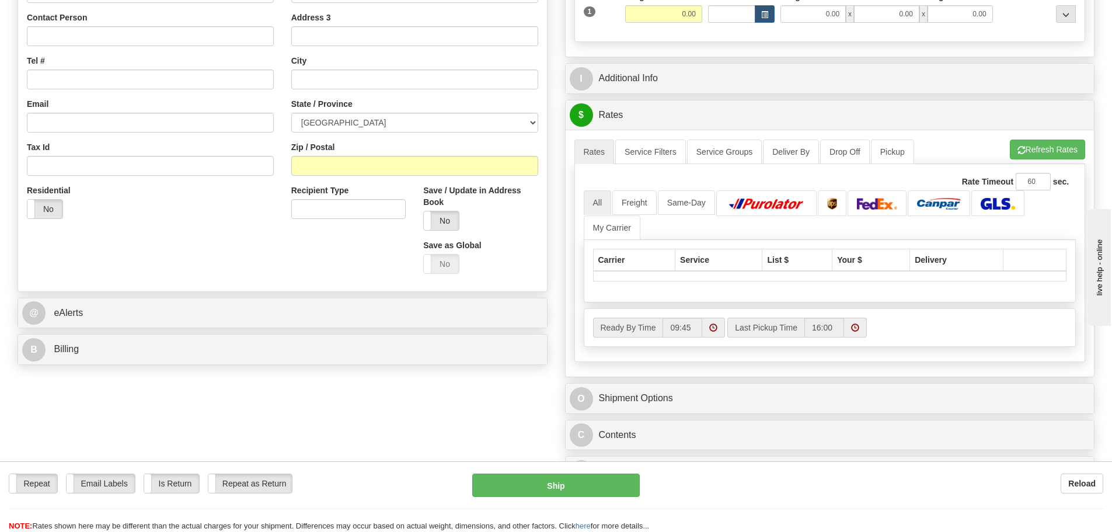
click at [858, 326] on span at bounding box center [855, 327] width 8 height 8
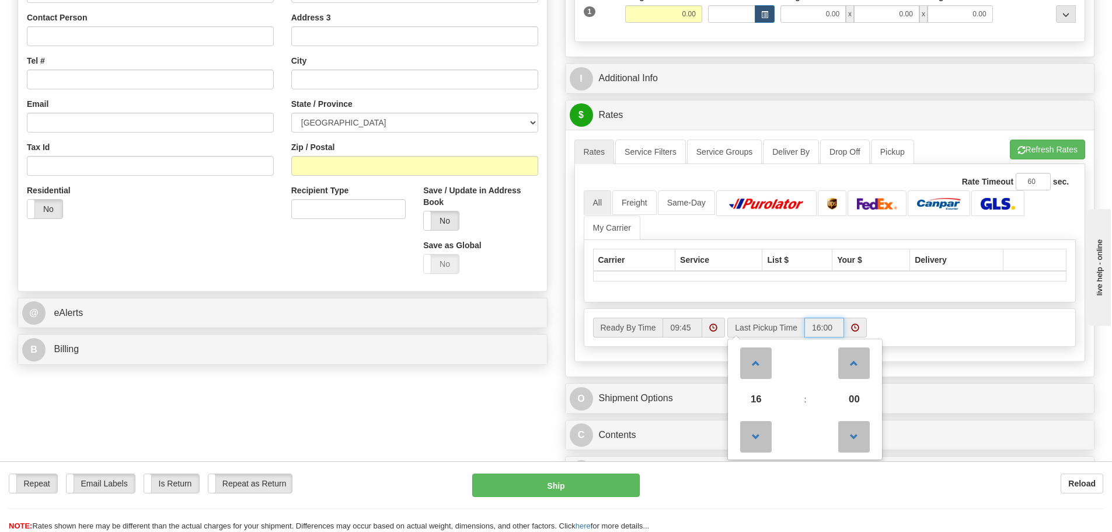
click at [858, 326] on span at bounding box center [855, 327] width 8 height 8
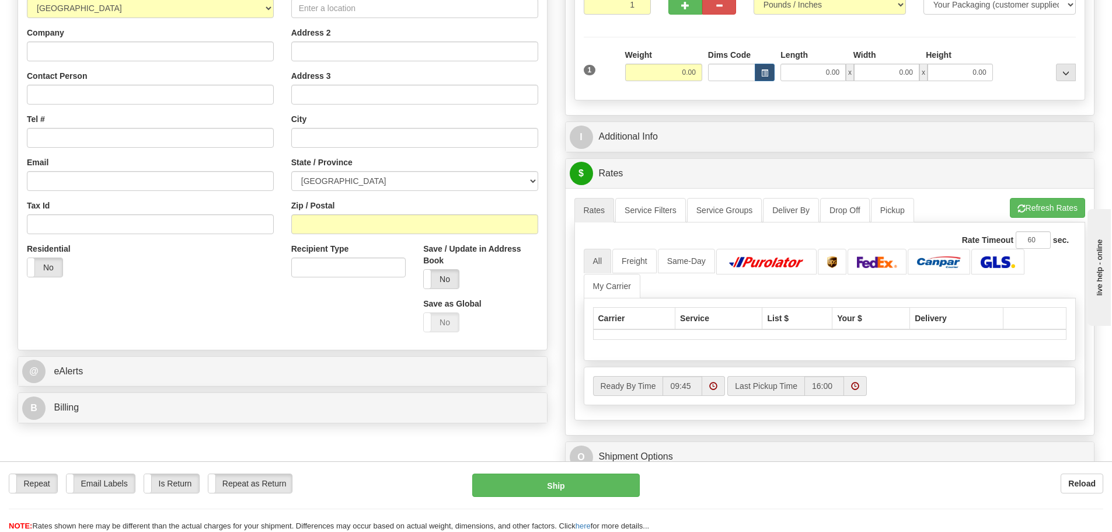
scroll to position [58, 0]
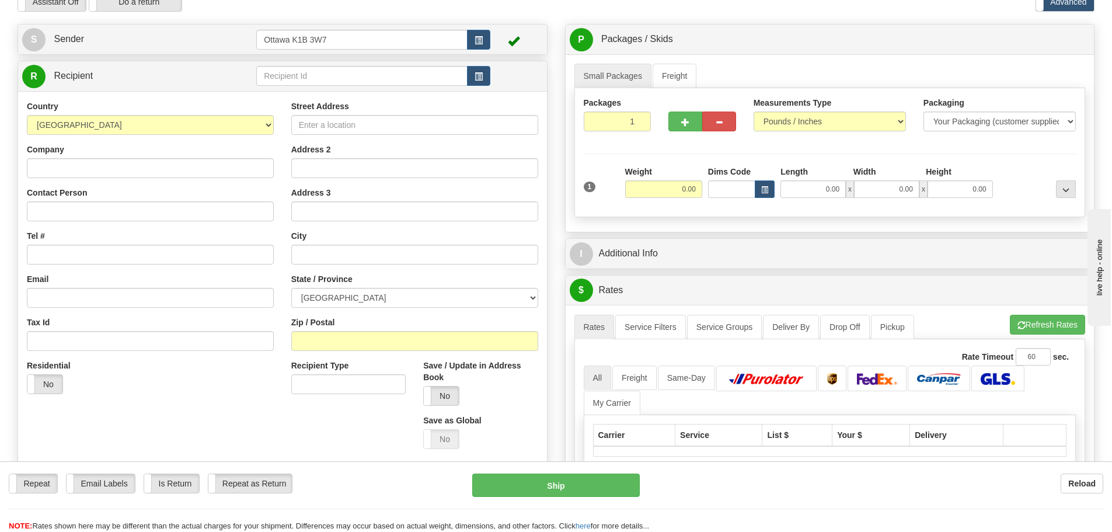
click at [721, 234] on div "P Packages / Skids 1 Packages - Weight: 0.00 Lbs 1 Skids - Weight: NaN Lbs Ship…" at bounding box center [829, 346] width 547 height 644
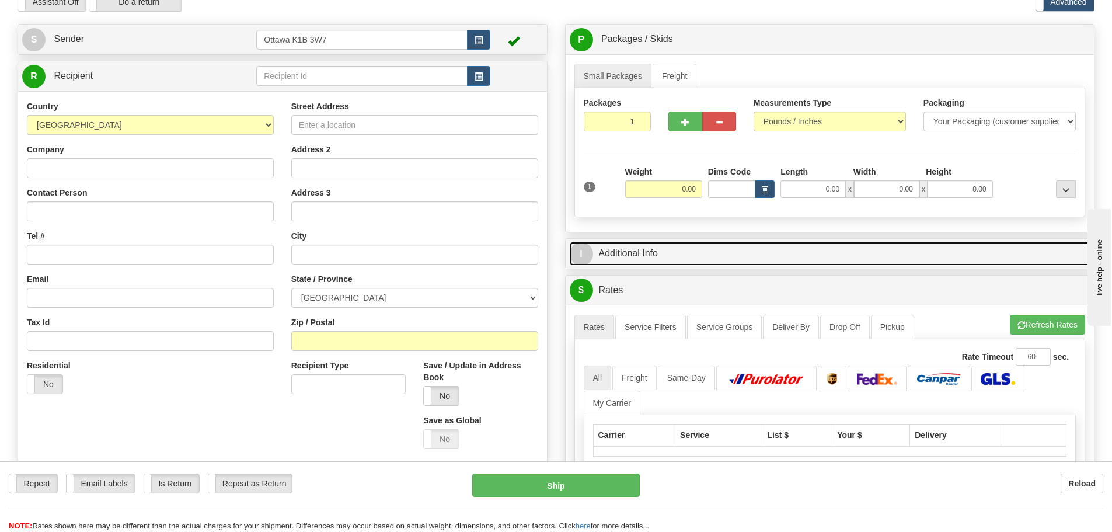
click at [715, 243] on link "I Additional Info" at bounding box center [830, 254] width 521 height 24
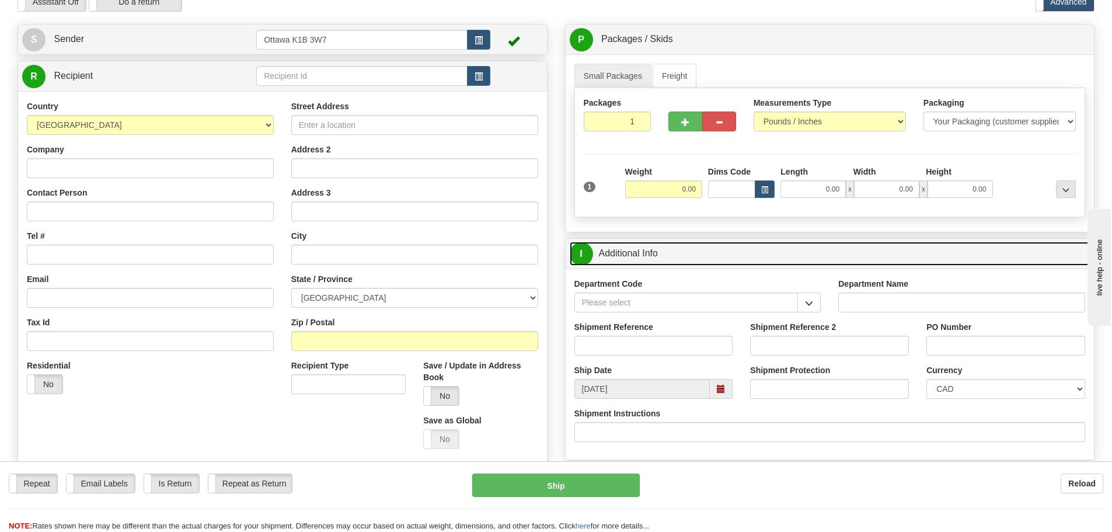
click at [718, 385] on span at bounding box center [721, 389] width 8 height 8
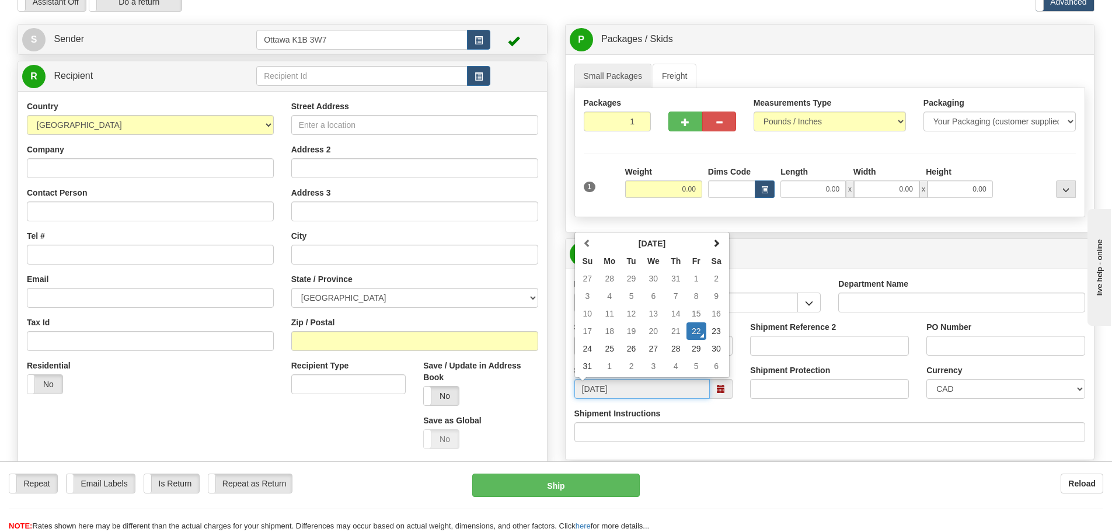
click at [717, 385] on span at bounding box center [721, 389] width 8 height 8
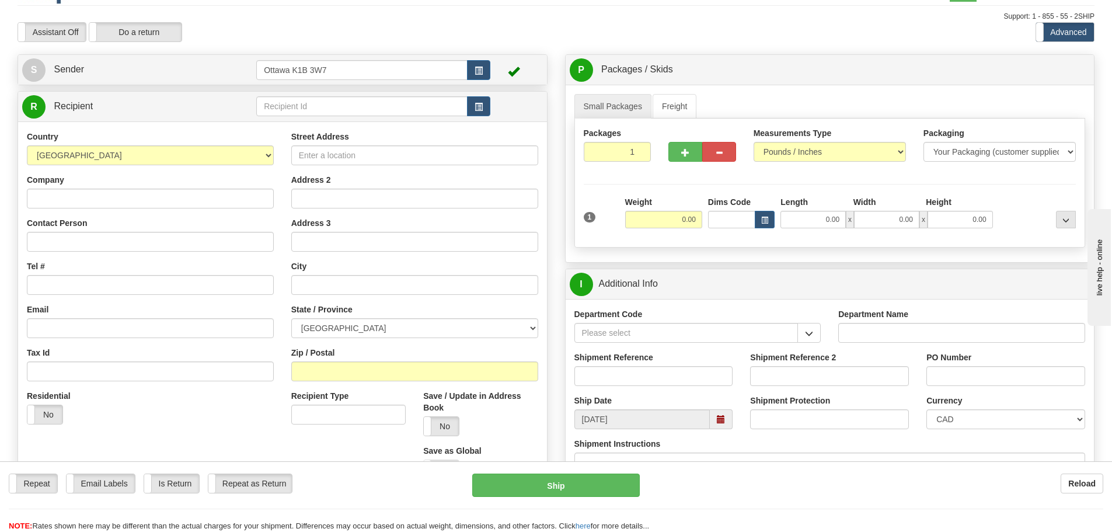
scroll to position [0, 0]
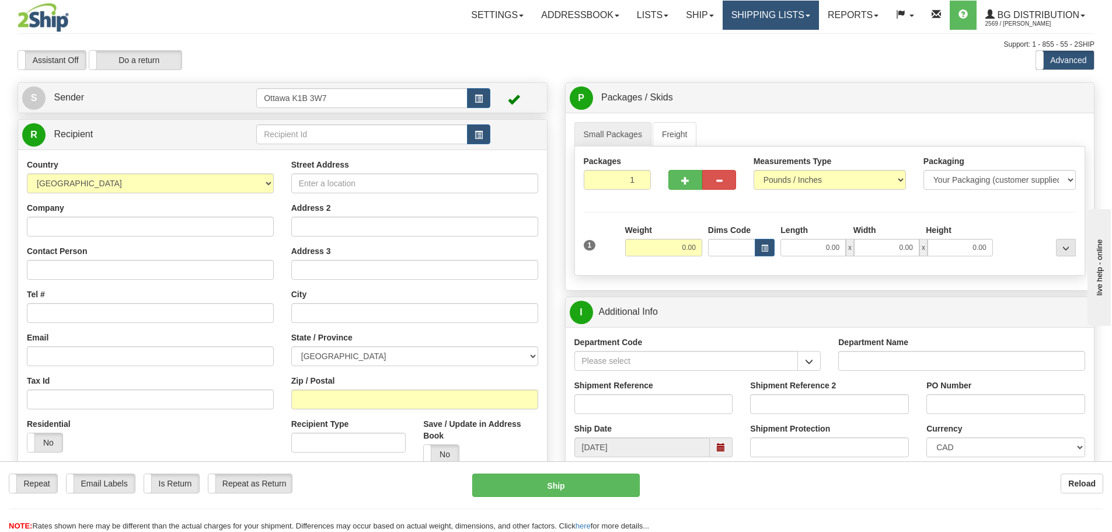
click at [787, 11] on link "Shipping lists" at bounding box center [770, 15] width 96 height 29
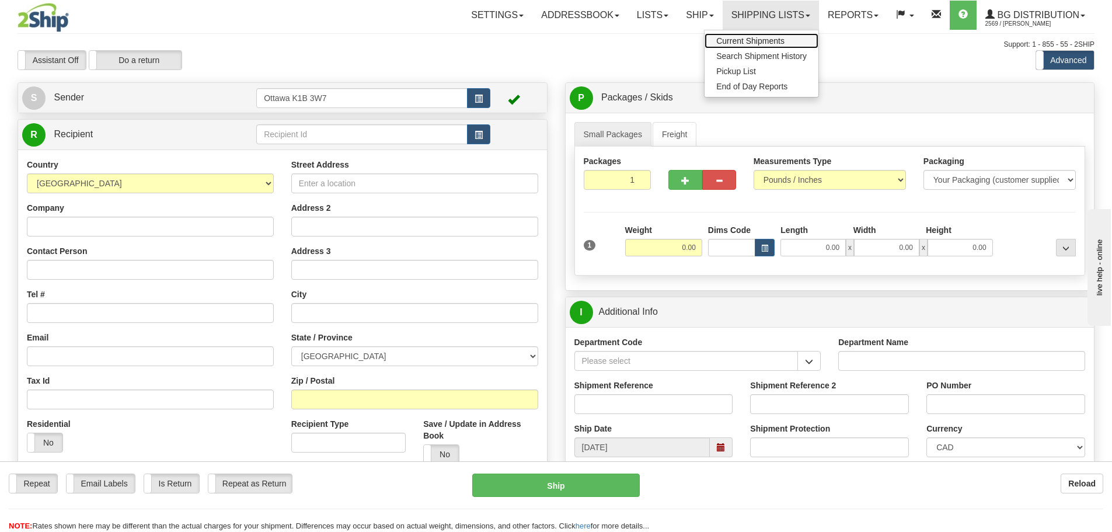
click at [774, 42] on span "Current Shipments" at bounding box center [750, 40] width 68 height 9
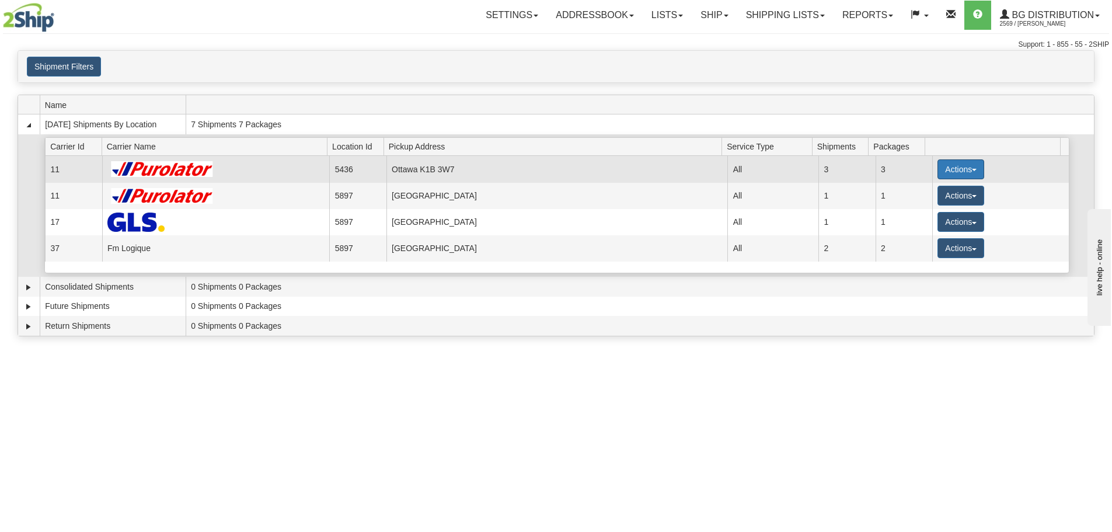
click at [941, 168] on button "Actions" at bounding box center [960, 169] width 47 height 20
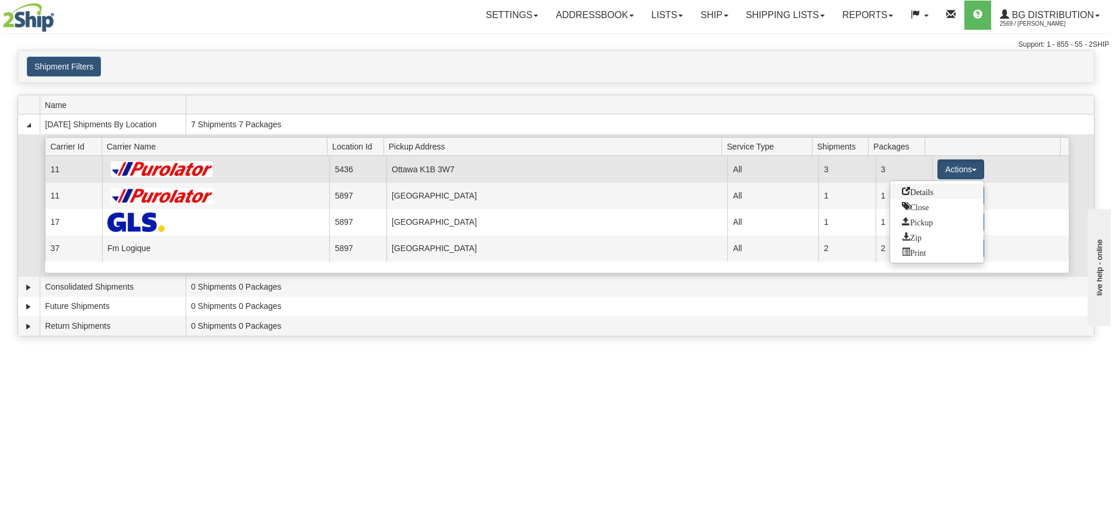
click at [933, 192] on span "Details" at bounding box center [918, 191] width 32 height 8
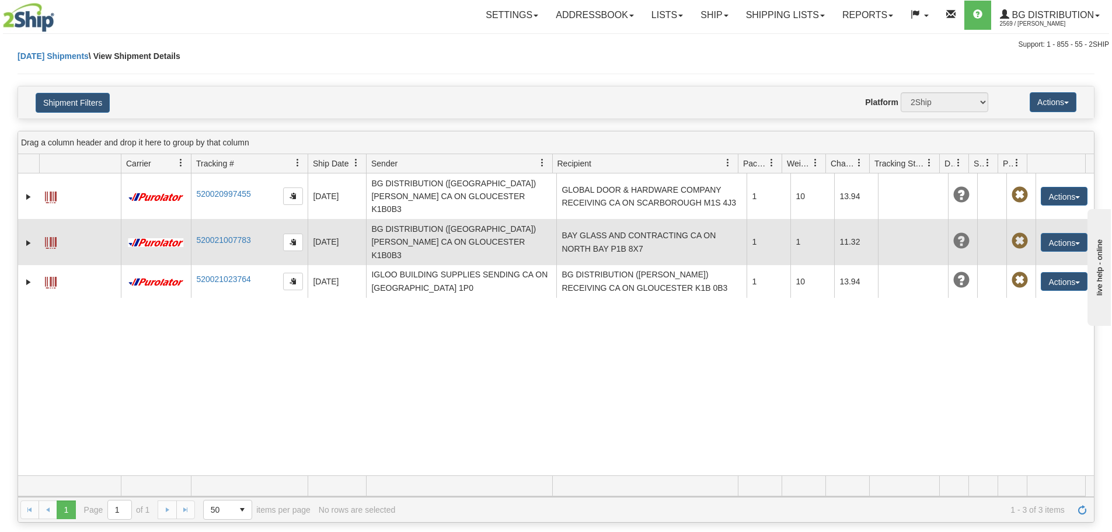
click at [518, 228] on td "BG DISTRIBUTION ([GEOGRAPHIC_DATA]) [PERSON_NAME] CA ON GLOUCESTER K1B0B3" at bounding box center [461, 242] width 190 height 46
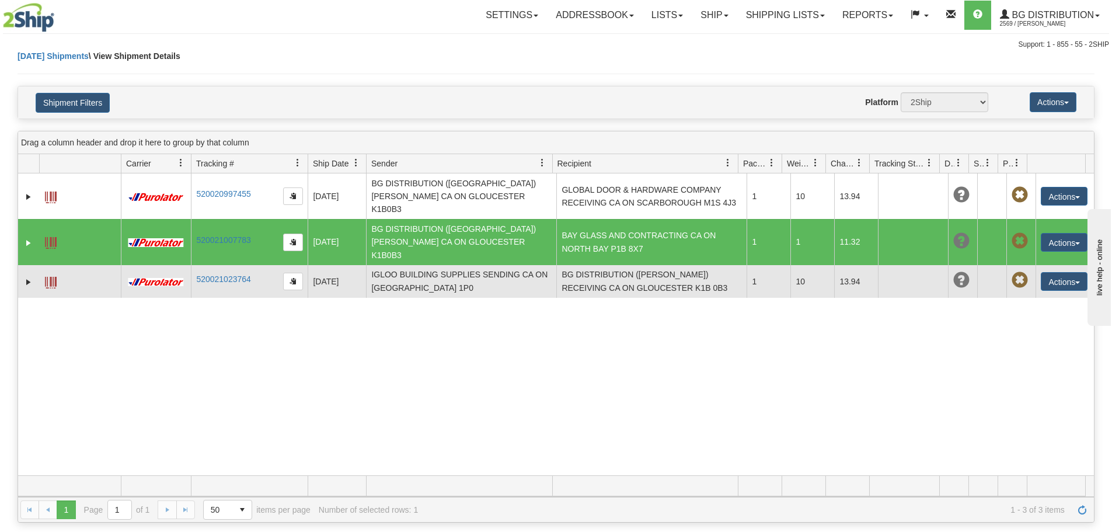
click at [464, 265] on td "IGLOO BUILDING SUPPLIES SENDING CA ON [GEOGRAPHIC_DATA] 1P0" at bounding box center [461, 281] width 190 height 33
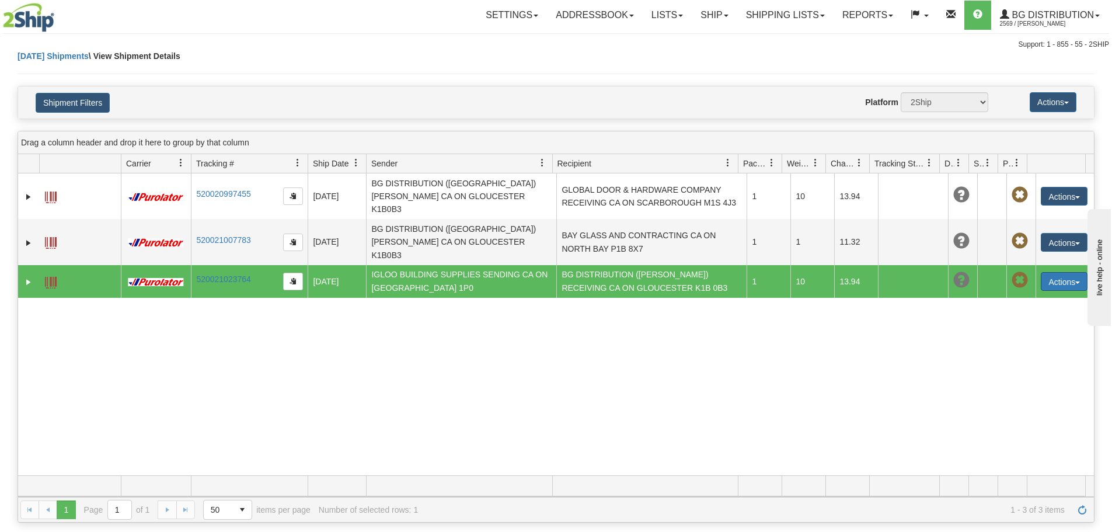
click at [1044, 272] on button "Actions" at bounding box center [1063, 281] width 47 height 19
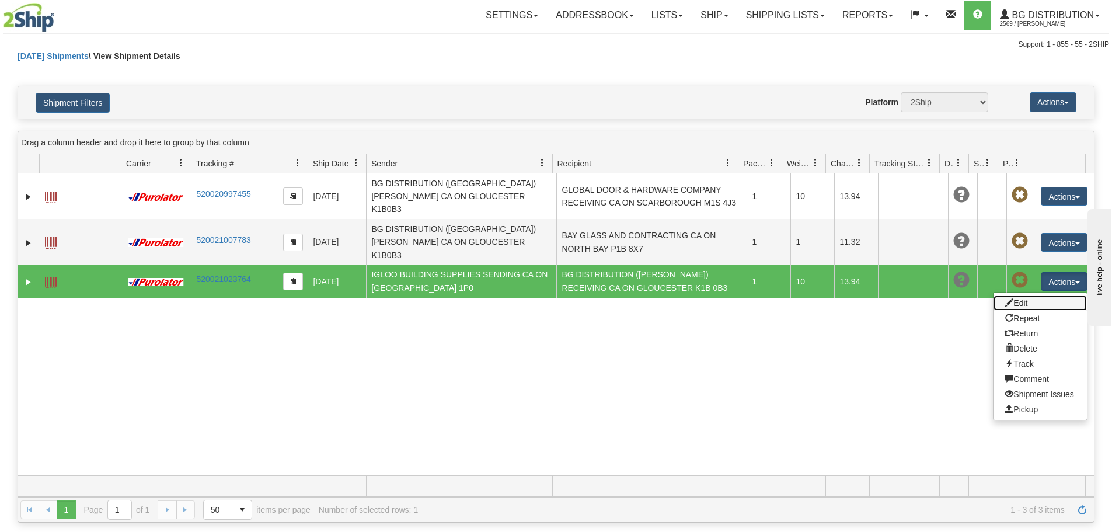
click at [1049, 295] on link "Edit" at bounding box center [1039, 302] width 93 height 15
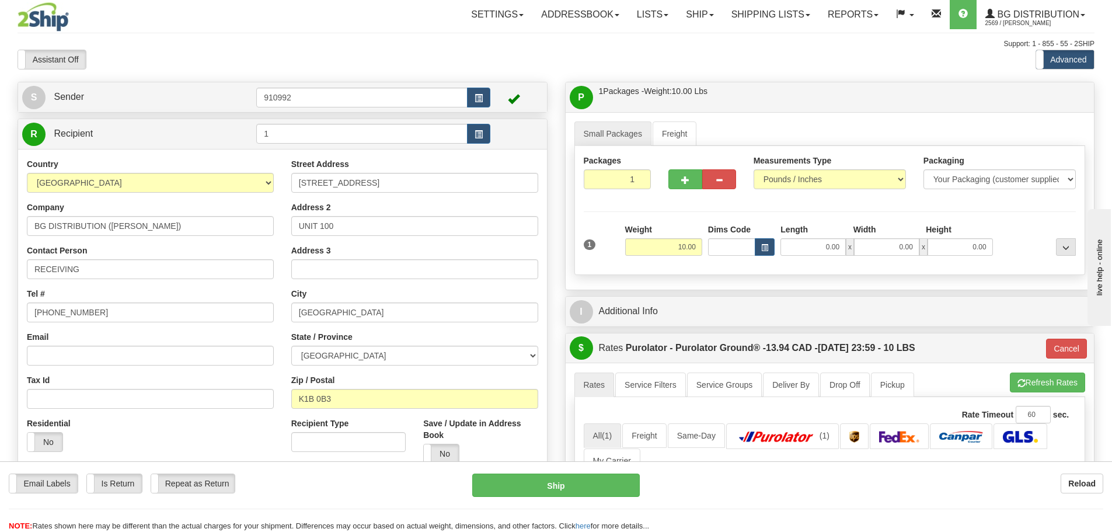
scroll to position [175, 0]
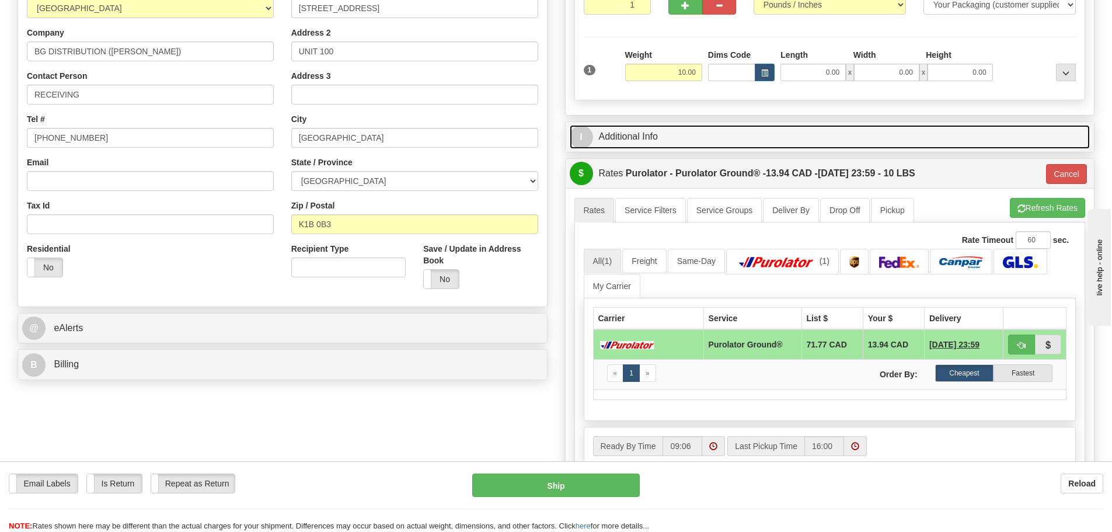
click at [703, 132] on link "I Additional Info" at bounding box center [830, 137] width 521 height 24
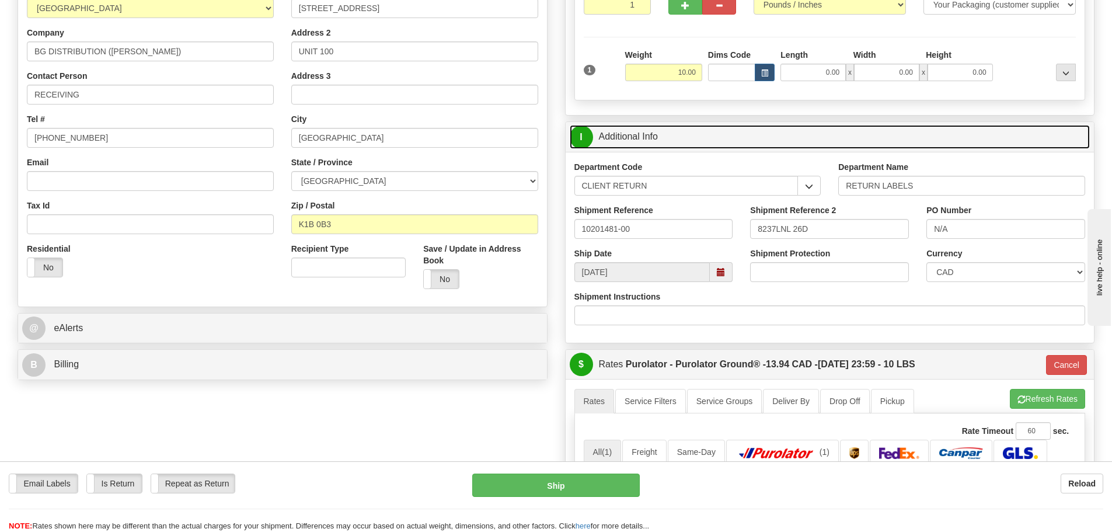
click at [720, 277] on span at bounding box center [721, 272] width 23 height 20
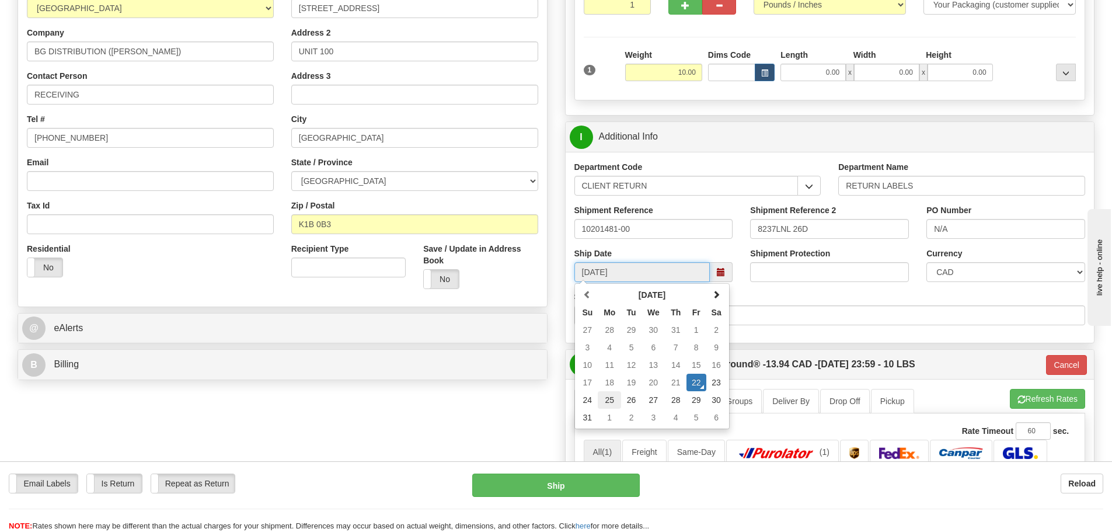
click at [607, 401] on td "25" at bounding box center [609, 400] width 23 height 18
type input "09:00"
type input "[DATE]"
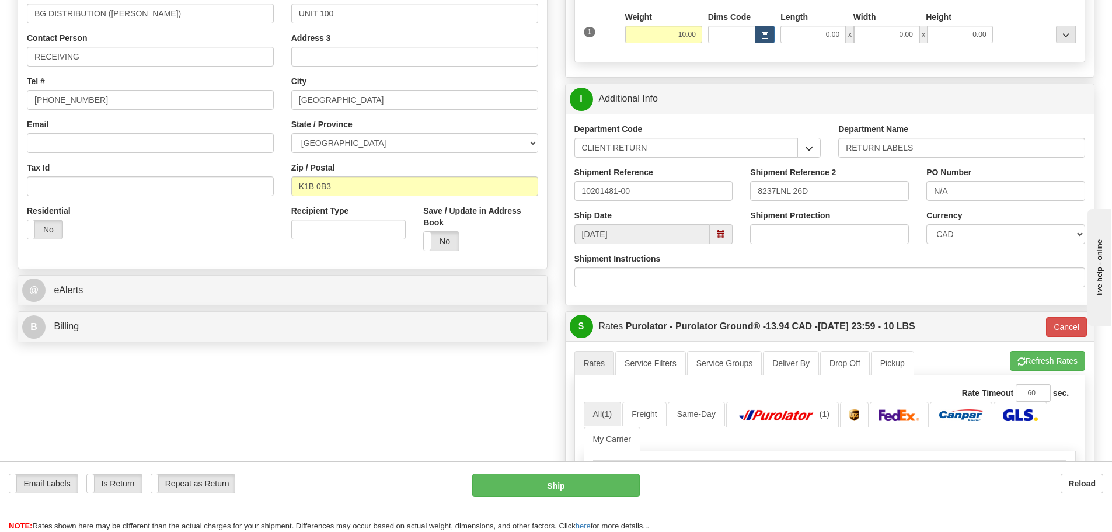
scroll to position [233, 0]
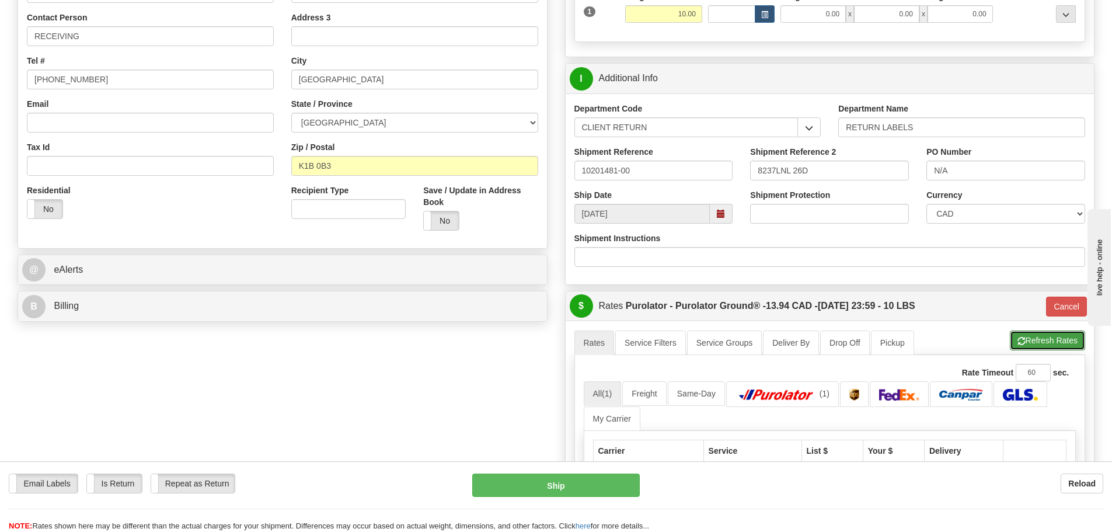
click at [1054, 348] on button "Refresh Rates" at bounding box center [1047, 340] width 75 height 20
type input "260"
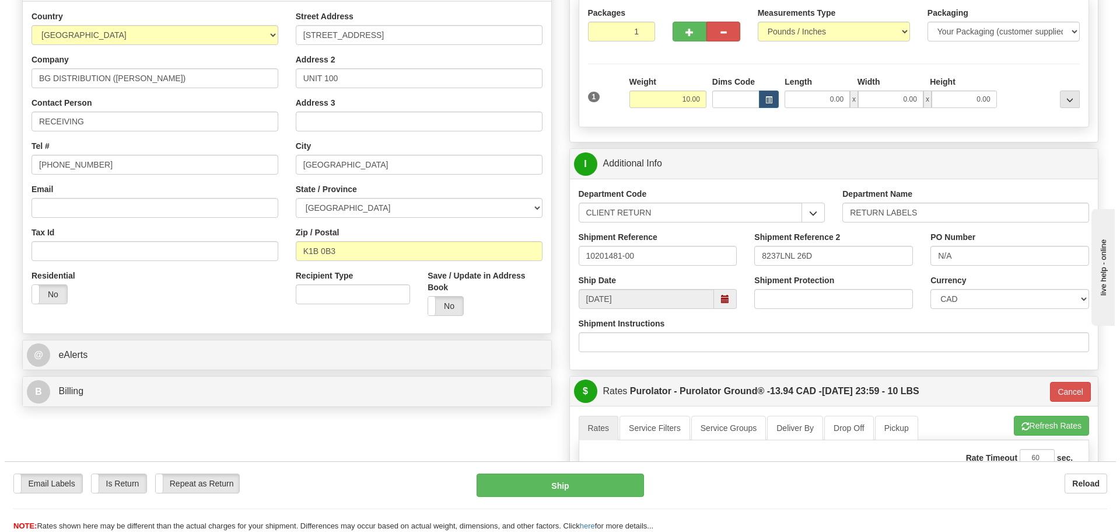
scroll to position [117, 0]
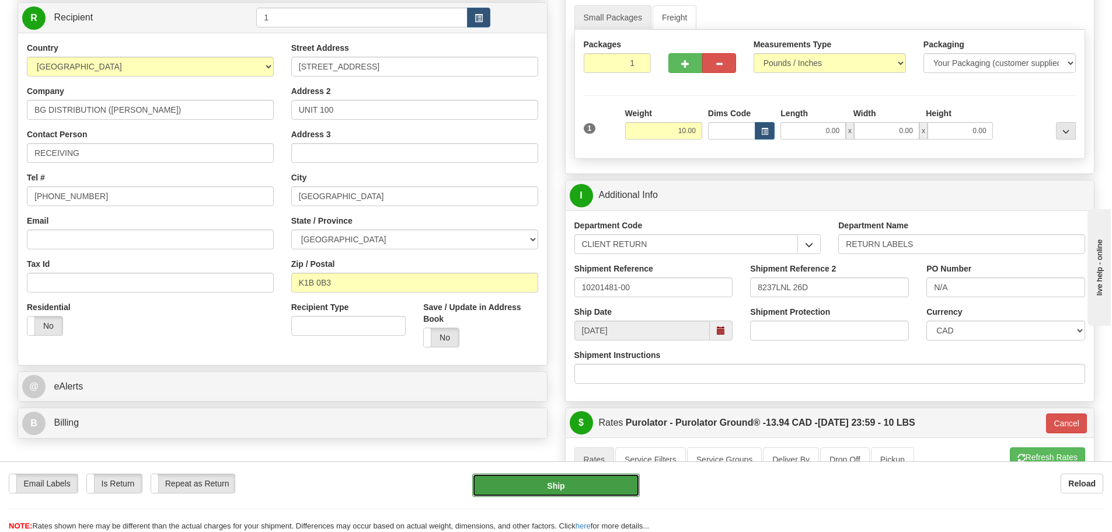
click at [593, 494] on button "Ship" at bounding box center [555, 484] width 167 height 23
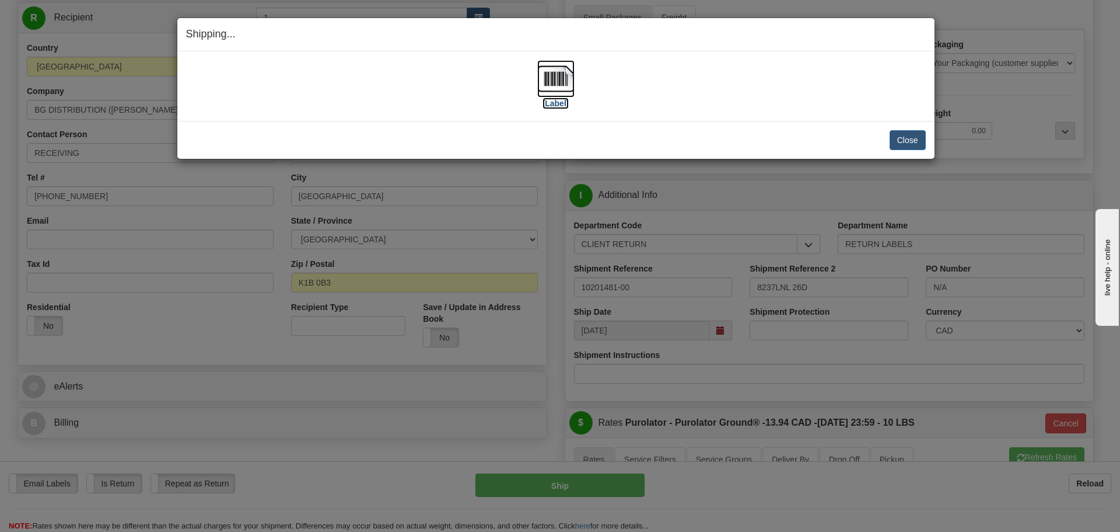
click at [550, 107] on label "[Label]" at bounding box center [556, 103] width 27 height 12
click at [914, 137] on button "Close" at bounding box center [908, 140] width 36 height 20
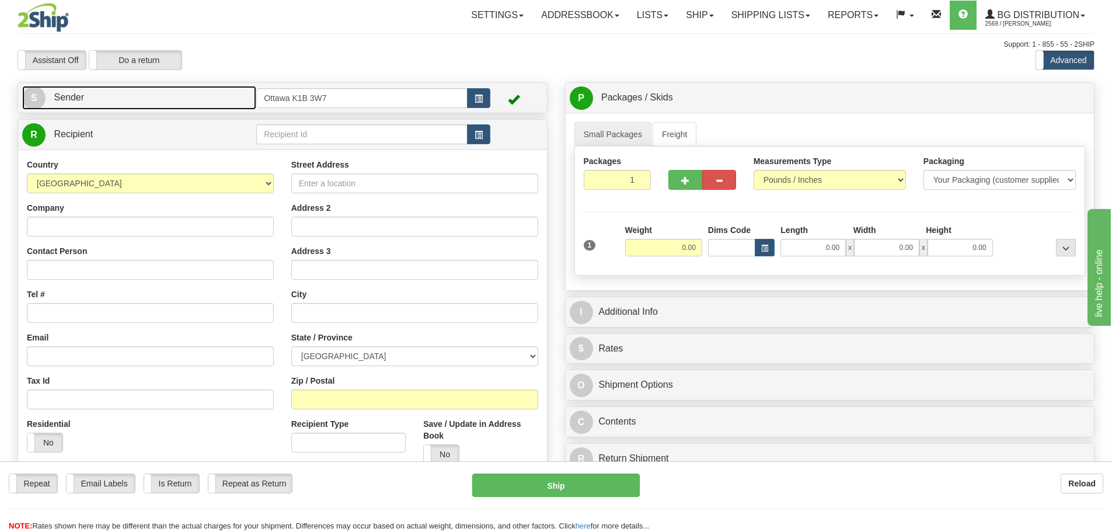
click at [209, 99] on link "S Sender" at bounding box center [139, 98] width 234 height 24
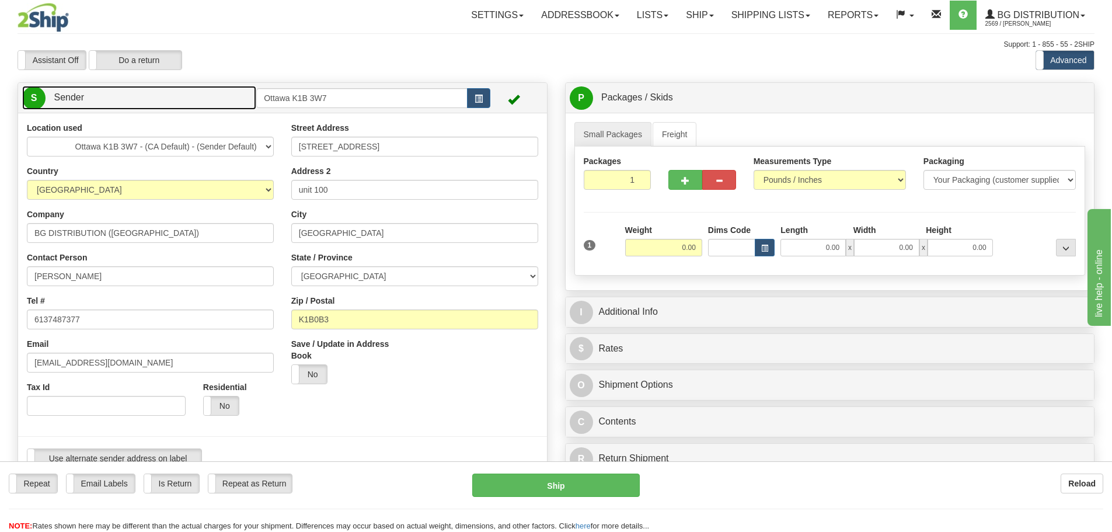
click at [209, 99] on link "S Sender" at bounding box center [139, 98] width 234 height 24
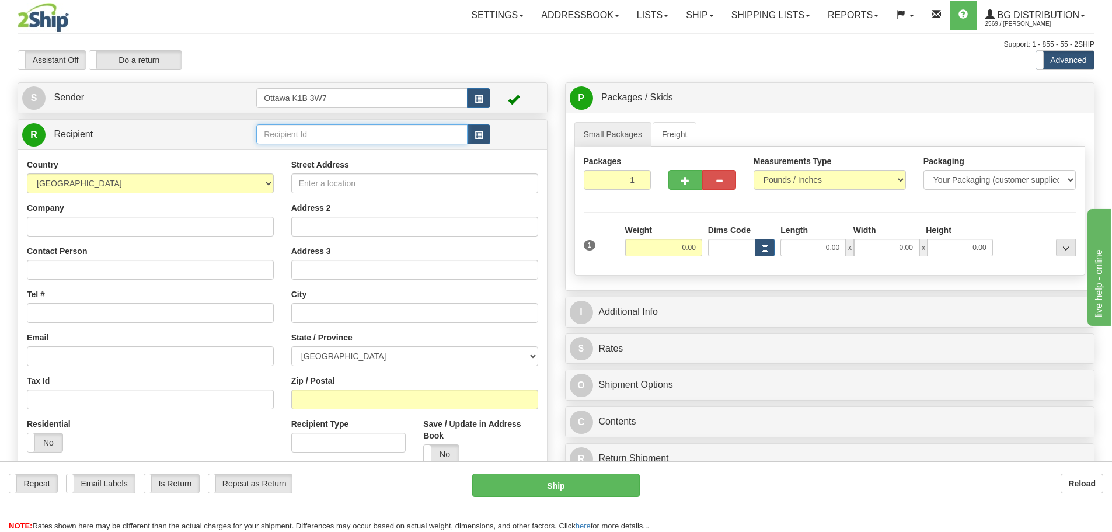
click at [273, 129] on input "text" at bounding box center [361, 134] width 211 height 20
click at [467, 128] on input "text" at bounding box center [361, 134] width 211 height 20
click at [476, 130] on button "button" at bounding box center [478, 134] width 23 height 20
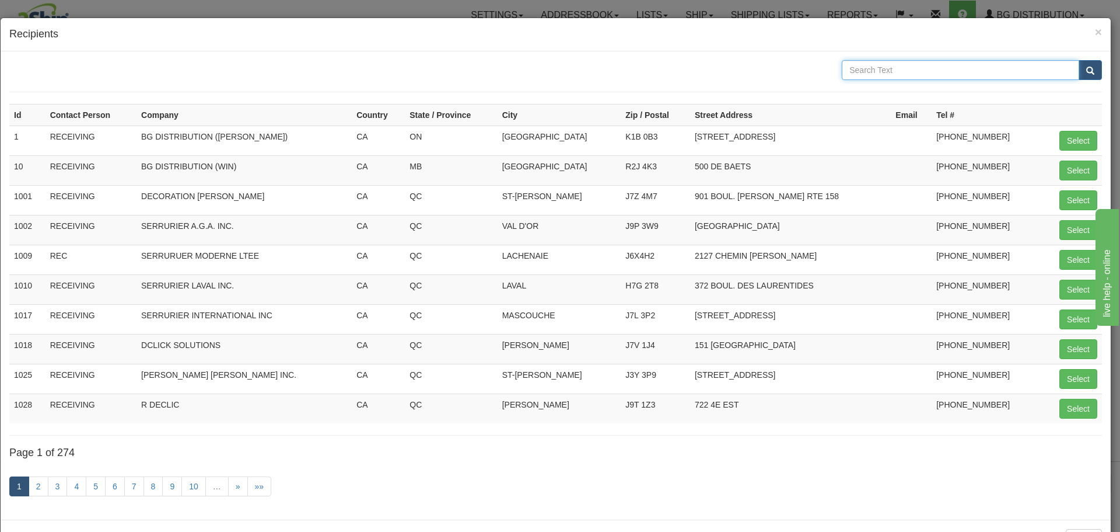
click at [881, 72] on input "text" at bounding box center [960, 70] width 237 height 20
type input "allegion"
click at [1087, 69] on span "submit" at bounding box center [1091, 71] width 8 height 8
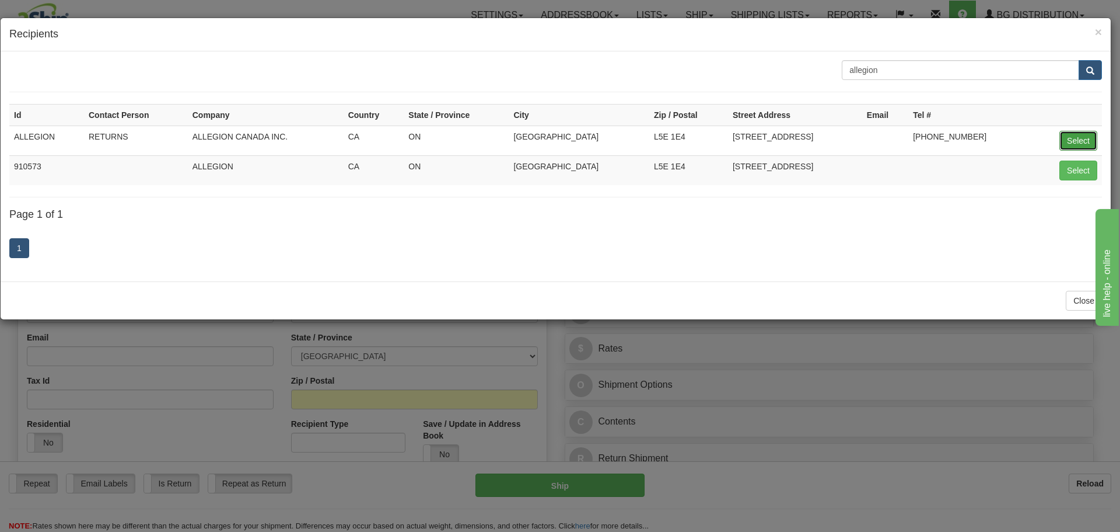
click at [1088, 141] on button "Select" at bounding box center [1079, 141] width 38 height 20
type input "ALLEGION"
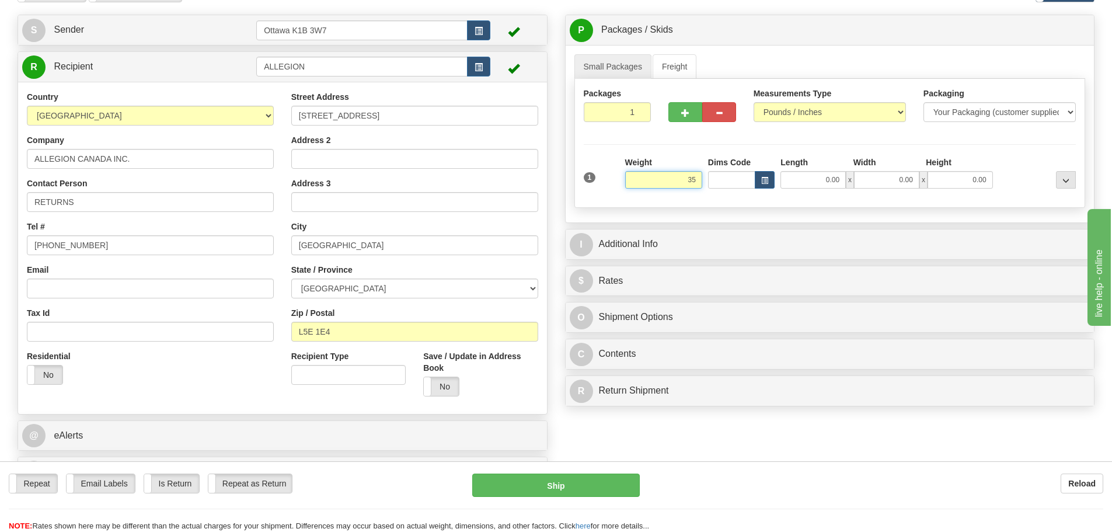
scroll to position [175, 0]
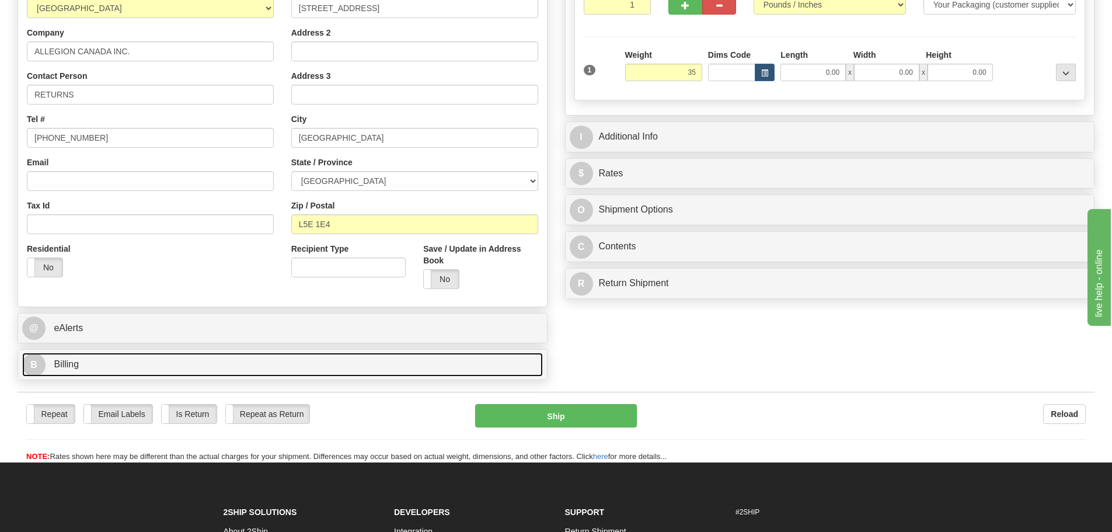
type input "35.00"
click at [176, 376] on link "B Billing" at bounding box center [282, 364] width 521 height 24
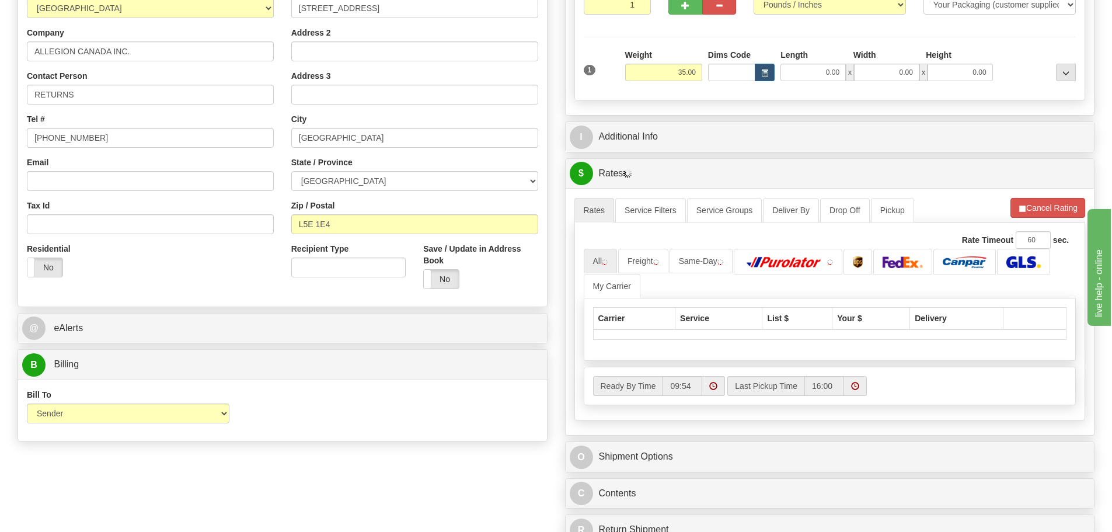
click at [150, 425] on div "Bill To Sender Recipient Third Party Collect" at bounding box center [128, 410] width 220 height 43
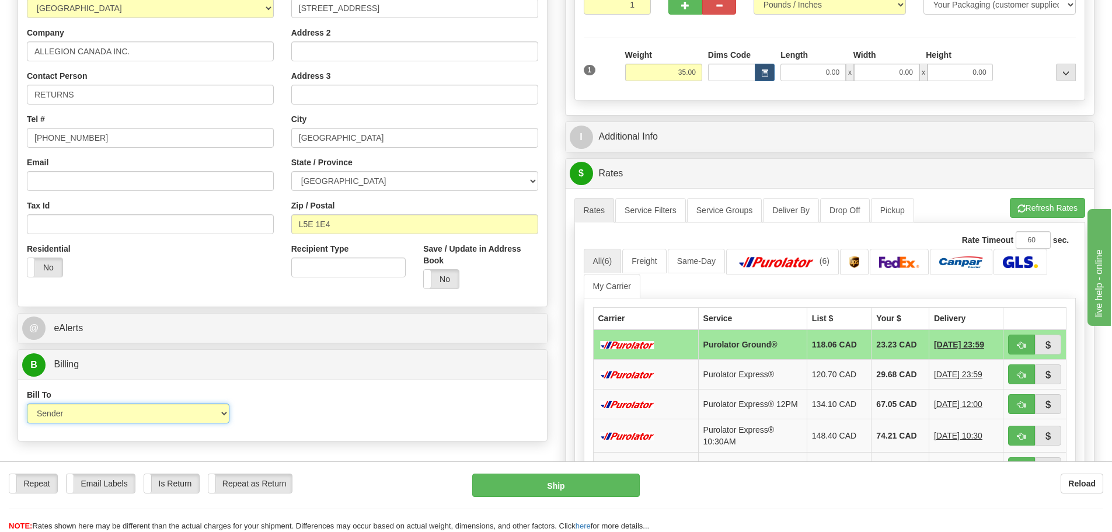
click at [151, 413] on select "Sender Recipient Third Party Collect" at bounding box center [128, 413] width 202 height 20
select select "2"
click at [27, 403] on select "Sender Recipient Third Party Collect" at bounding box center [128, 413] width 202 height 20
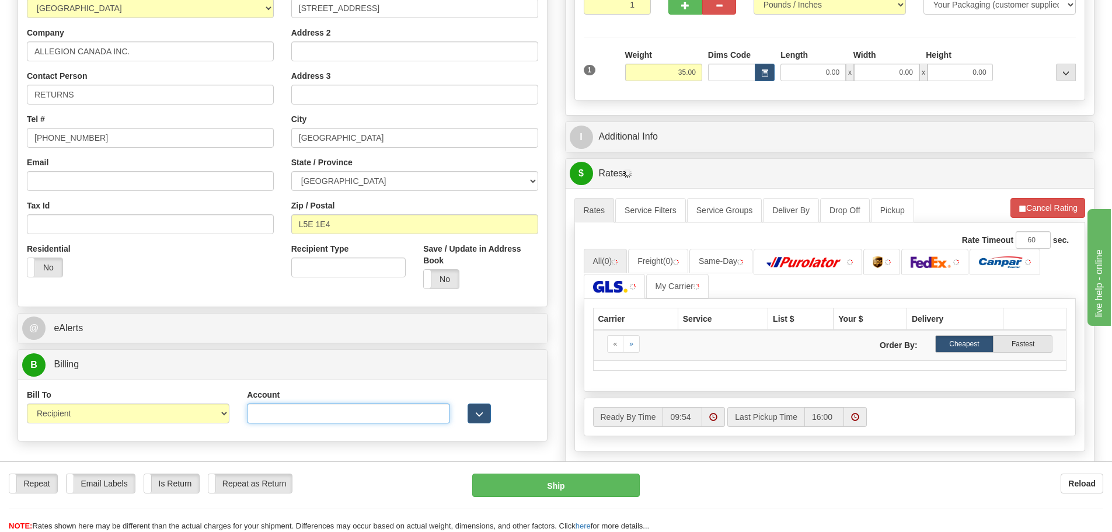
click at [307, 408] on input "Account" at bounding box center [348, 413] width 202 height 20
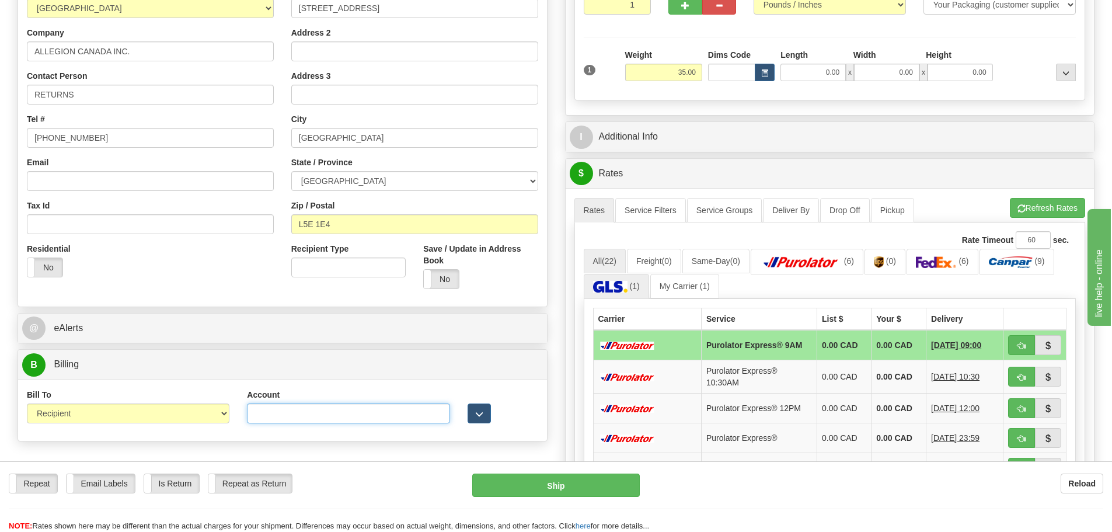
paste input "4970545"
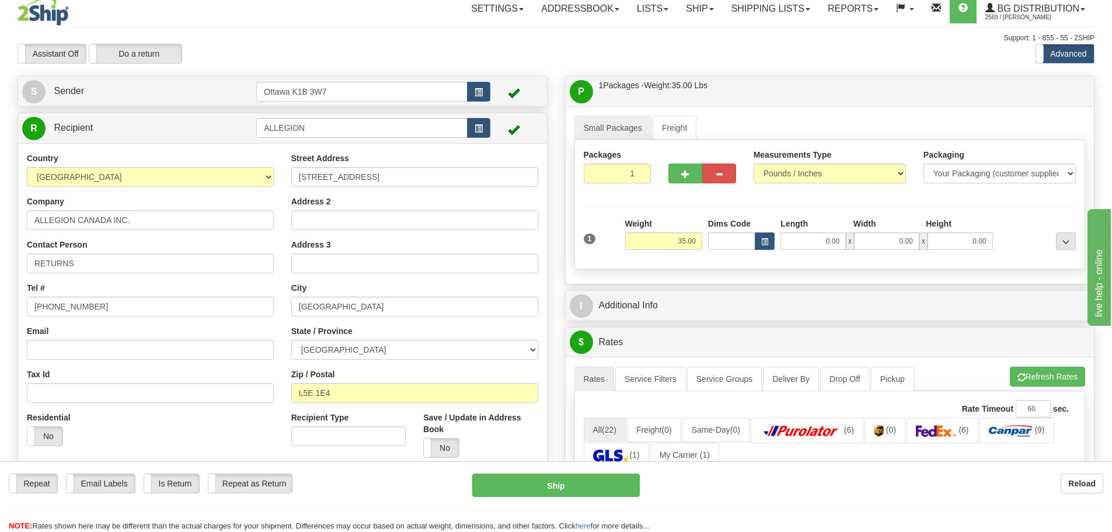
scroll to position [0, 0]
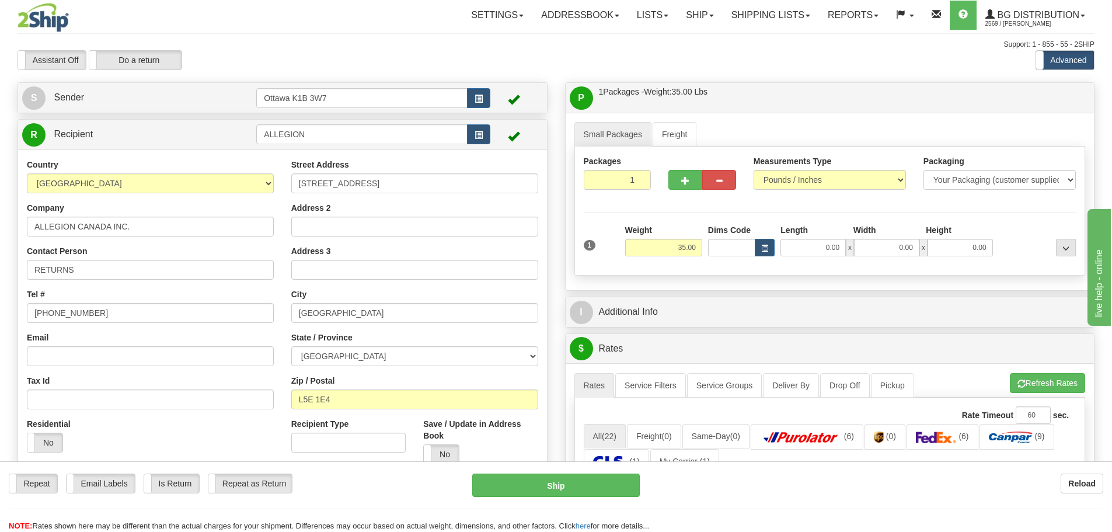
type input "4970545"
click at [731, 297] on div "I Additional Info" at bounding box center [829, 312] width 529 height 30
click at [731, 298] on div "I Additional Info" at bounding box center [829, 312] width 529 height 30
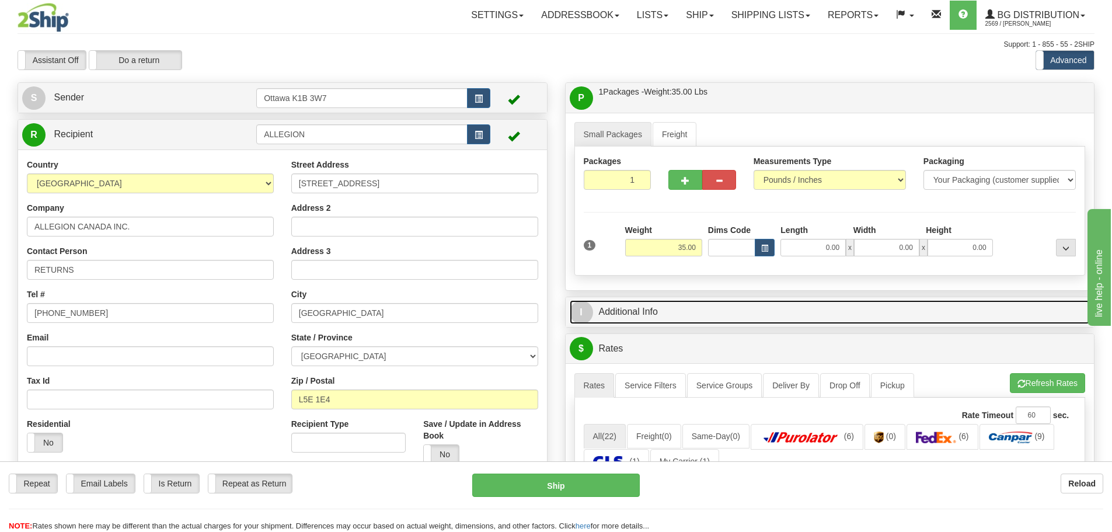
click at [732, 307] on link "I Additional Info" at bounding box center [830, 312] width 521 height 24
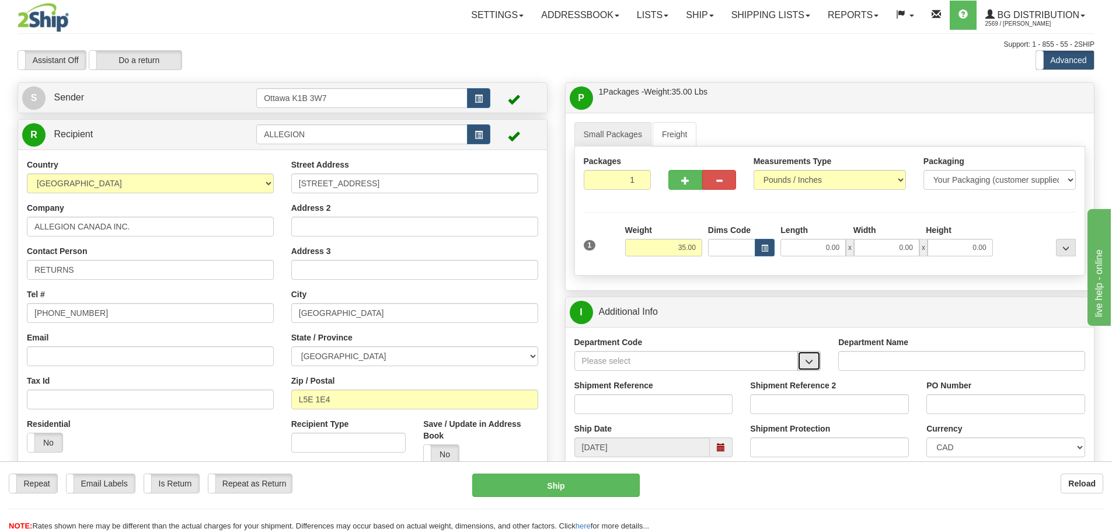
click at [814, 362] on button "button" at bounding box center [808, 361] width 23 height 20
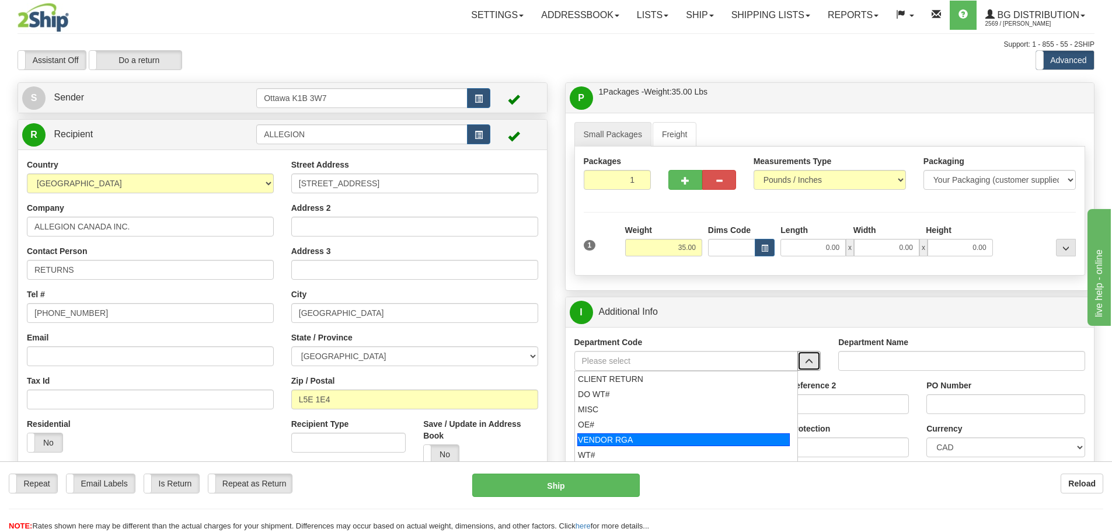
click at [662, 434] on div "VENDOR RGA" at bounding box center [683, 439] width 212 height 13
type input "VENDOR RGA"
type input "VENDOR RETURNS"
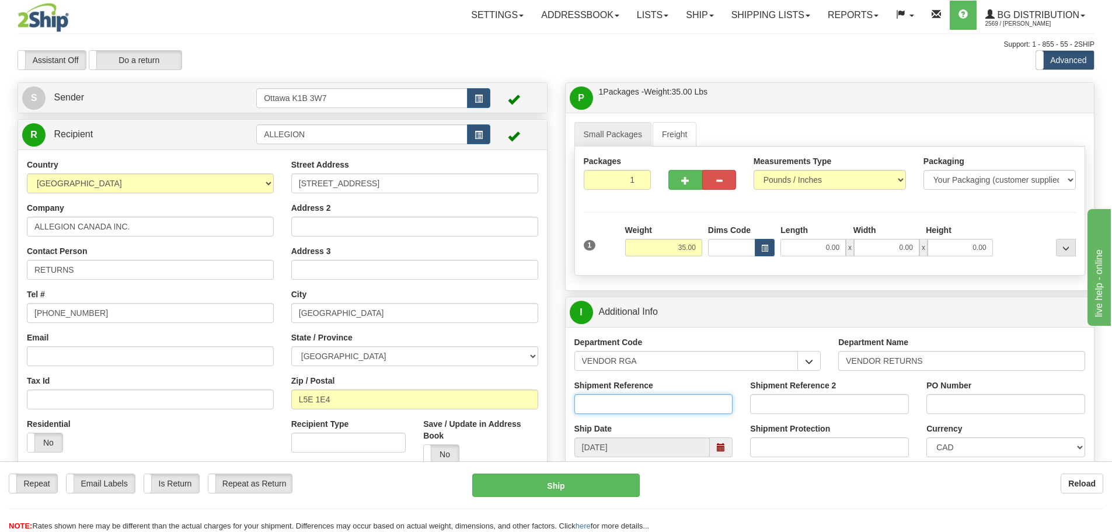
click at [607, 403] on input "Shipment Reference" at bounding box center [653, 404] width 159 height 20
paste input "CM9143442"
type input "CM9143442"
click at [952, 410] on input "PO Number" at bounding box center [1005, 404] width 159 height 20
paste input "1027177-09-10"
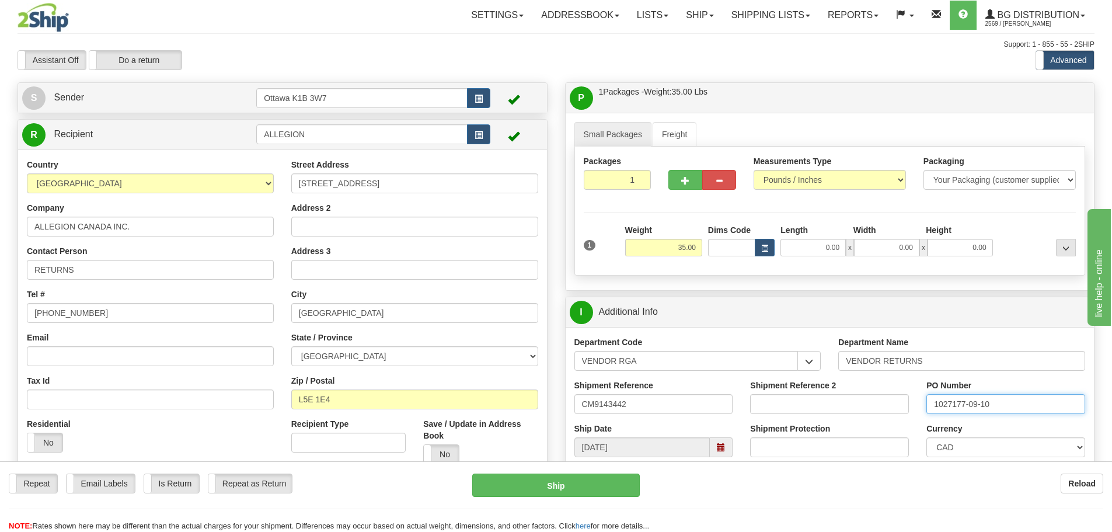
click at [938, 403] on input "1027177-09-10" at bounding box center [1005, 404] width 159 height 20
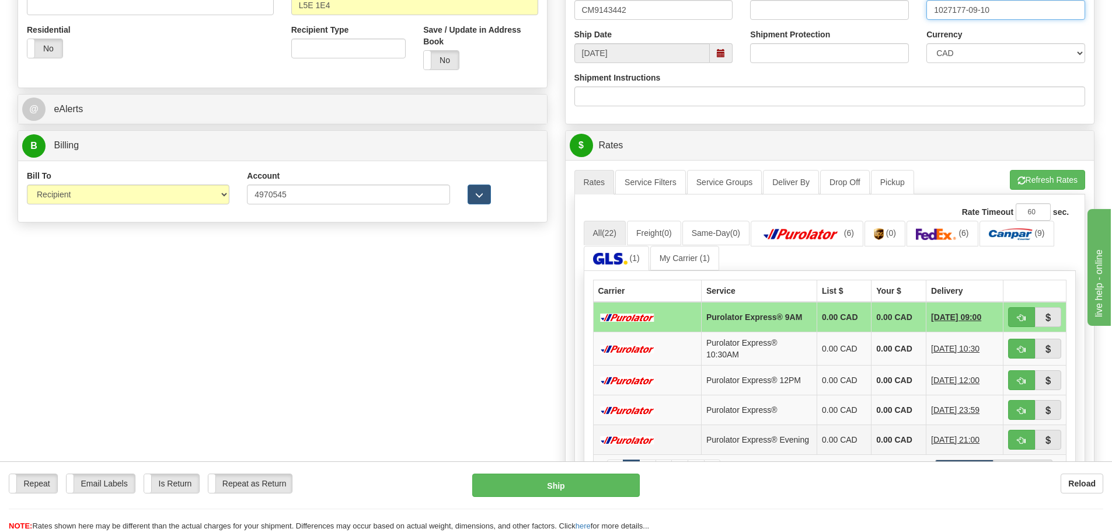
scroll to position [467, 0]
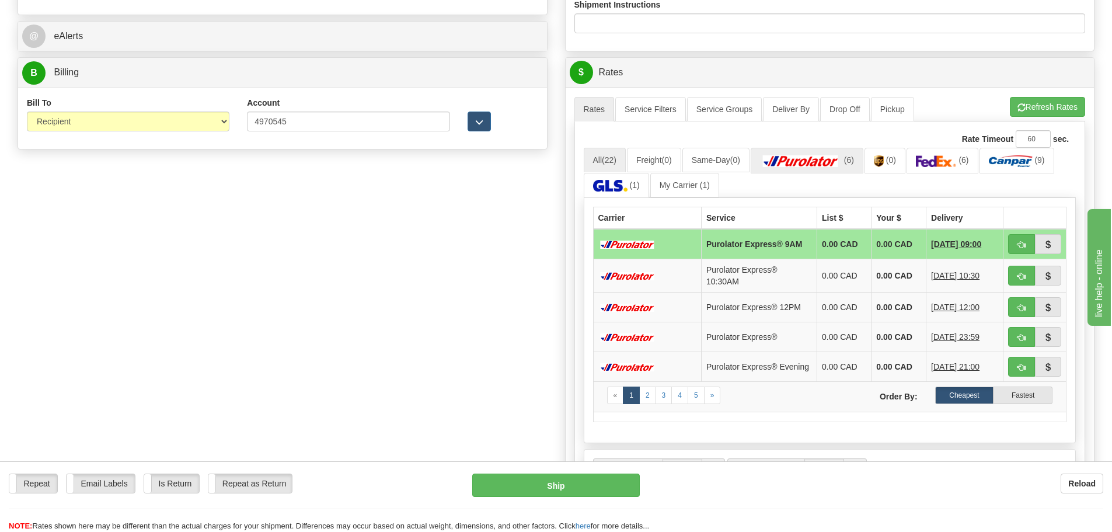
type input "1027177-09-10"
click at [812, 169] on link "(6)" at bounding box center [806, 160] width 113 height 25
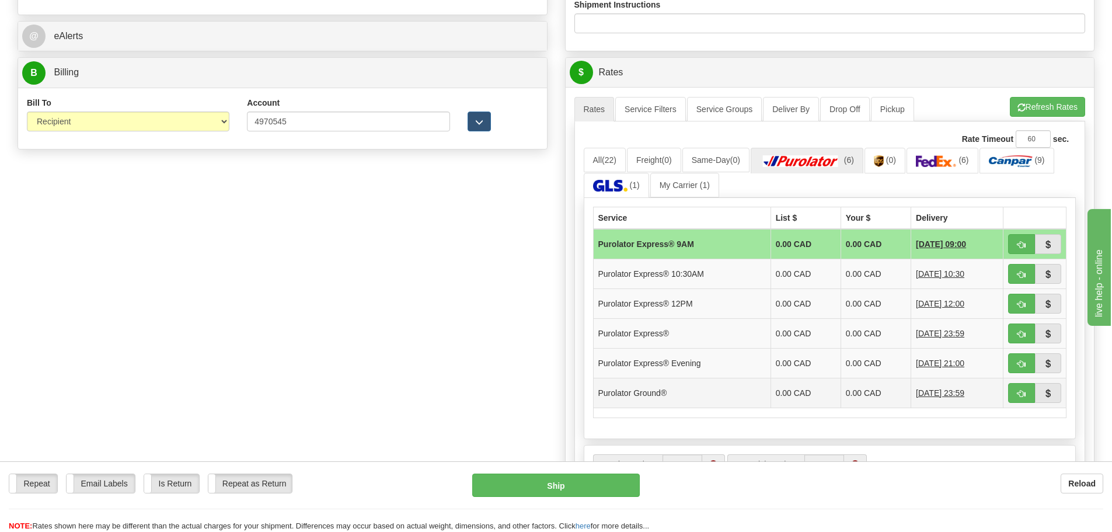
click at [771, 389] on td "0.00 CAD" at bounding box center [805, 393] width 70 height 30
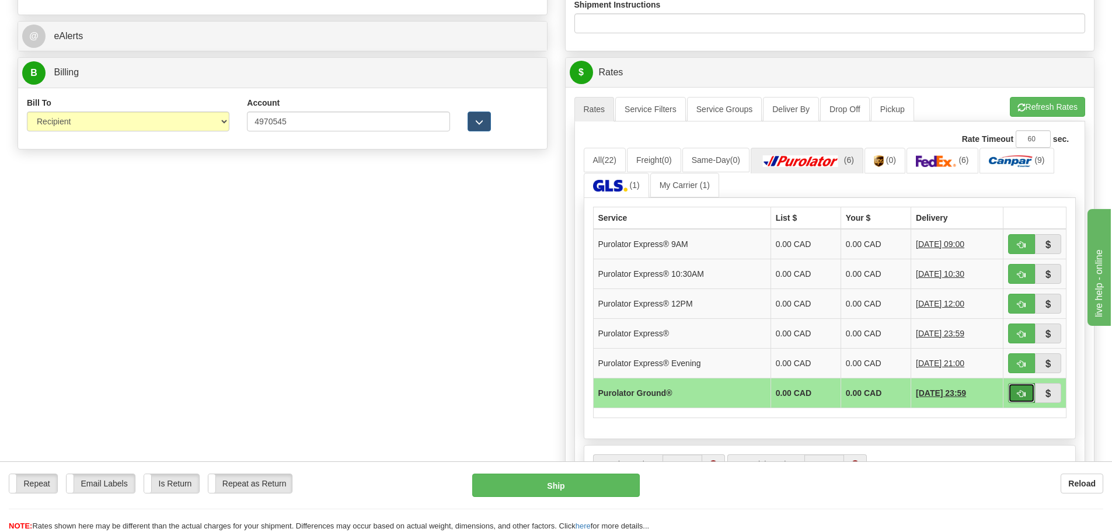
click at [1025, 391] on button "button" at bounding box center [1021, 393] width 27 height 20
type input "260"
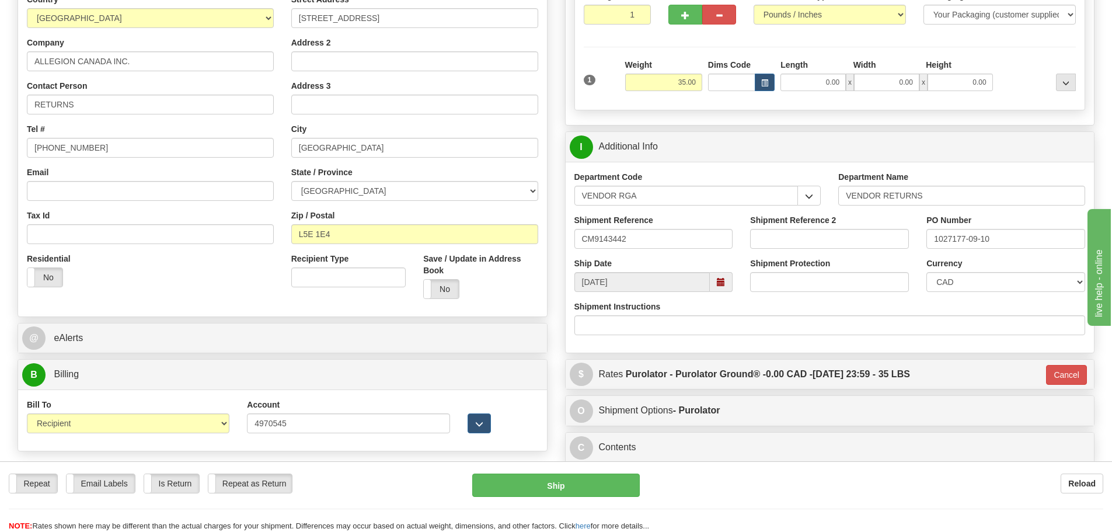
scroll to position [107, 0]
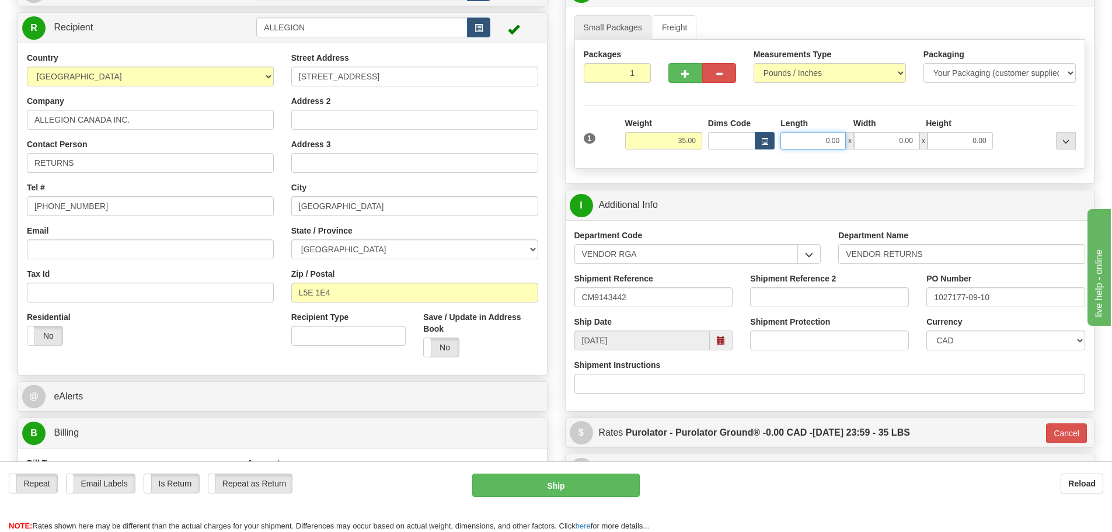
click at [794, 141] on input "0.00" at bounding box center [812, 141] width 65 height 18
type input "+"
type input "51.00"
click at [852, 184] on div "P Packages / Skids 1 Packages - Weight: 35.00 Lbs 1 Skids - Weight: NaN Lbs Shi…" at bounding box center [829, 269] width 547 height 588
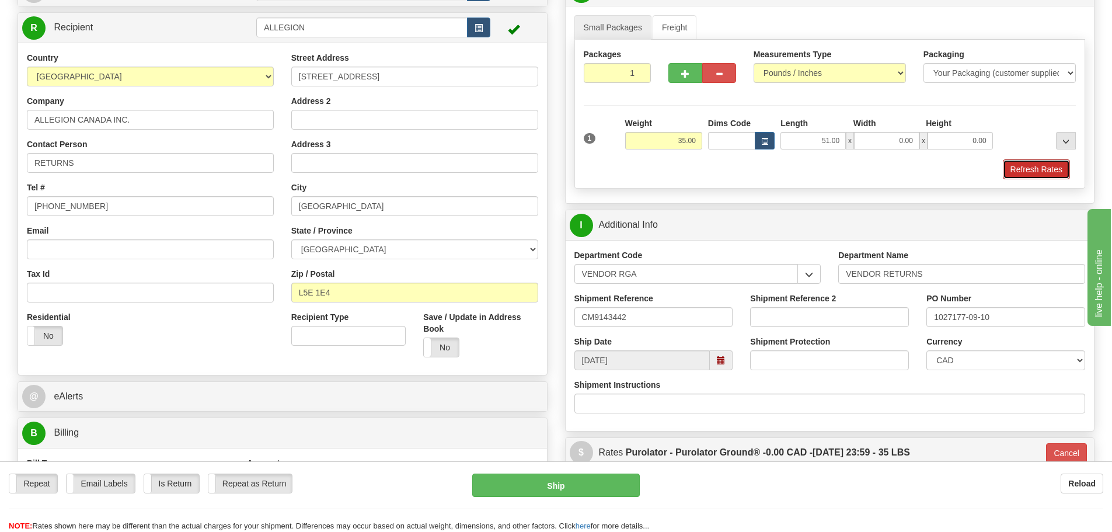
click at [1031, 169] on button "Refresh Rates" at bounding box center [1036, 169] width 67 height 20
type input "260"
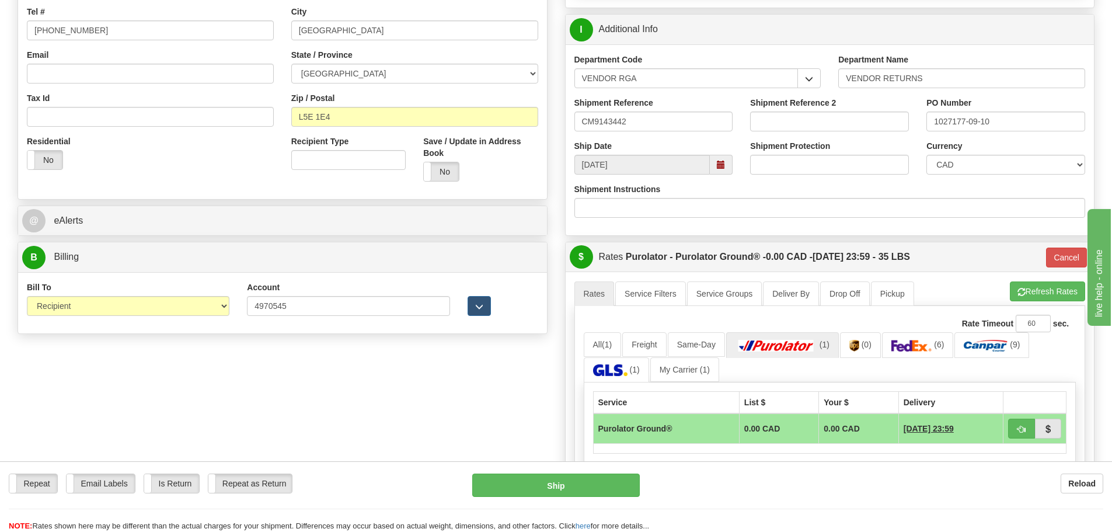
scroll to position [282, 0]
click at [1014, 425] on button "button" at bounding box center [1021, 429] width 27 height 20
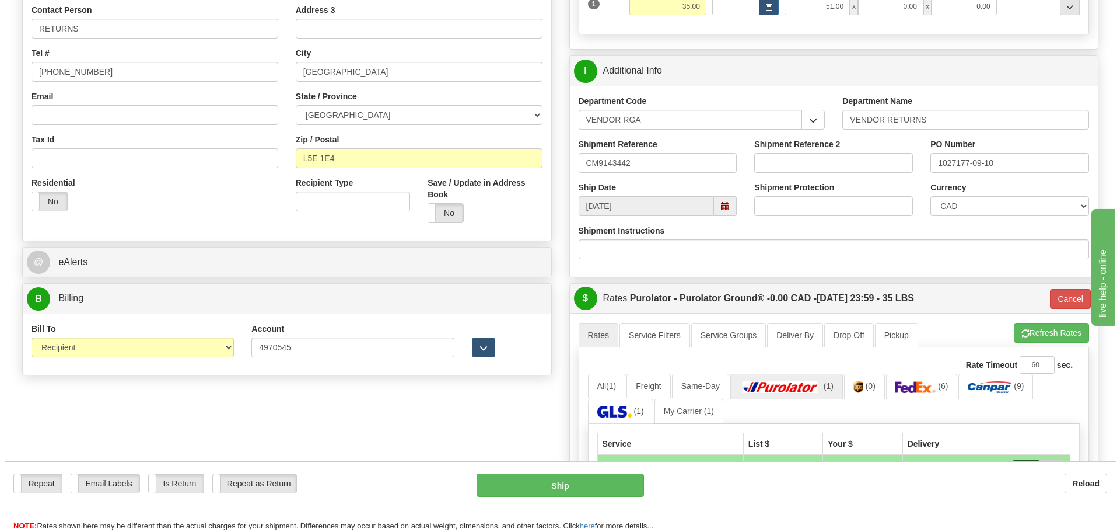
scroll to position [107, 0]
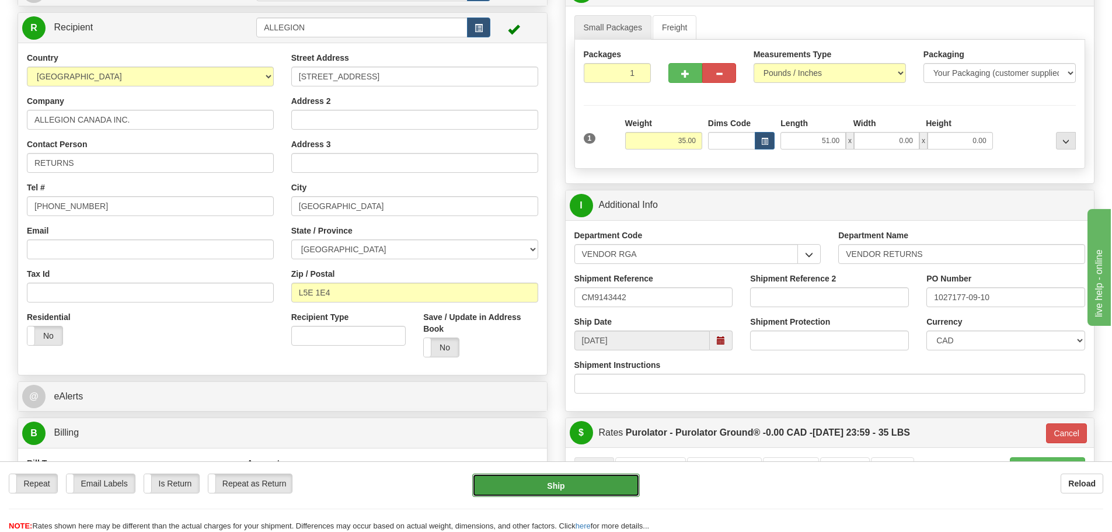
click at [574, 478] on button "Ship" at bounding box center [555, 484] width 167 height 23
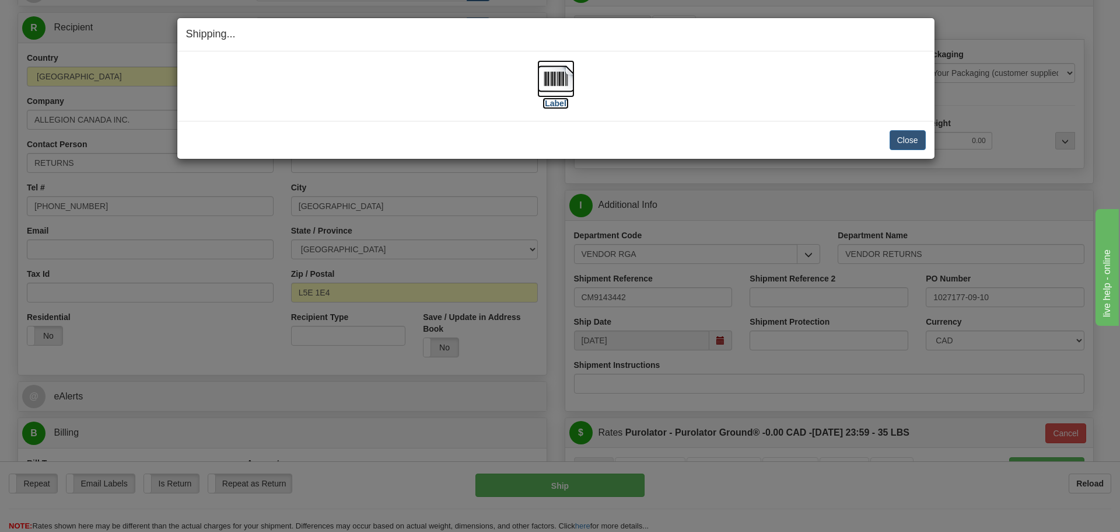
click at [562, 107] on label "[Label]" at bounding box center [556, 103] width 27 height 12
click at [903, 134] on button "Close" at bounding box center [908, 140] width 36 height 20
